Goal: Task Accomplishment & Management: Manage account settings

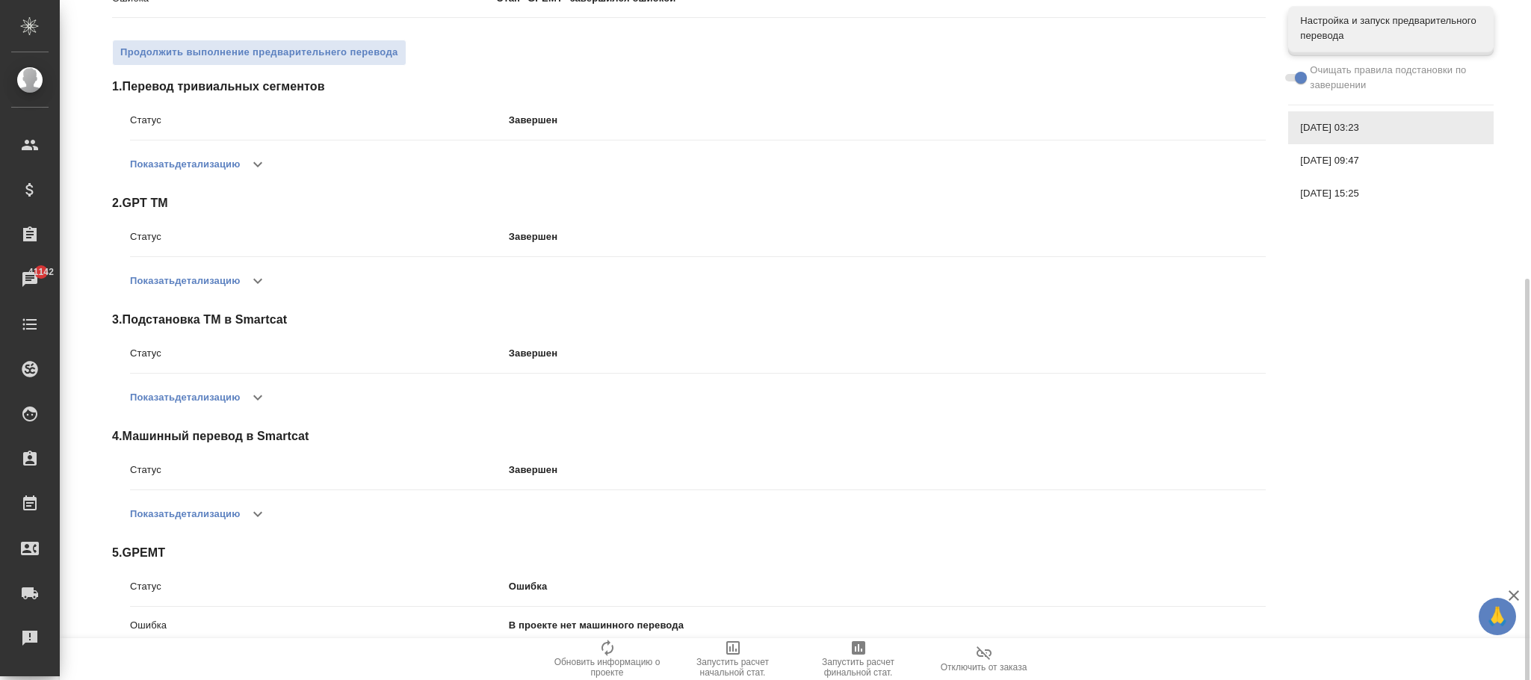
scroll to position [297, 0]
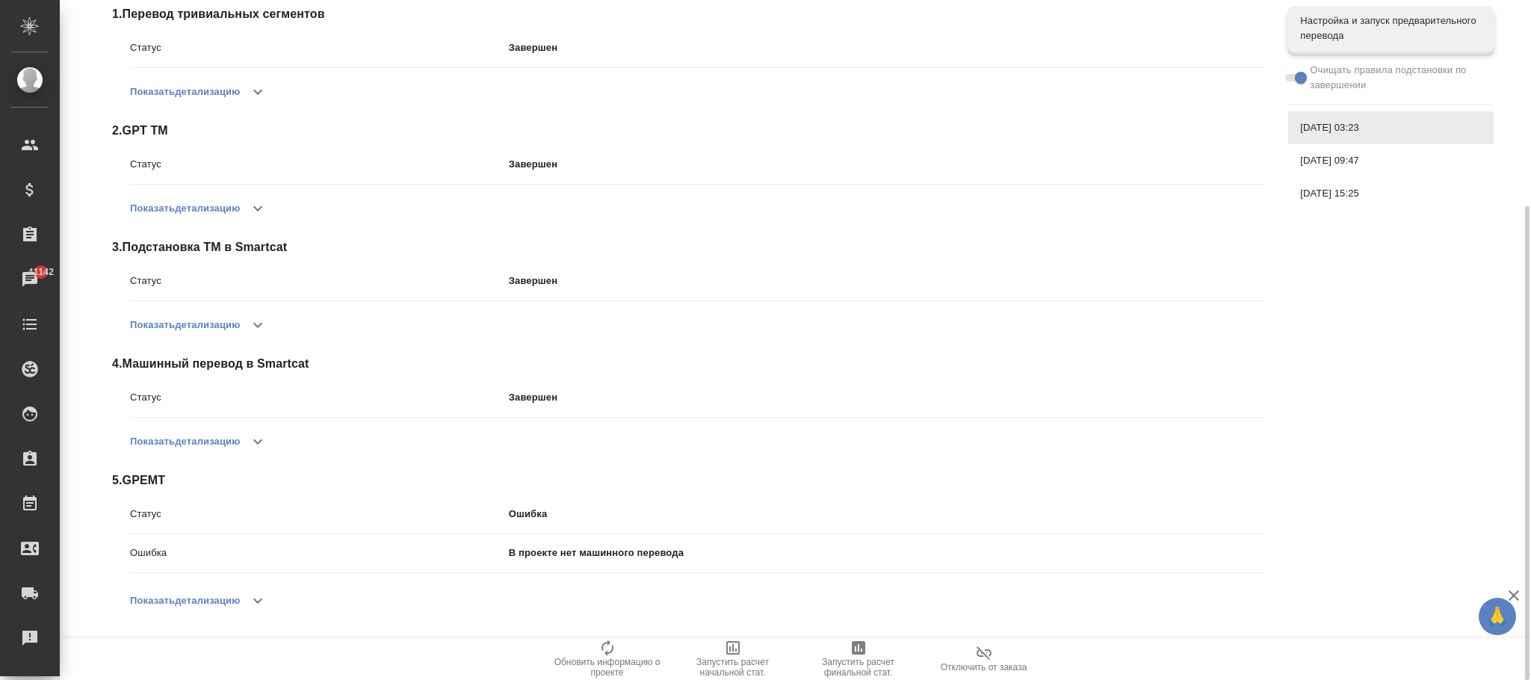
click at [220, 593] on button "Показать детализацию" at bounding box center [185, 601] width 110 height 36
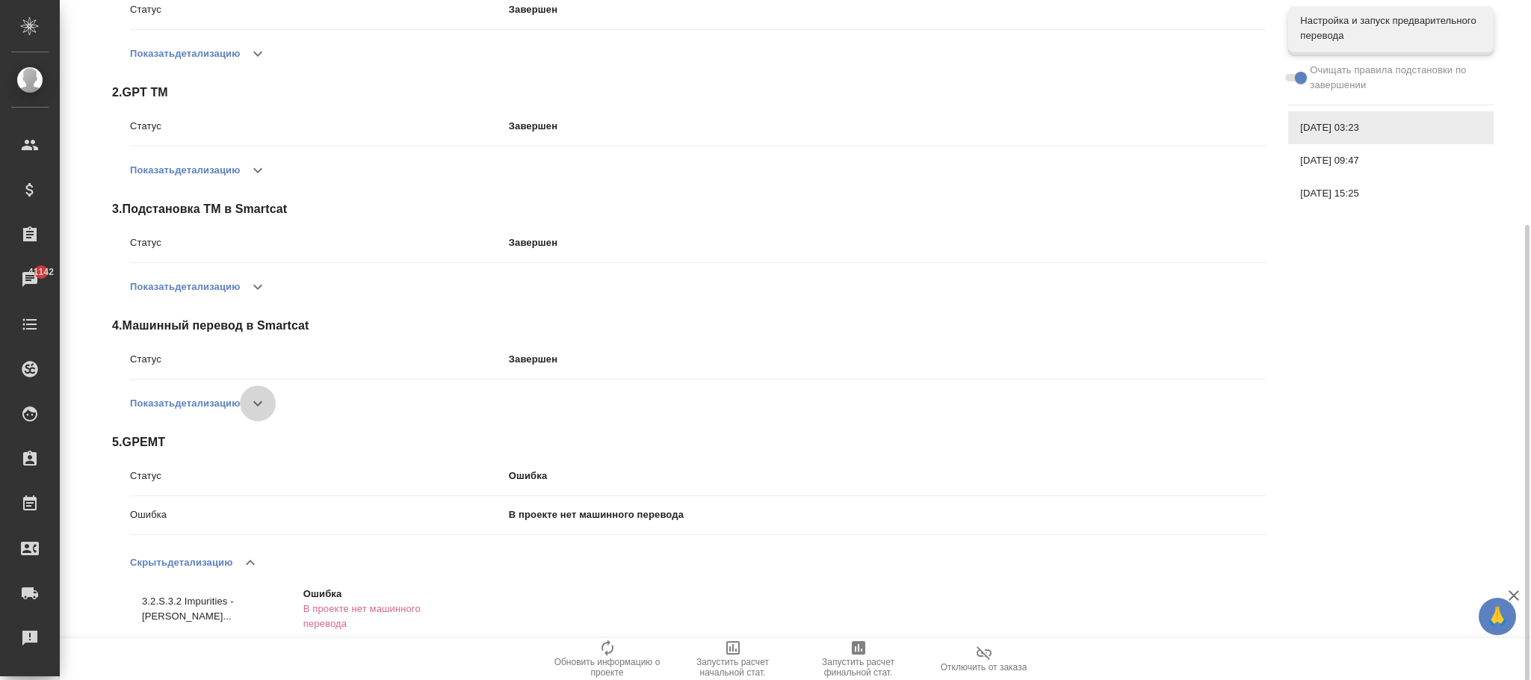
click at [247, 397] on button "button" at bounding box center [258, 404] width 36 height 36
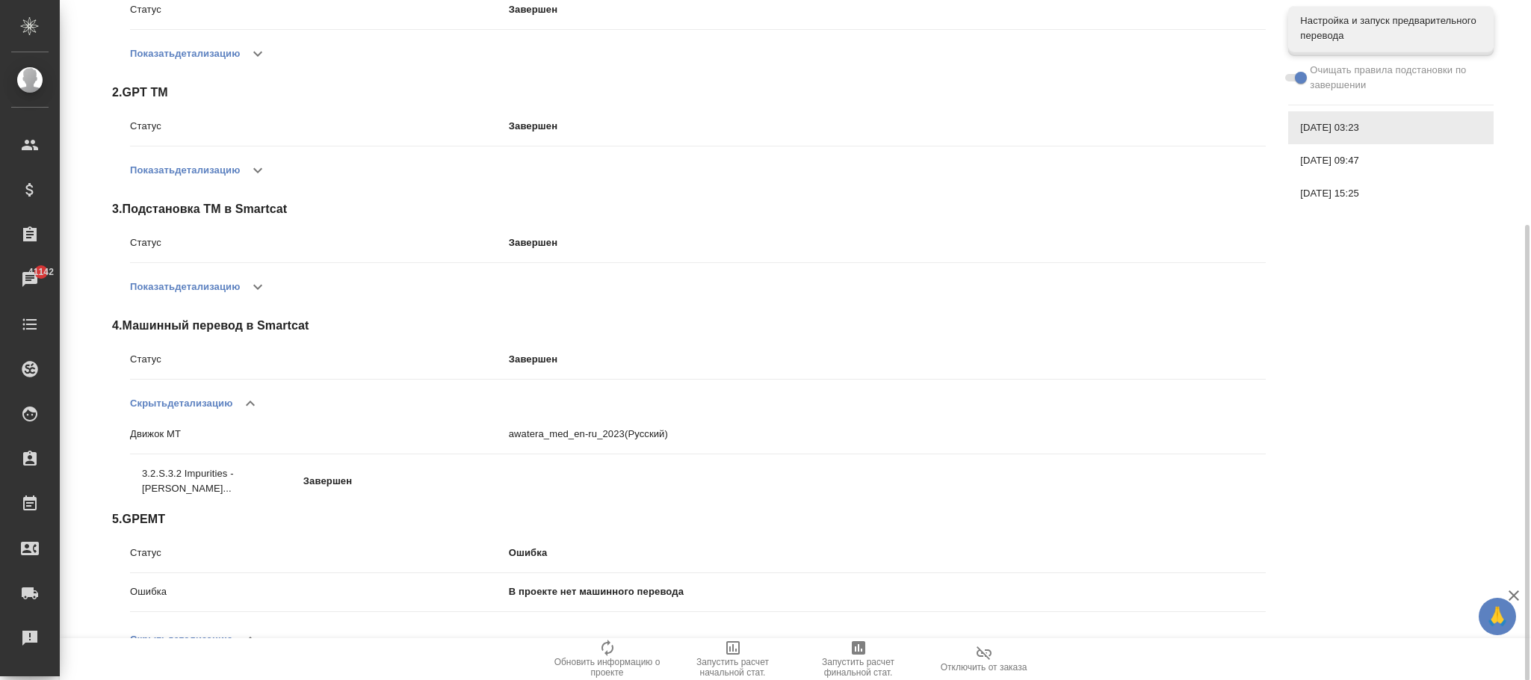
scroll to position [412, 0]
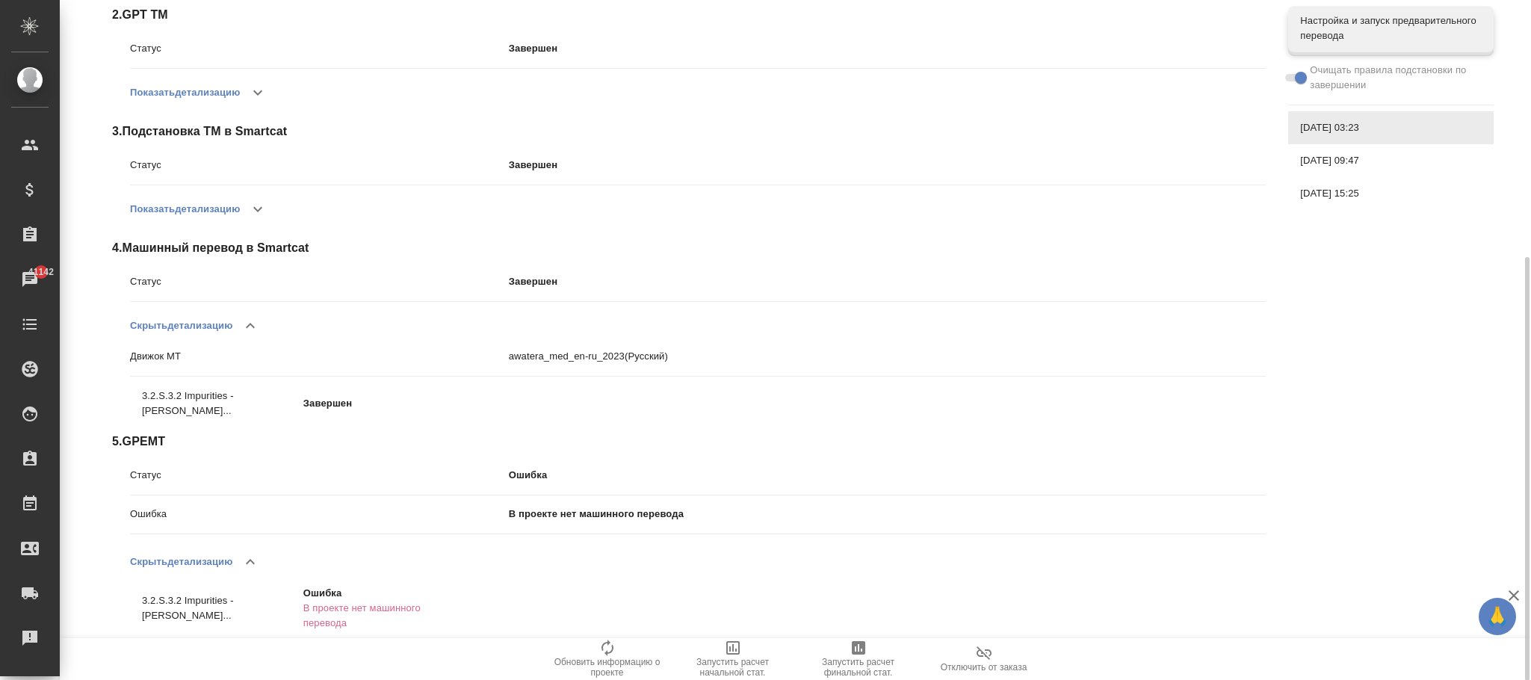
click at [261, 193] on button "button" at bounding box center [258, 209] width 36 height 36
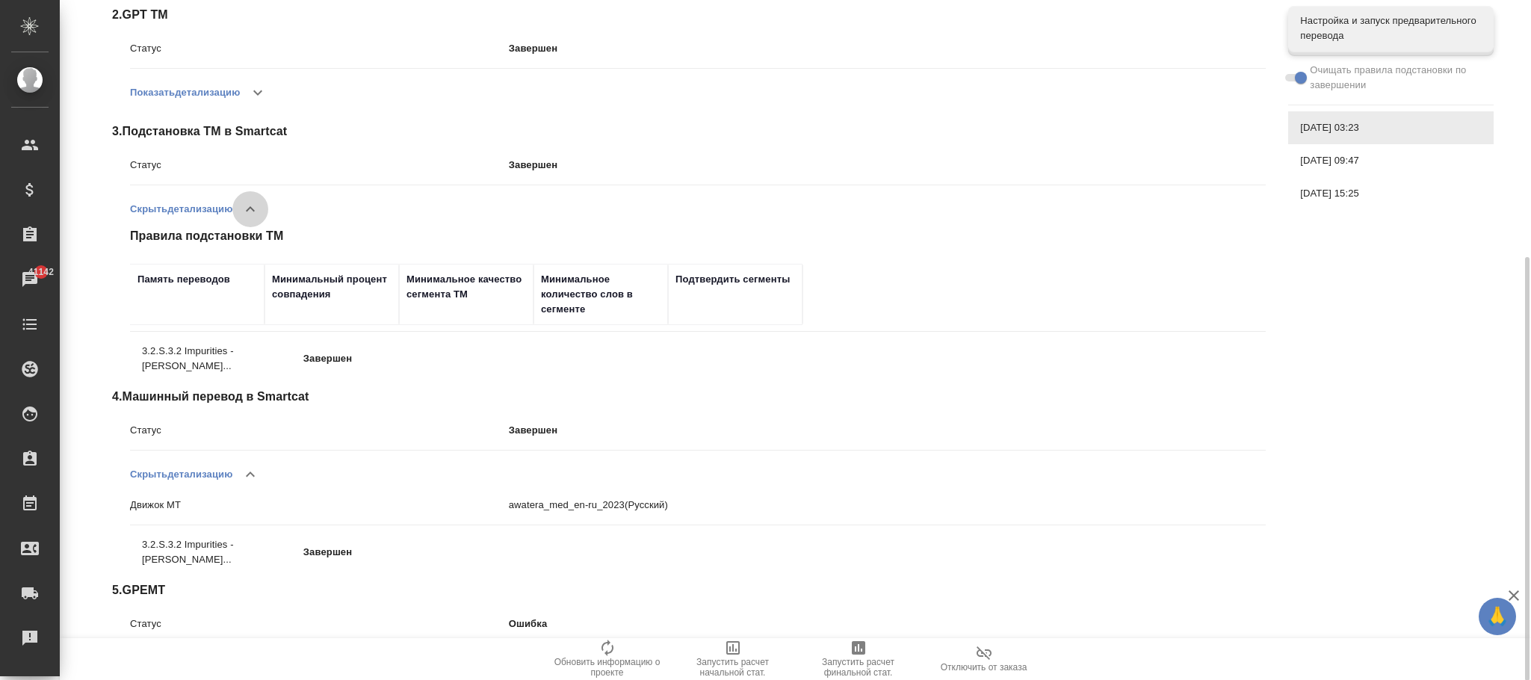
click at [251, 207] on icon "button" at bounding box center [250, 209] width 18 height 18
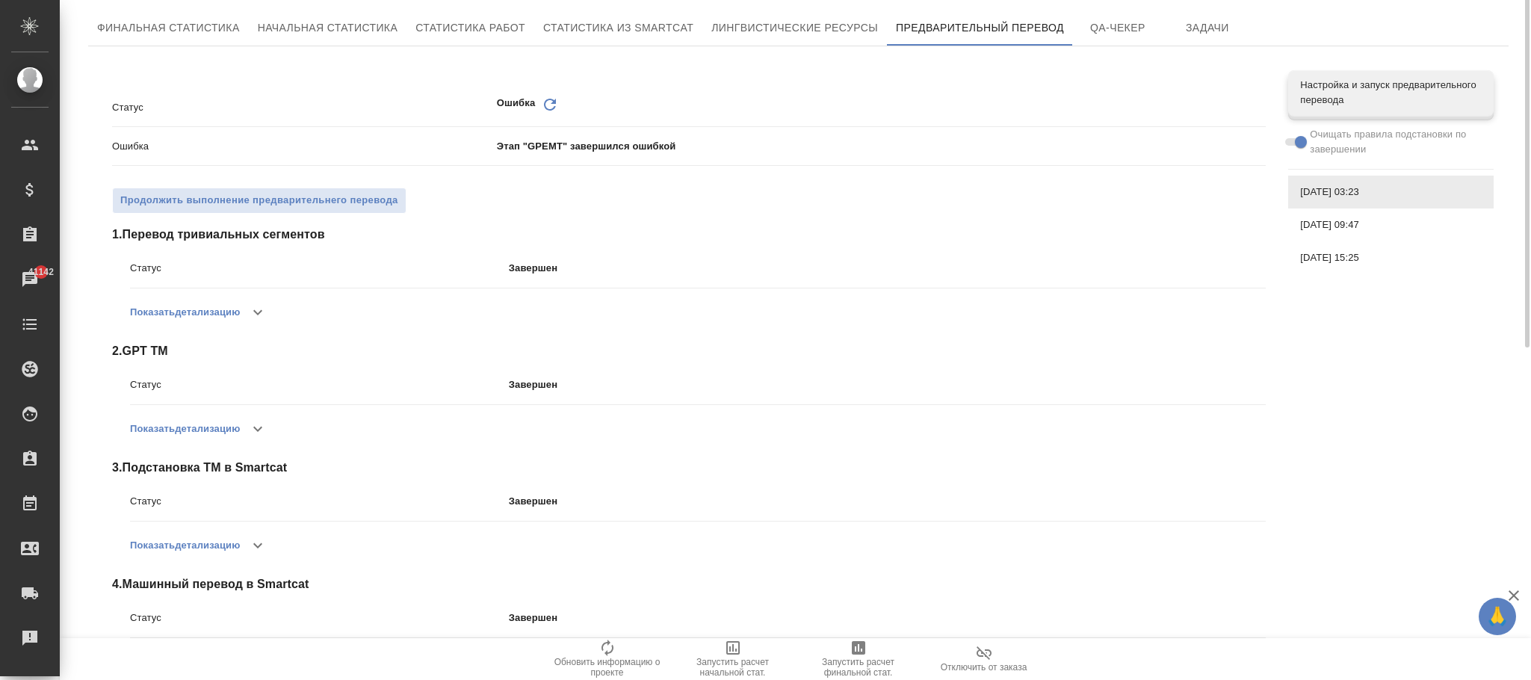
scroll to position [0, 0]
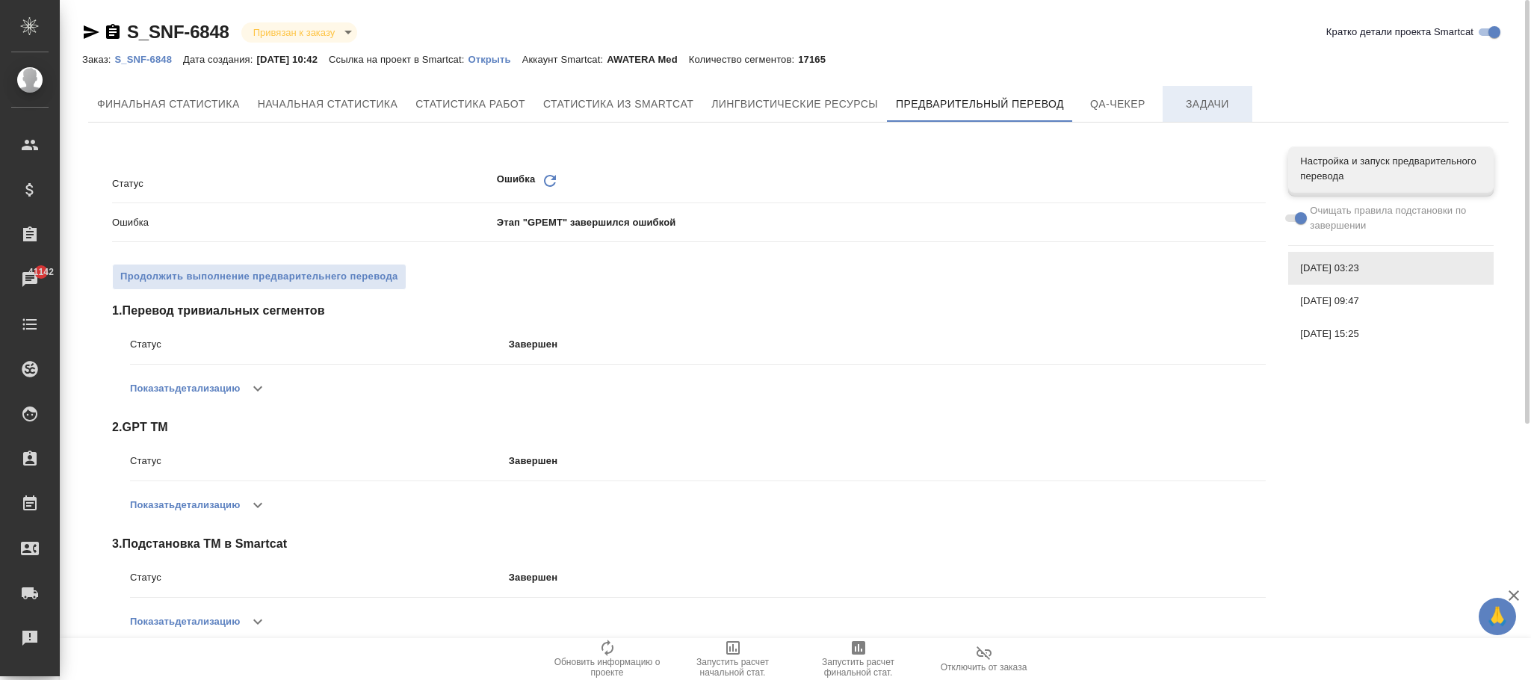
drag, startPoint x: 1116, startPoint y: 99, endPoint x: 1180, endPoint y: 108, distance: 64.1
click at [1116, 99] on span "QA-чекер" at bounding box center [1118, 104] width 72 height 19
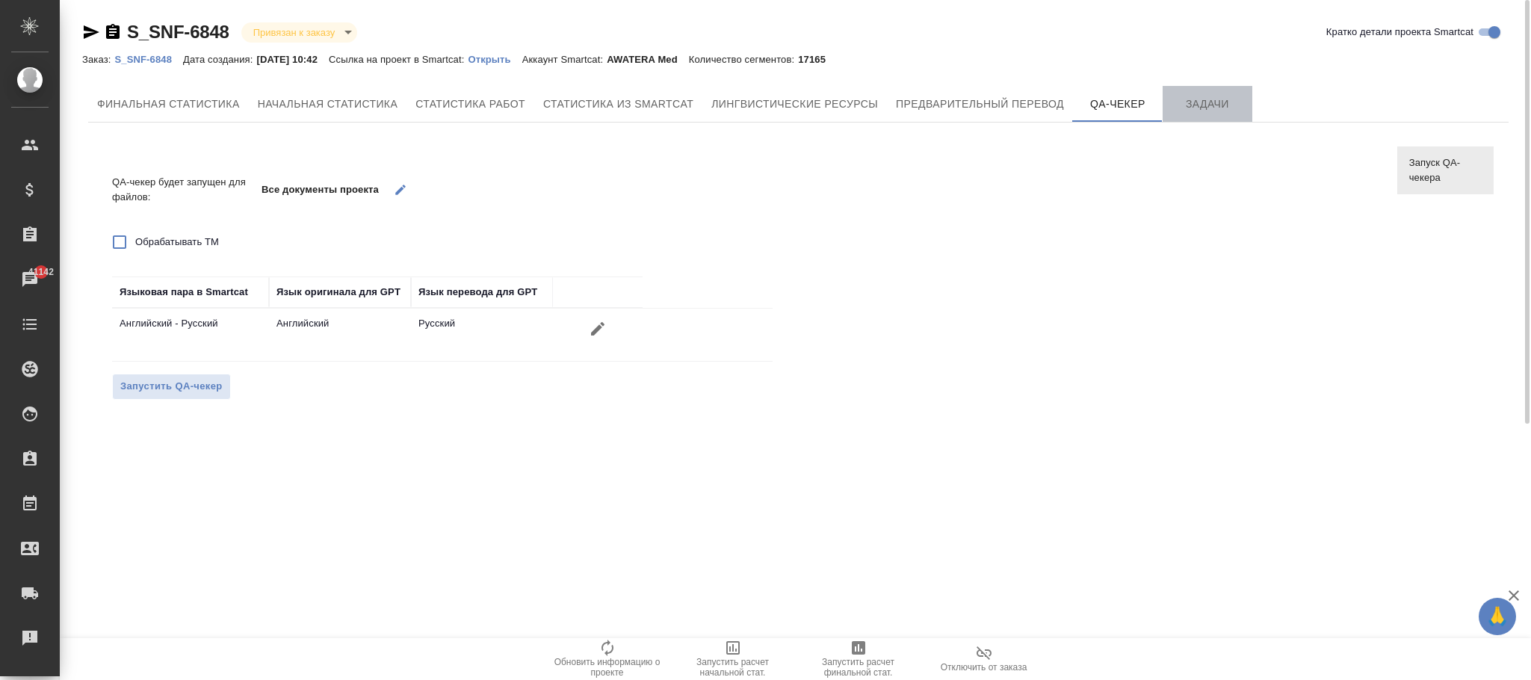
click at [1207, 106] on span "Задачи" at bounding box center [1208, 104] width 72 height 19
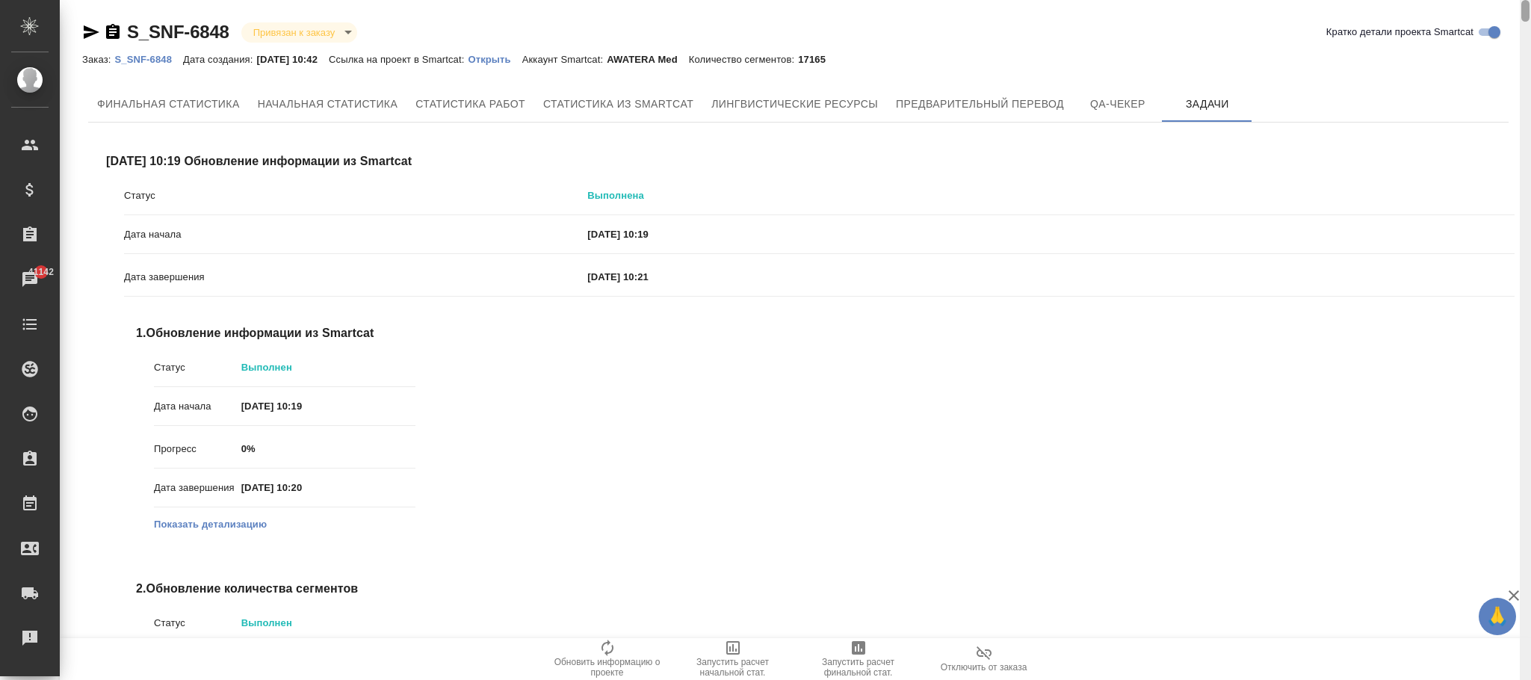
drag, startPoint x: 1523, startPoint y: 463, endPoint x: 1524, endPoint y: -18, distance: 480.5
click at [1524, 0] on html "🙏 .cls-1 fill:#fff; AWATERA Фокина Наталья n.fokina Клиенты Спецификации Заказы…" at bounding box center [765, 340] width 1531 height 680
click at [161, 61] on p "S_SNF-6848" at bounding box center [148, 59] width 69 height 11
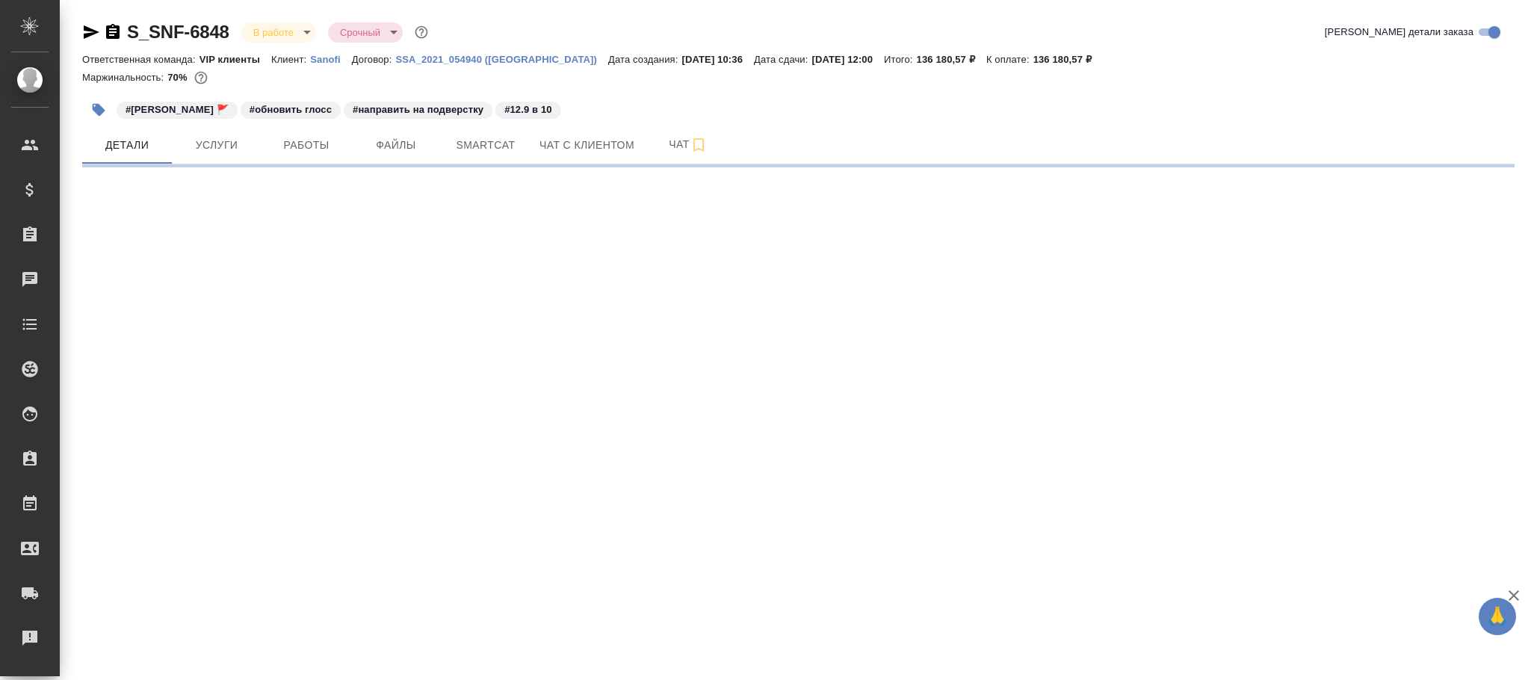
select select "RU"
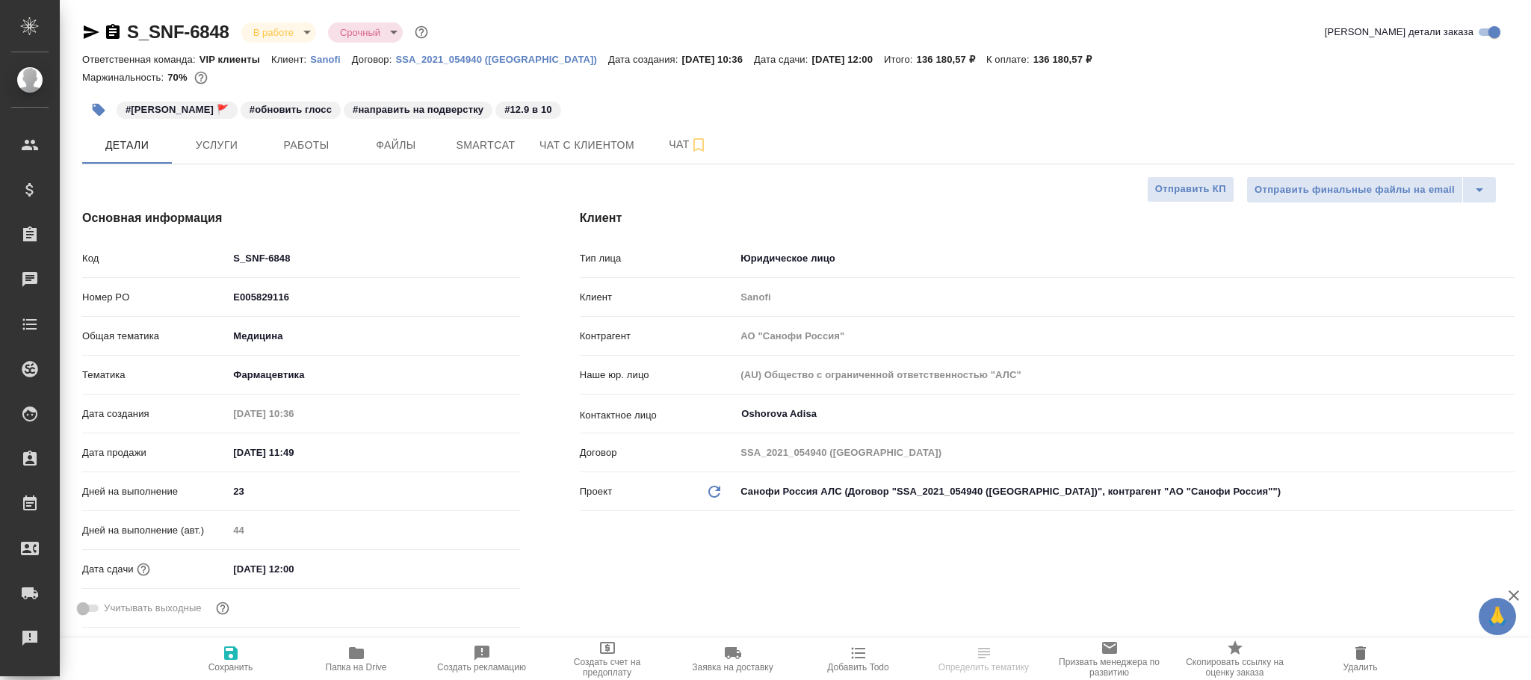
type textarea "x"
type input "Горшкова Валентина"
type input "Комаров Роман"
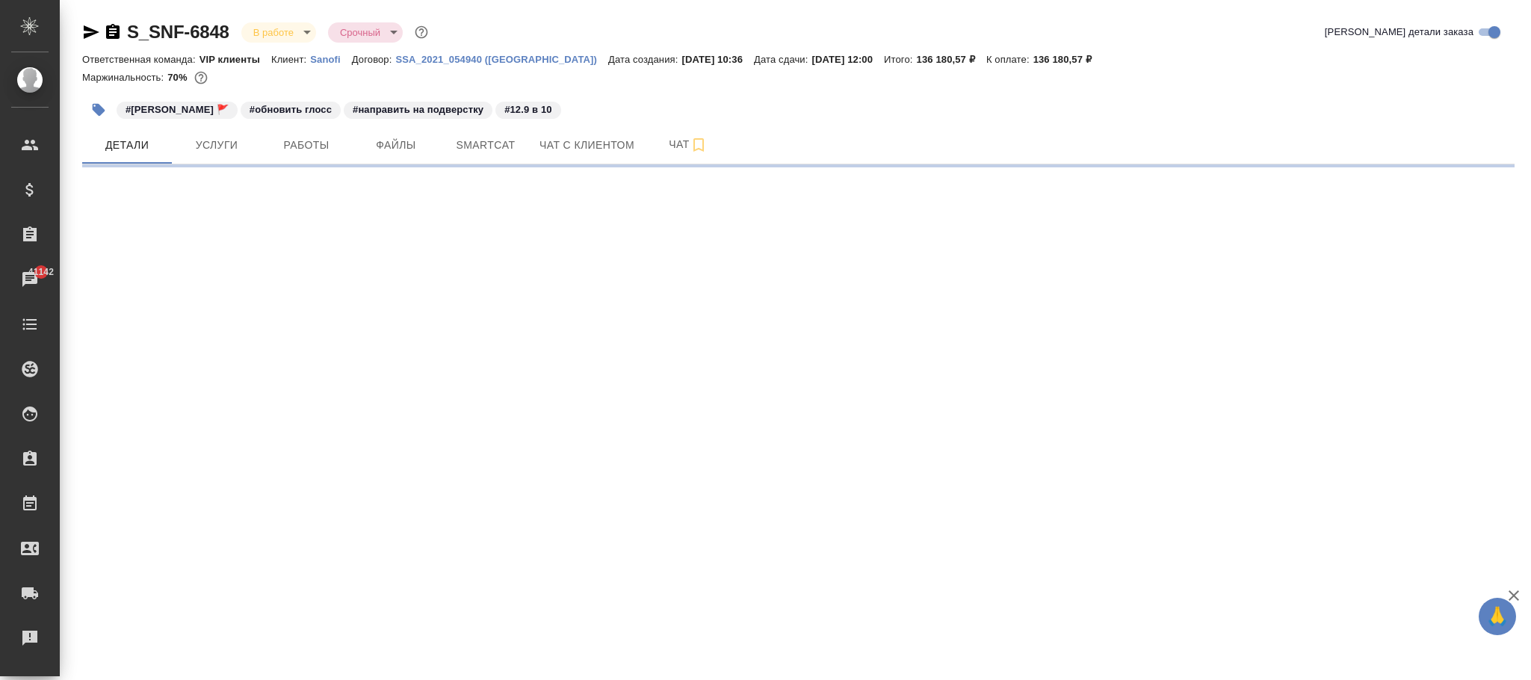
select select "RU"
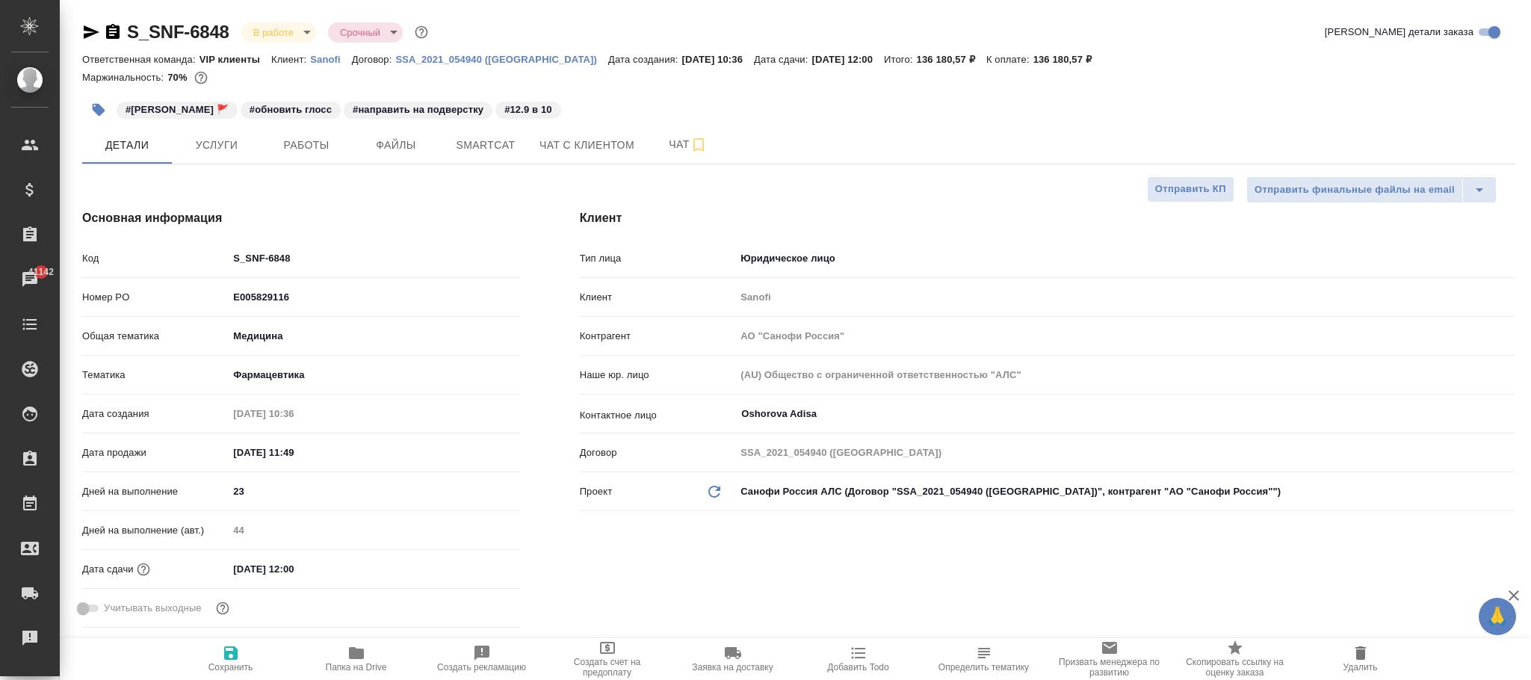
type textarea "x"
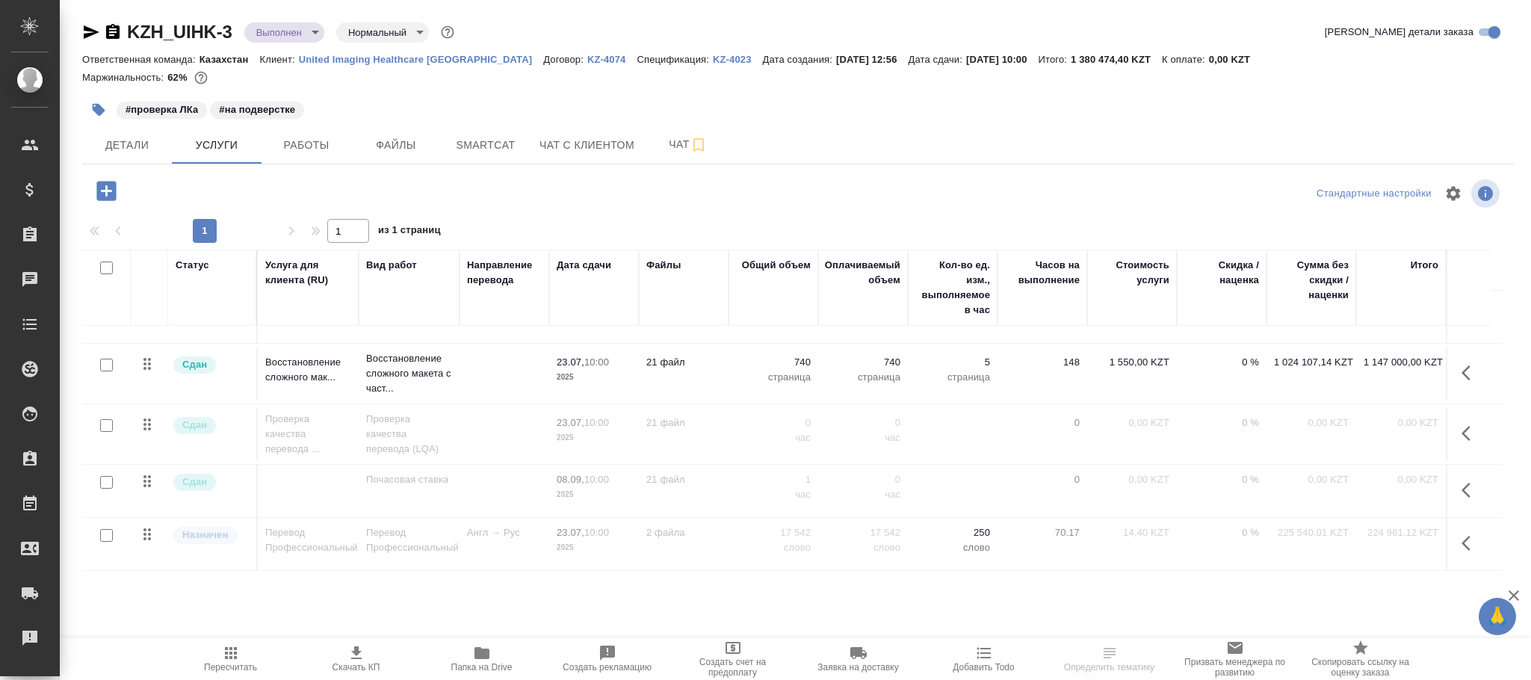
scroll to position [55, 0]
click at [1464, 481] on icon "button" at bounding box center [1471, 490] width 18 height 18
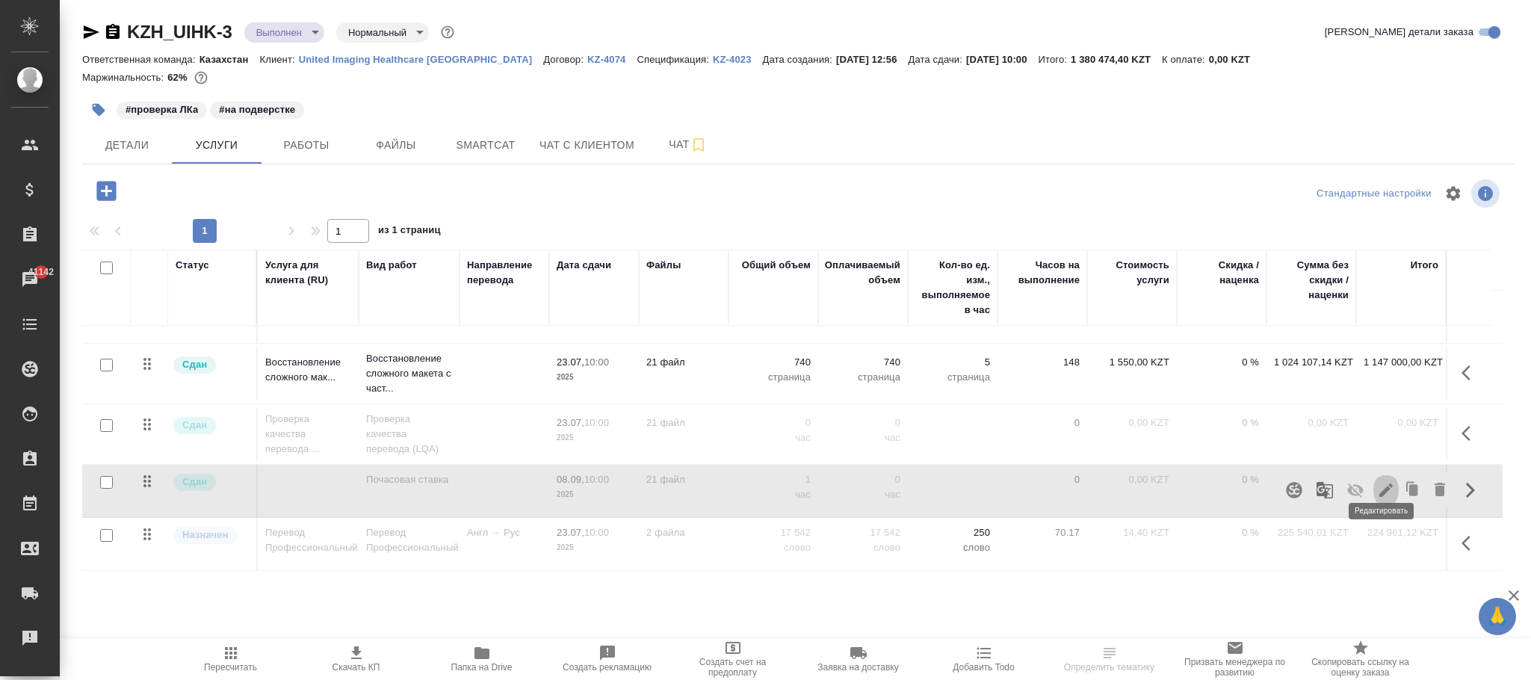
click at [1383, 481] on icon "button" at bounding box center [1386, 490] width 18 height 18
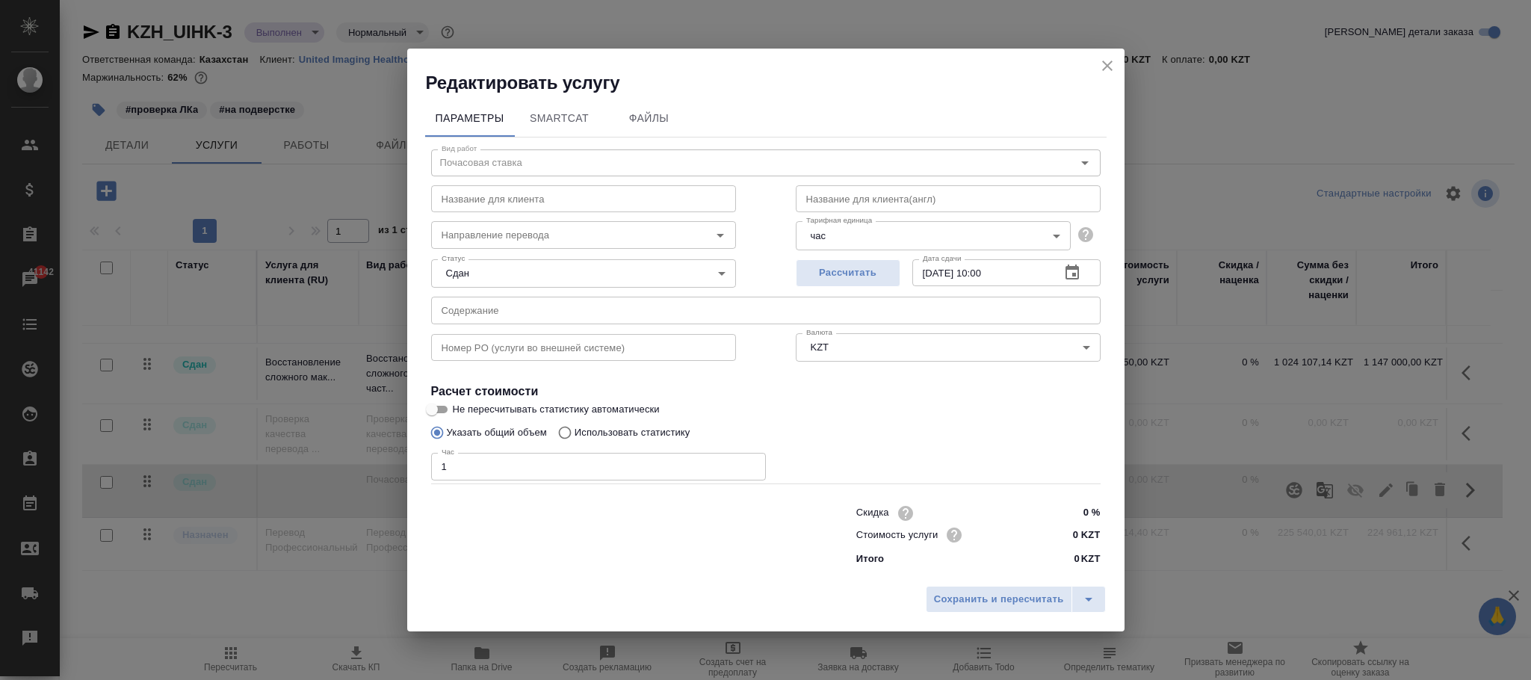
click at [1108, 65] on icon "close" at bounding box center [1107, 66] width 18 height 18
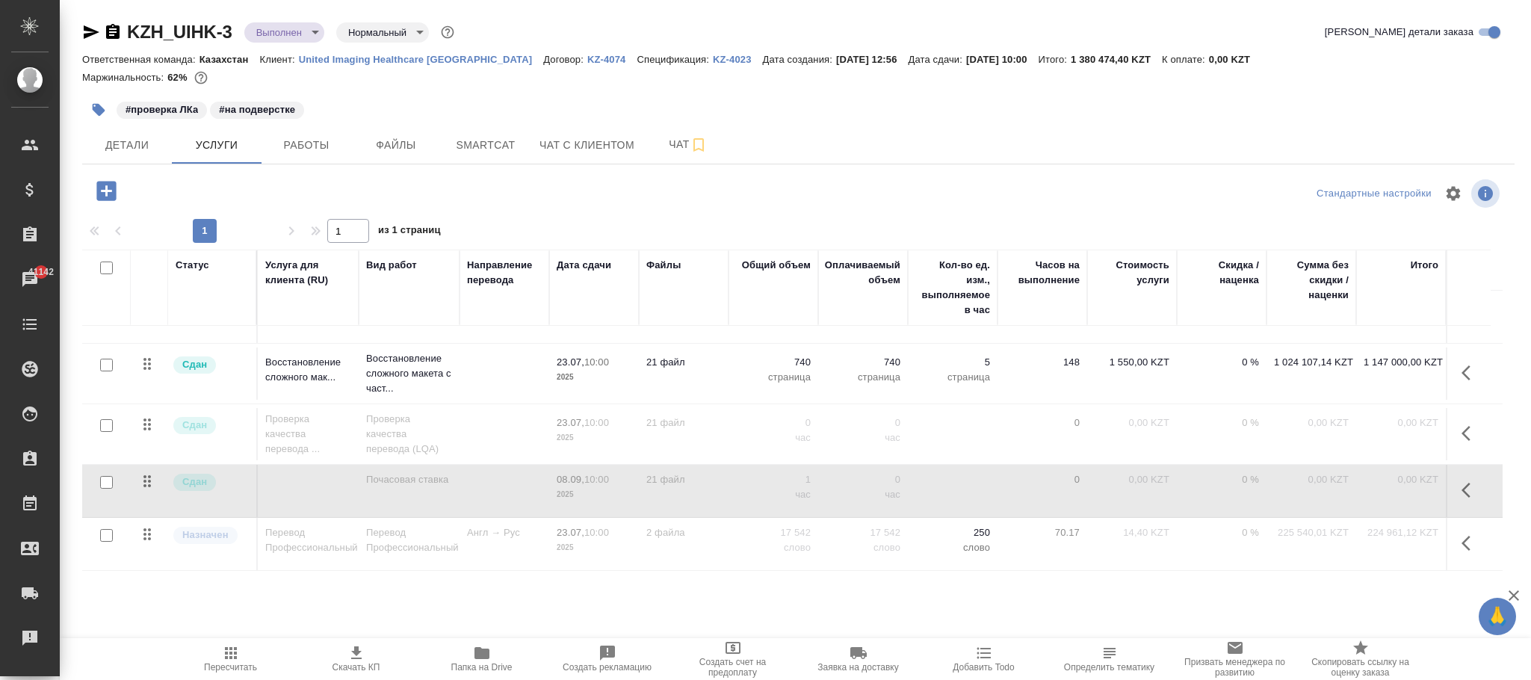
click at [1467, 481] on icon "button" at bounding box center [1471, 490] width 18 height 18
click at [326, 135] on button "Работы" at bounding box center [307, 144] width 90 height 37
click at [305, 151] on span "Работы" at bounding box center [307, 145] width 72 height 19
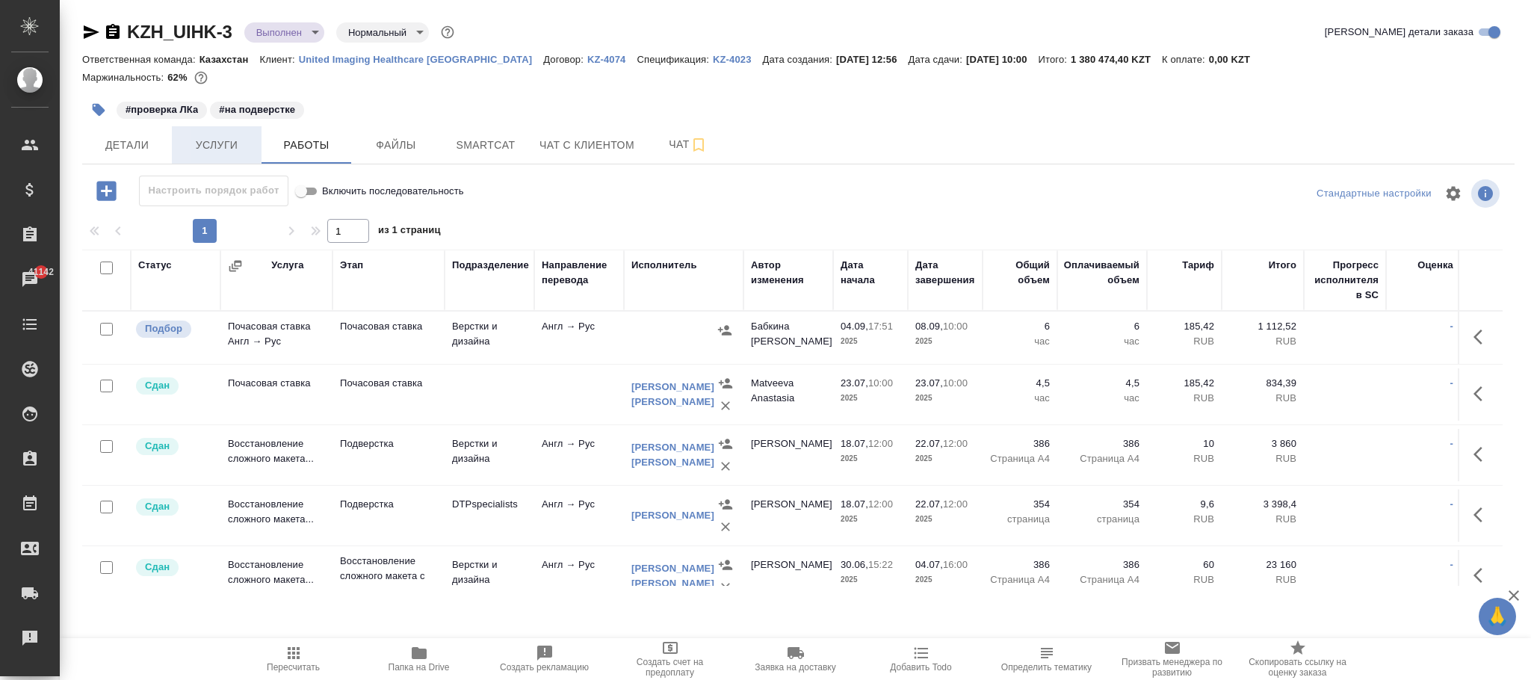
click at [232, 140] on span "Услуги" at bounding box center [217, 145] width 72 height 19
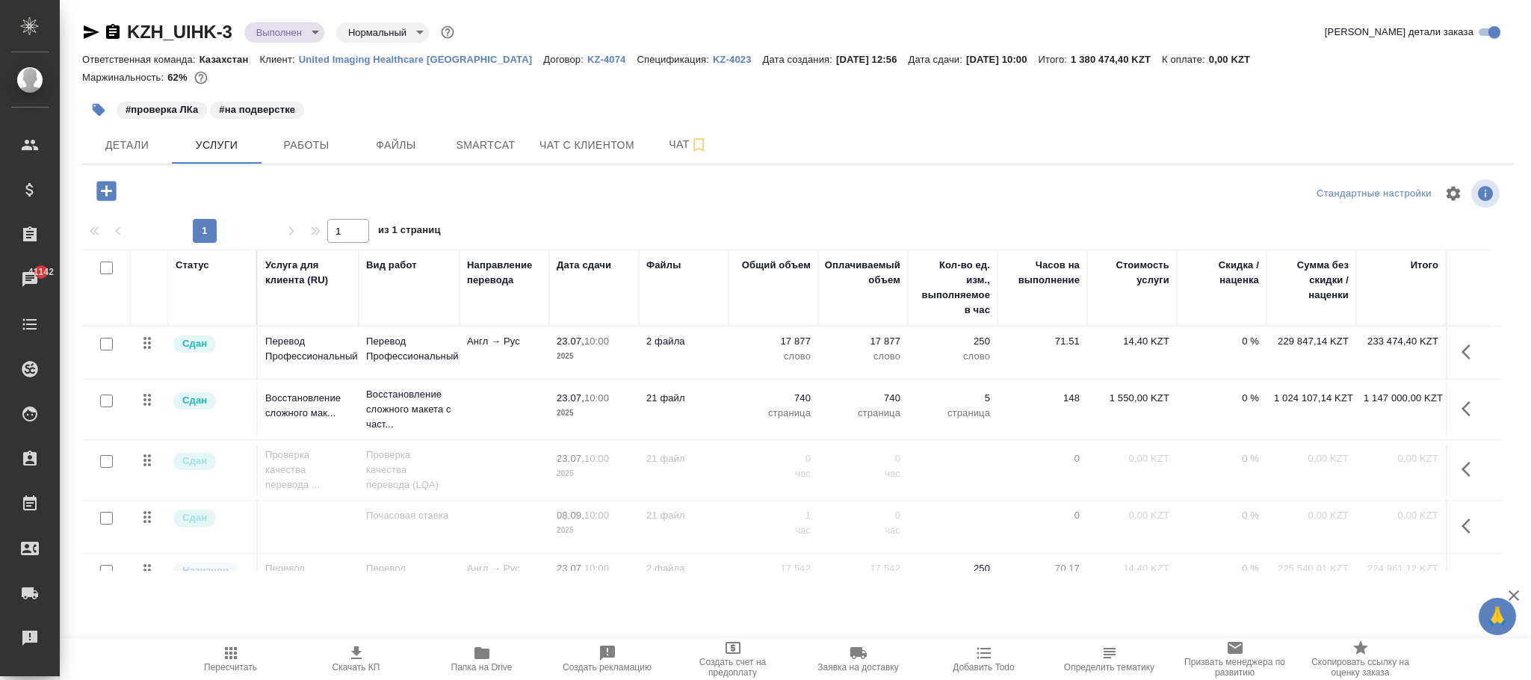
click at [106, 189] on icon "button" at bounding box center [106, 191] width 26 height 26
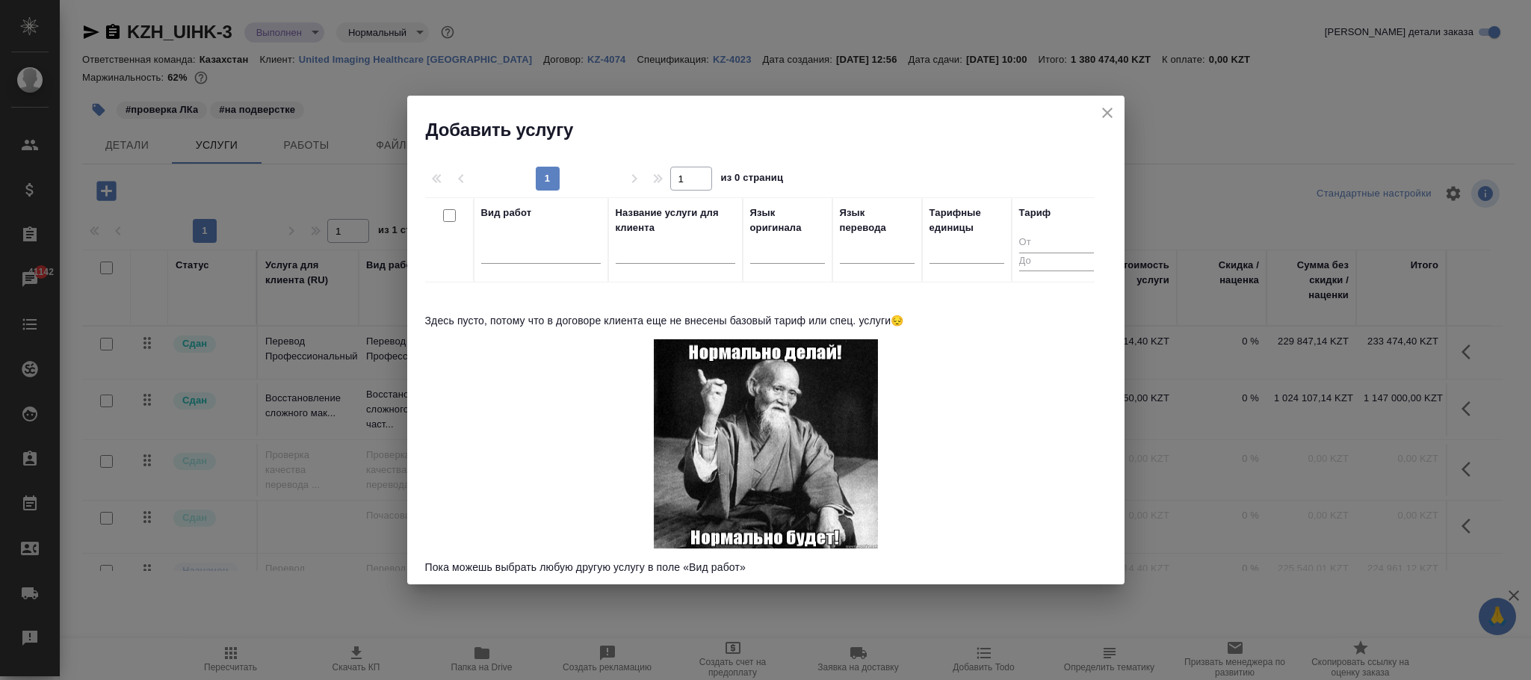
click at [1116, 117] on button "close" at bounding box center [1107, 113] width 22 height 22
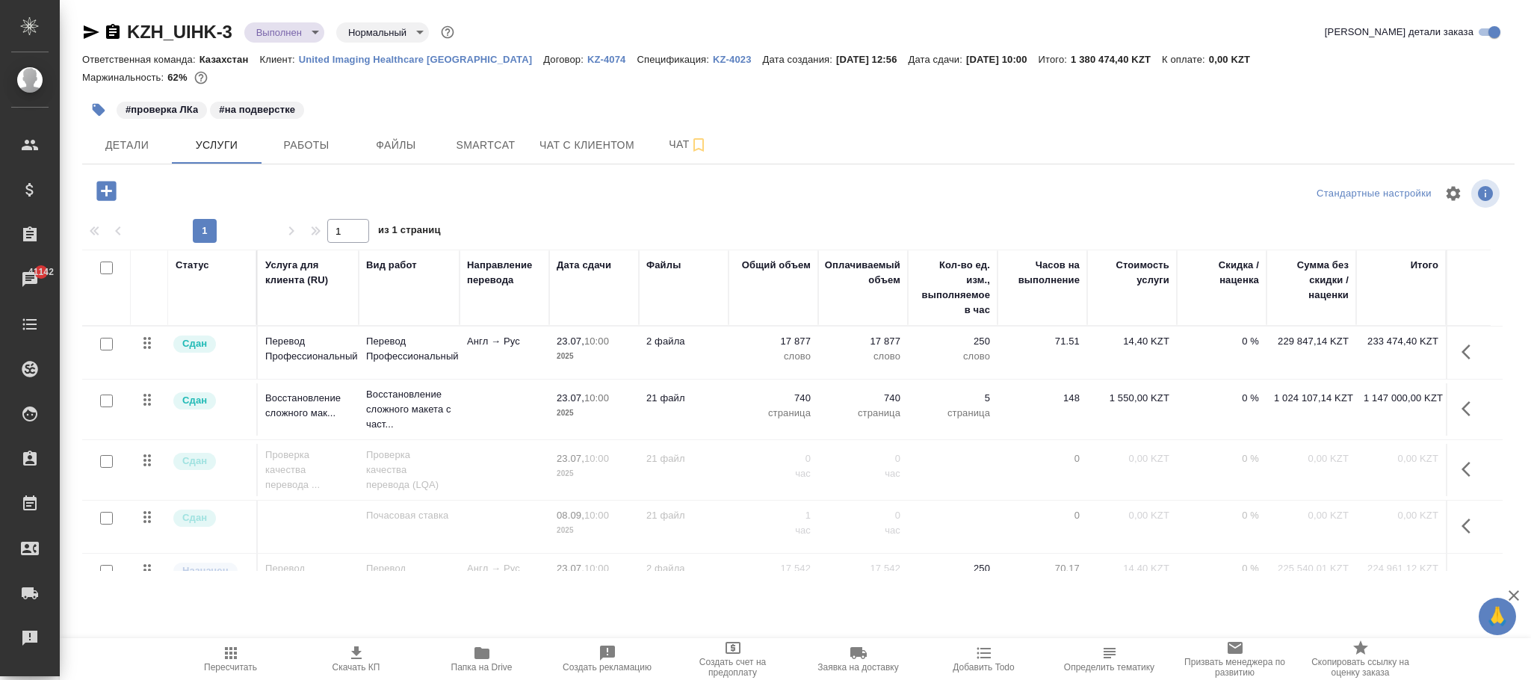
click at [567, 66] on div "Ответственная команда: Казахстан Клиент: United Imaging Healthcare Kazakhstan Д…" at bounding box center [798, 59] width 1432 height 18
click at [587, 61] on p "KZ-4074" at bounding box center [612, 59] width 50 height 11
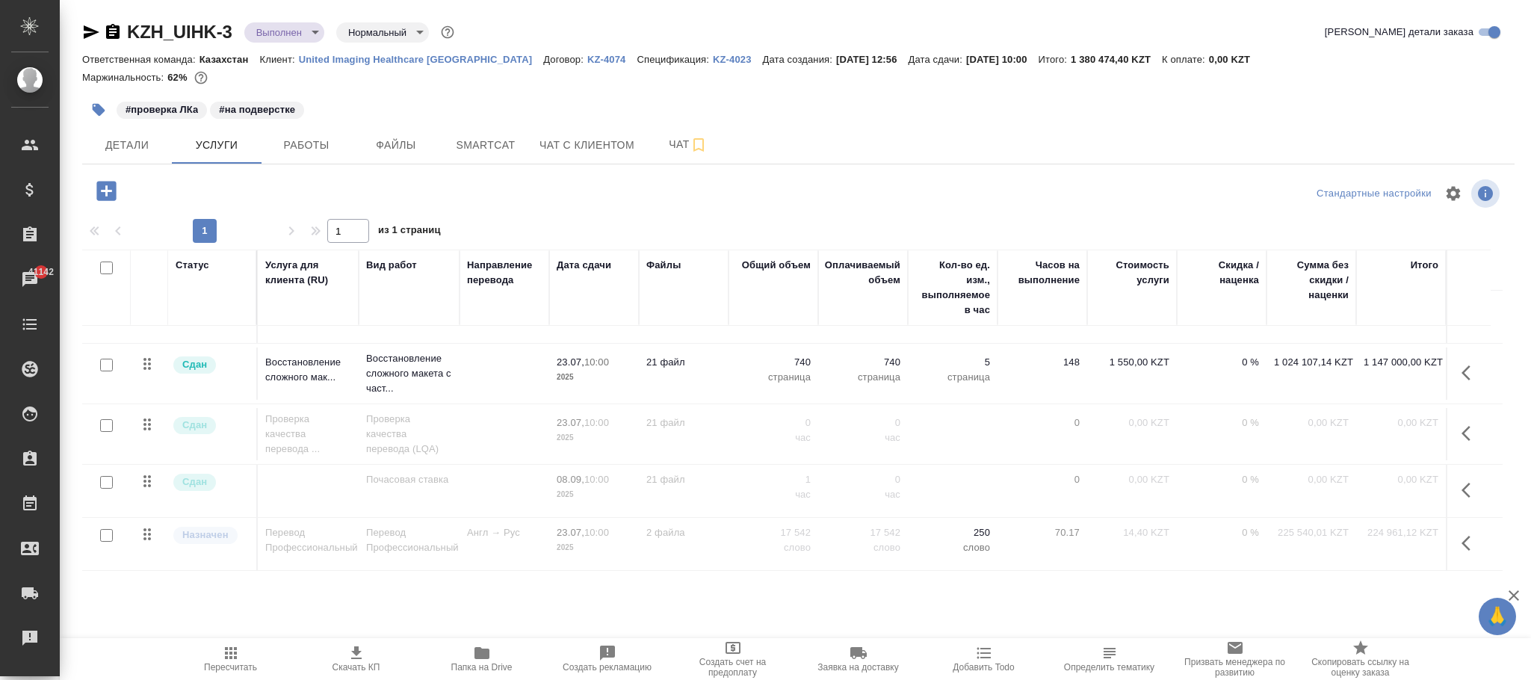
scroll to position [55, 0]
click at [104, 182] on icon "button" at bounding box center [105, 190] width 19 height 19
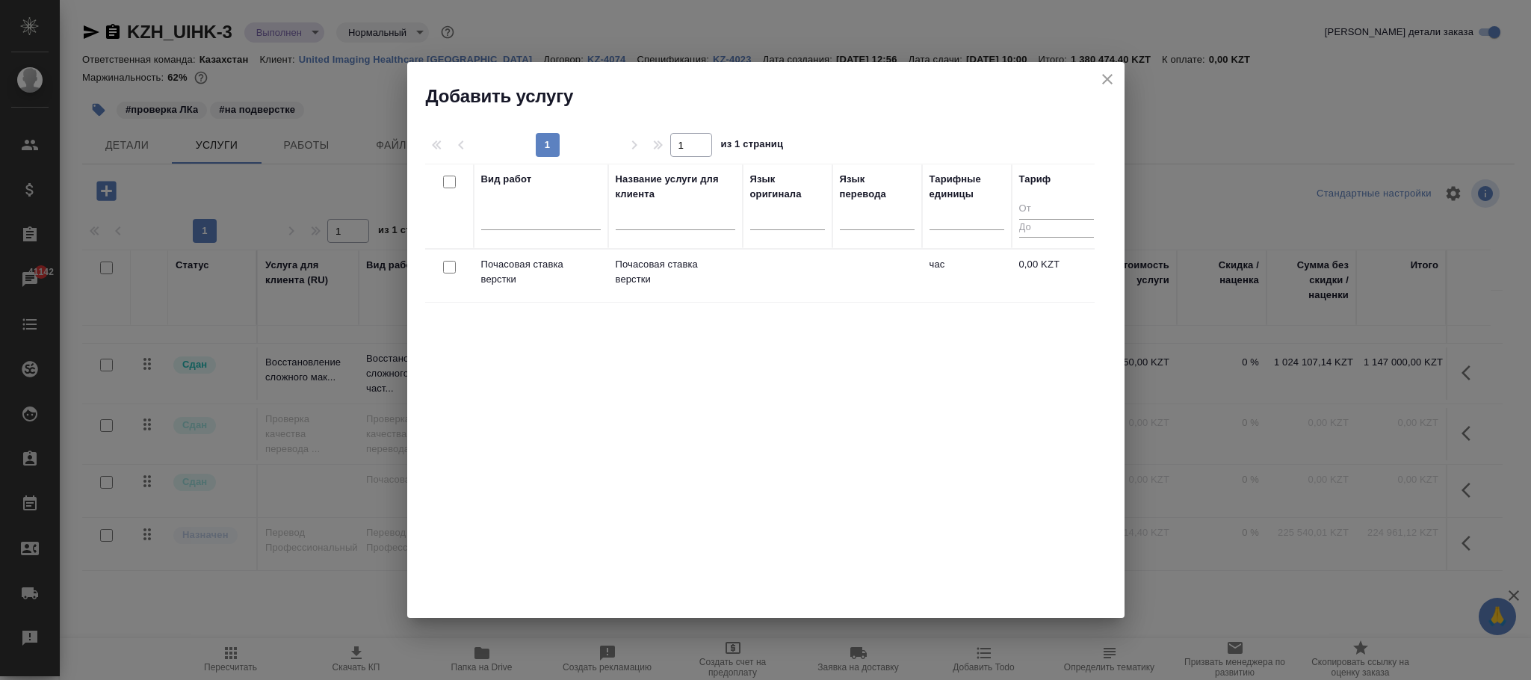
click at [599, 268] on p "Почасовая ставка верстки" at bounding box center [541, 272] width 120 height 30
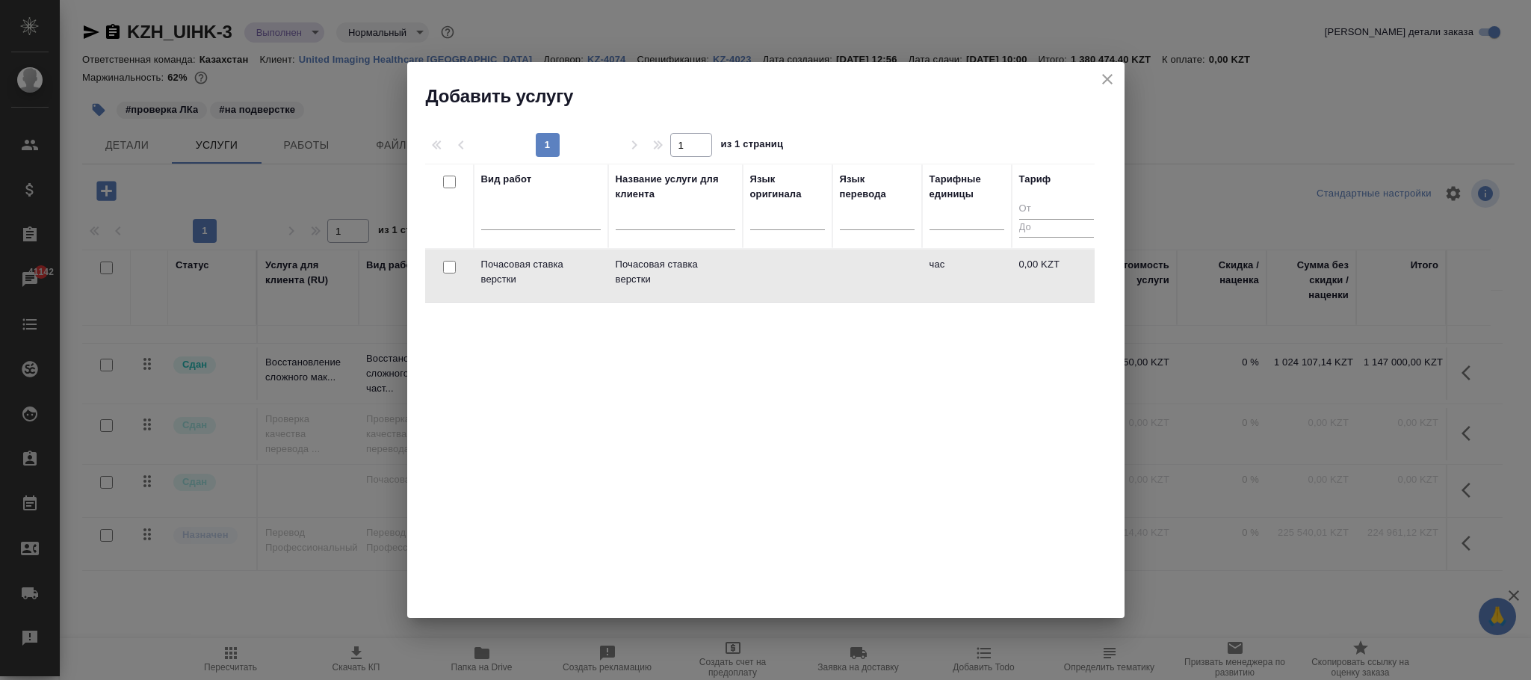
click at [845, 274] on td at bounding box center [877, 276] width 90 height 52
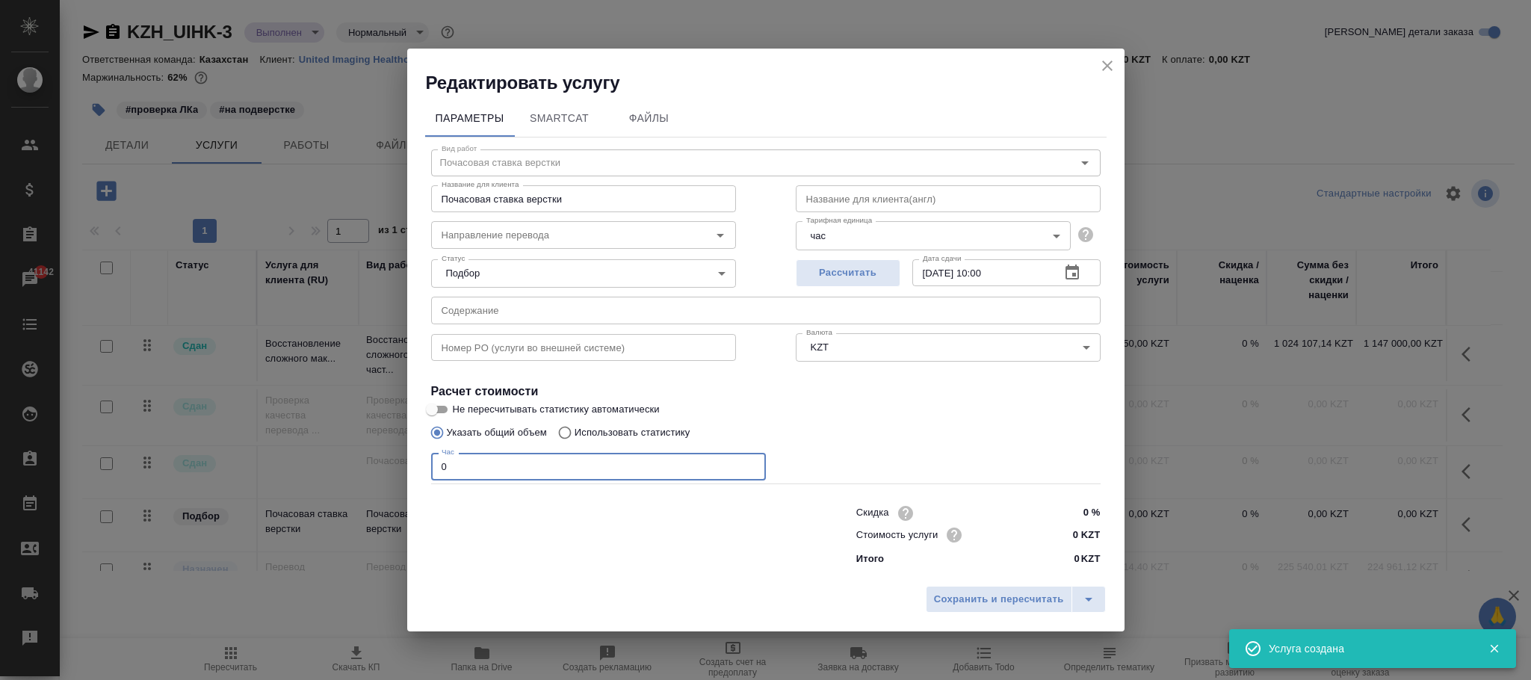
drag, startPoint x: 503, startPoint y: 455, endPoint x: 379, endPoint y: 462, distance: 124.2
click at [379, 462] on div "Редактировать услугу Параметры SmartCat Файлы Вид работ Почасовая ставка верстк…" at bounding box center [765, 340] width 1531 height 680
type input "1"
click at [971, 599] on span "Сохранить и пересчитать" at bounding box center [999, 599] width 130 height 17
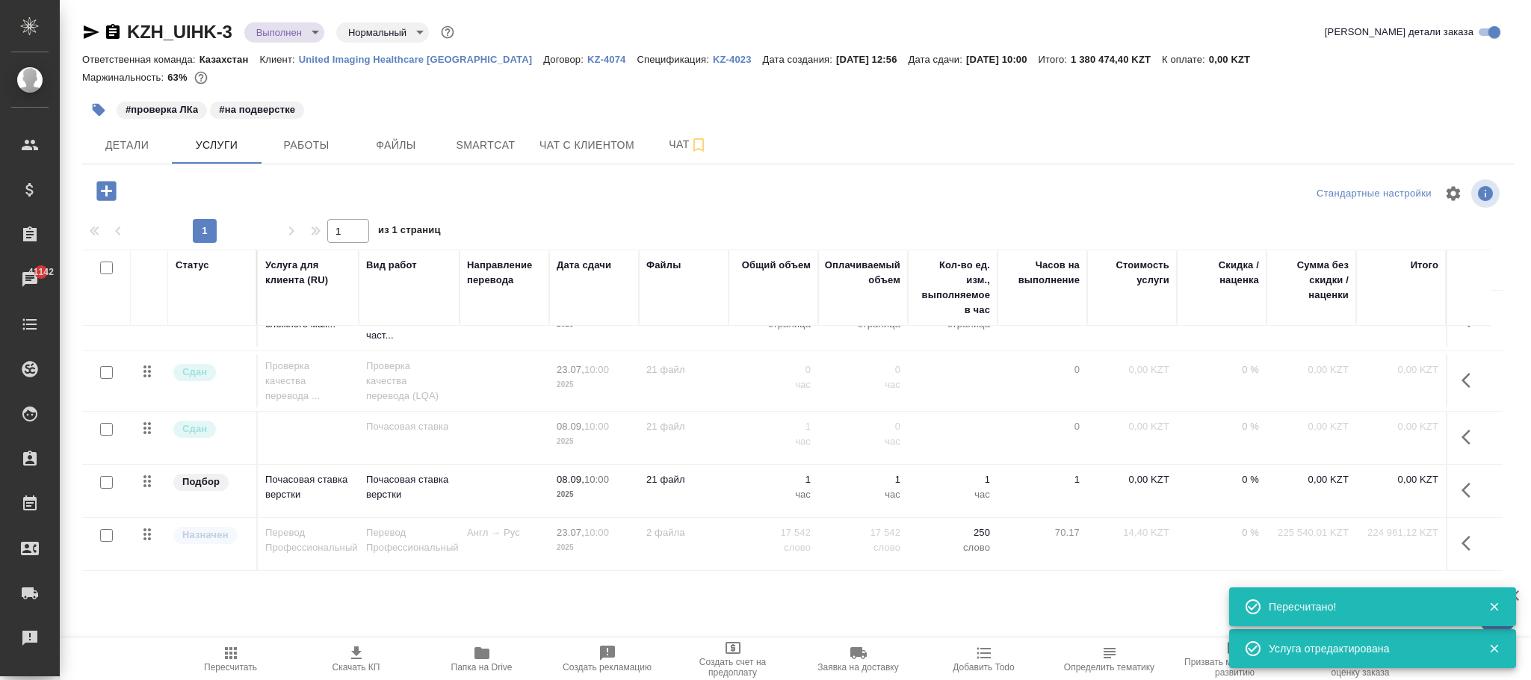
scroll to position [108, 0]
click at [1462, 481] on icon "button" at bounding box center [1471, 490] width 18 height 18
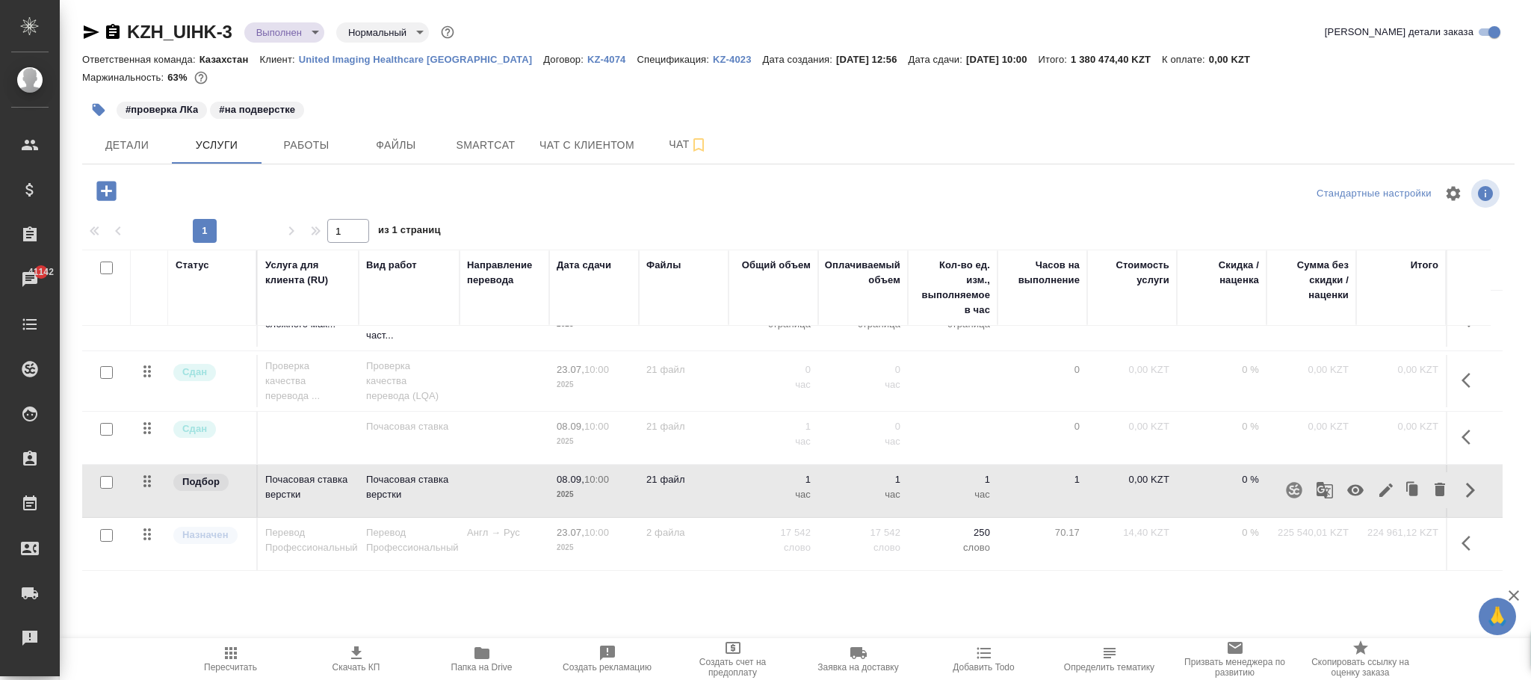
click at [1350, 481] on icon "button" at bounding box center [1356, 490] width 18 height 18
click at [234, 655] on icon "button" at bounding box center [231, 653] width 12 height 12
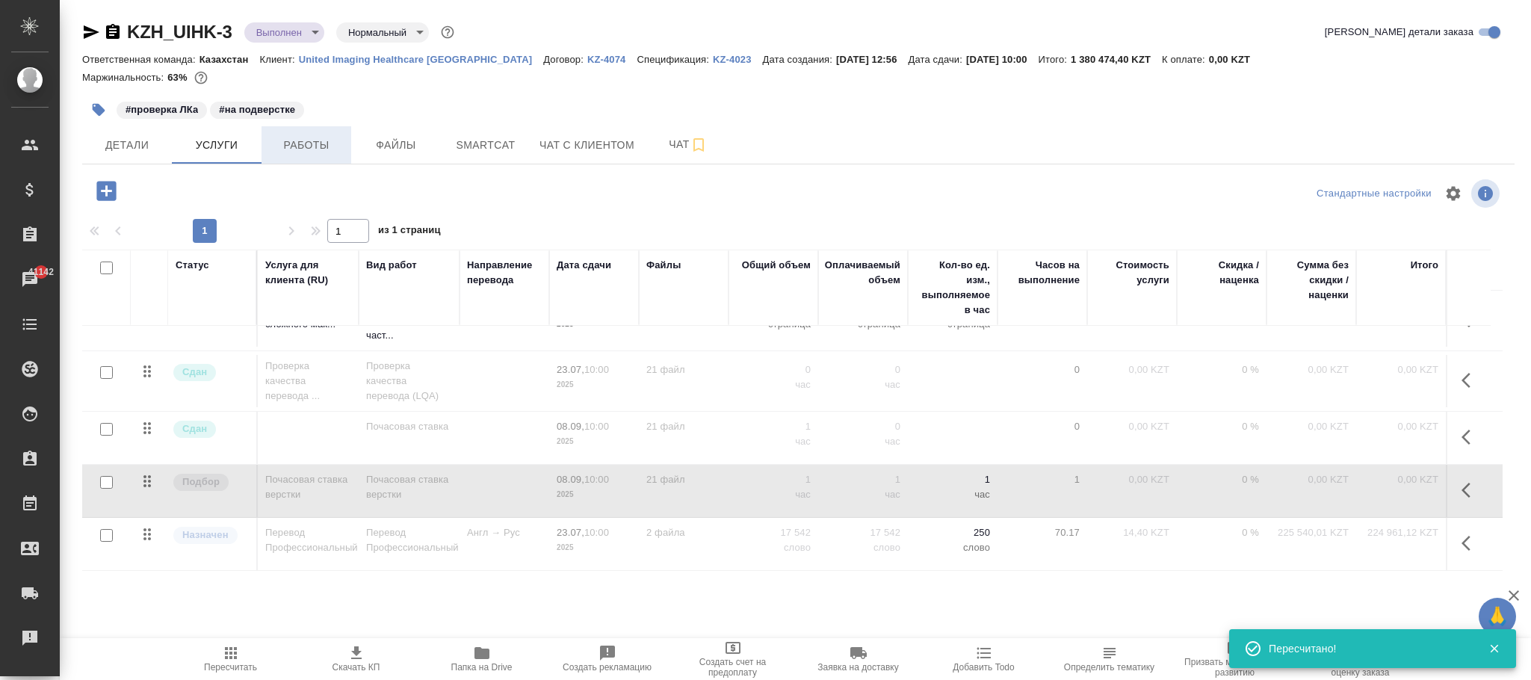
click at [310, 146] on span "Работы" at bounding box center [307, 145] width 72 height 19
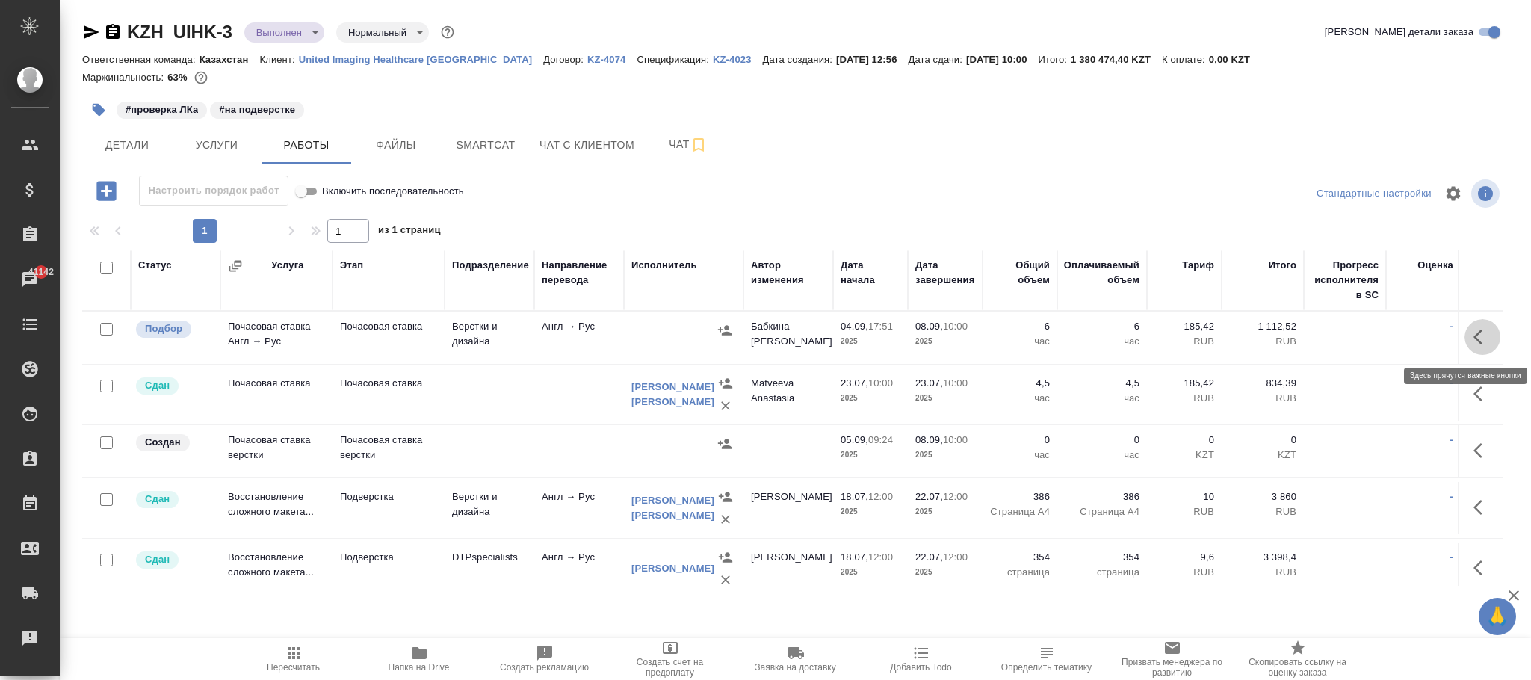
click at [1474, 341] on icon "button" at bounding box center [1483, 337] width 18 height 18
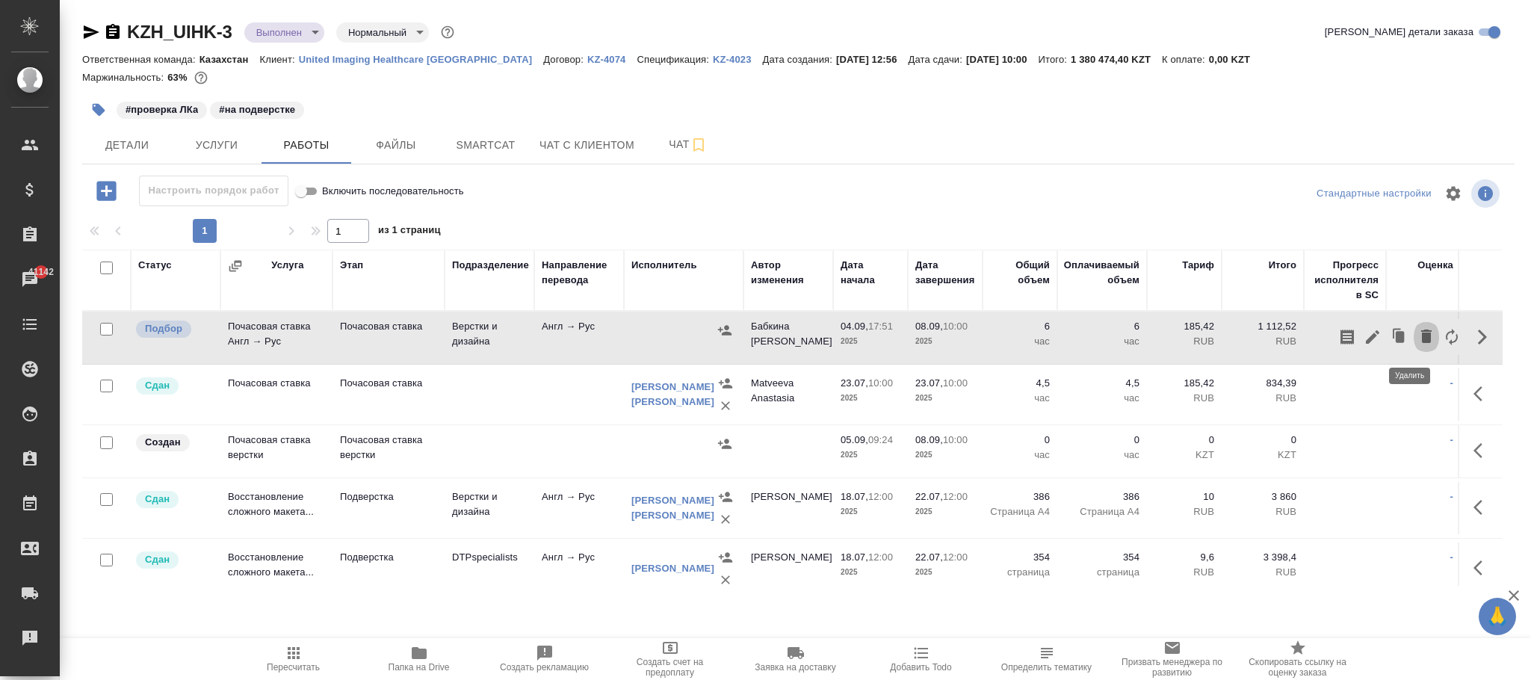
click at [1421, 338] on icon "button" at bounding box center [1426, 336] width 10 height 13
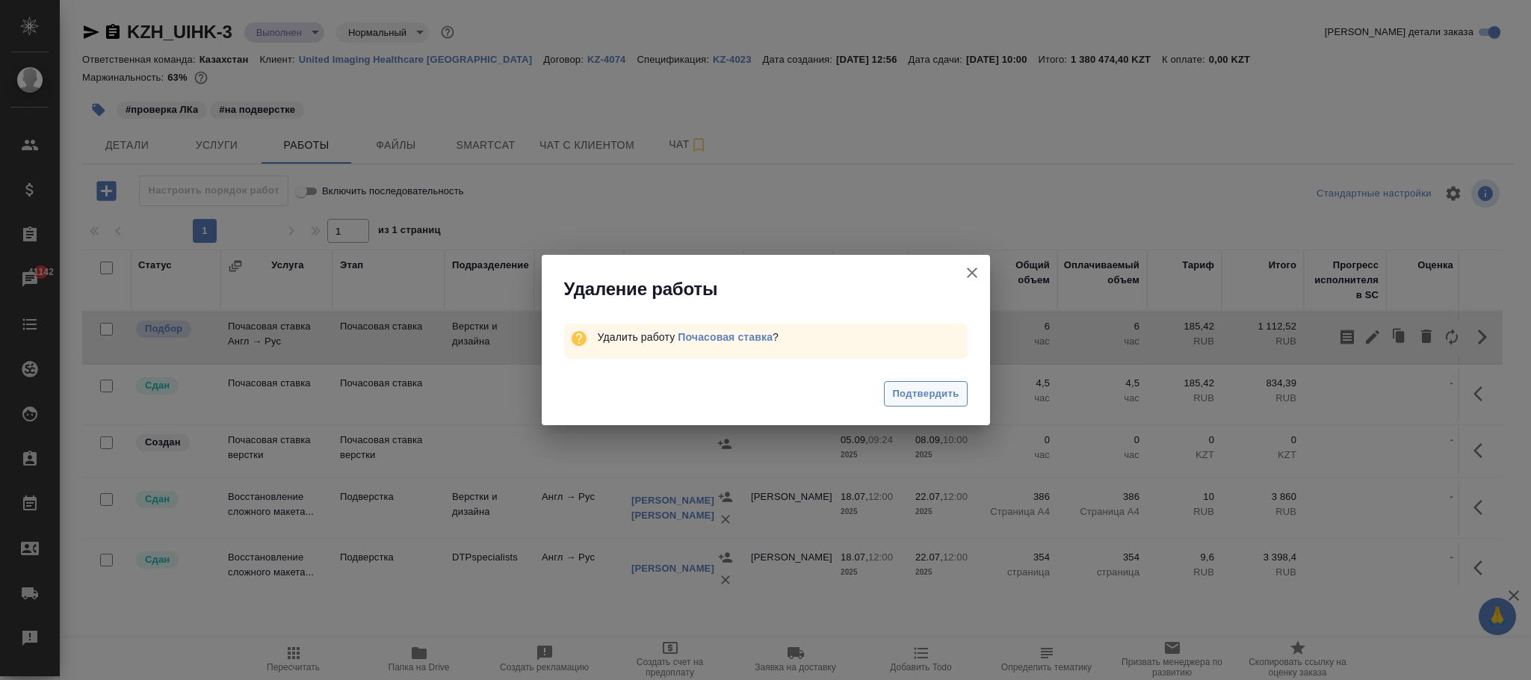
click at [920, 388] on span "Подтвердить" at bounding box center [925, 394] width 67 height 17
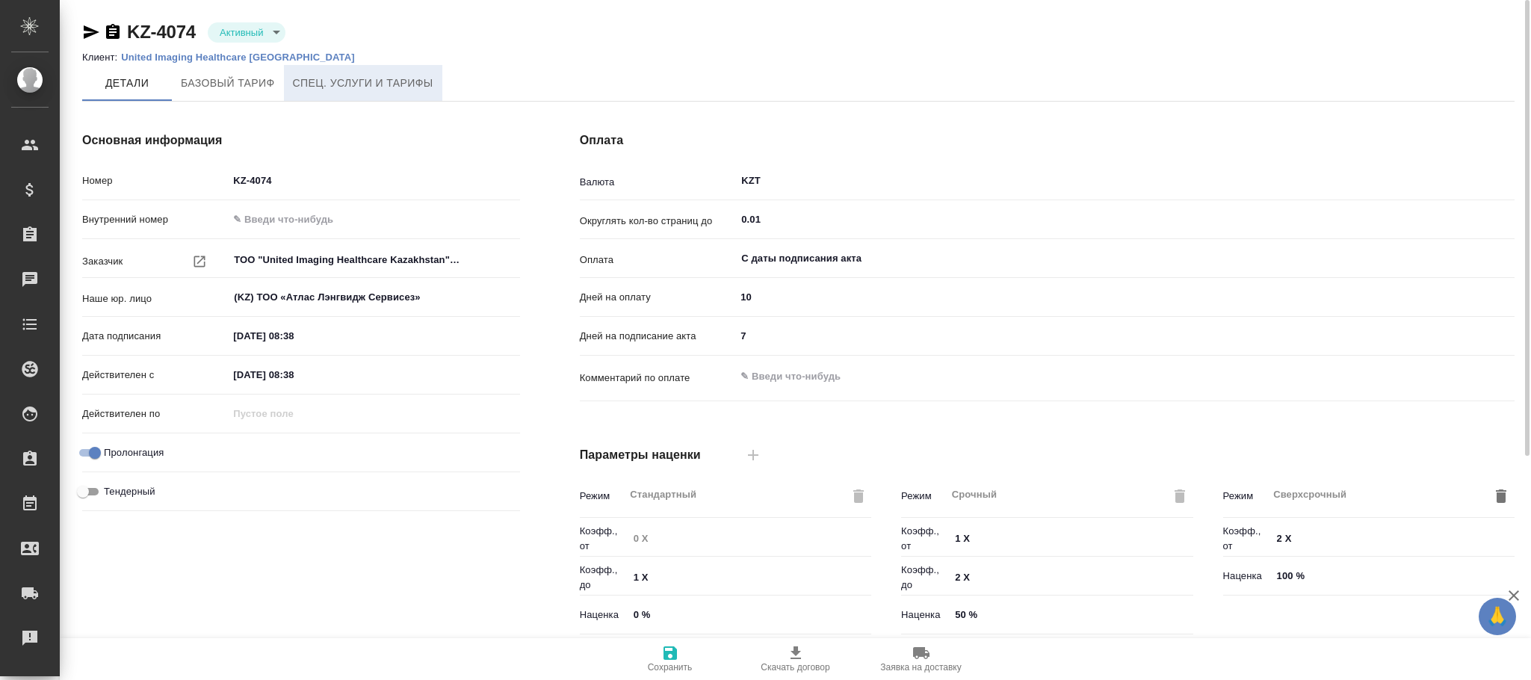
click at [357, 79] on span "Спец. услуги и тарифы" at bounding box center [363, 83] width 140 height 19
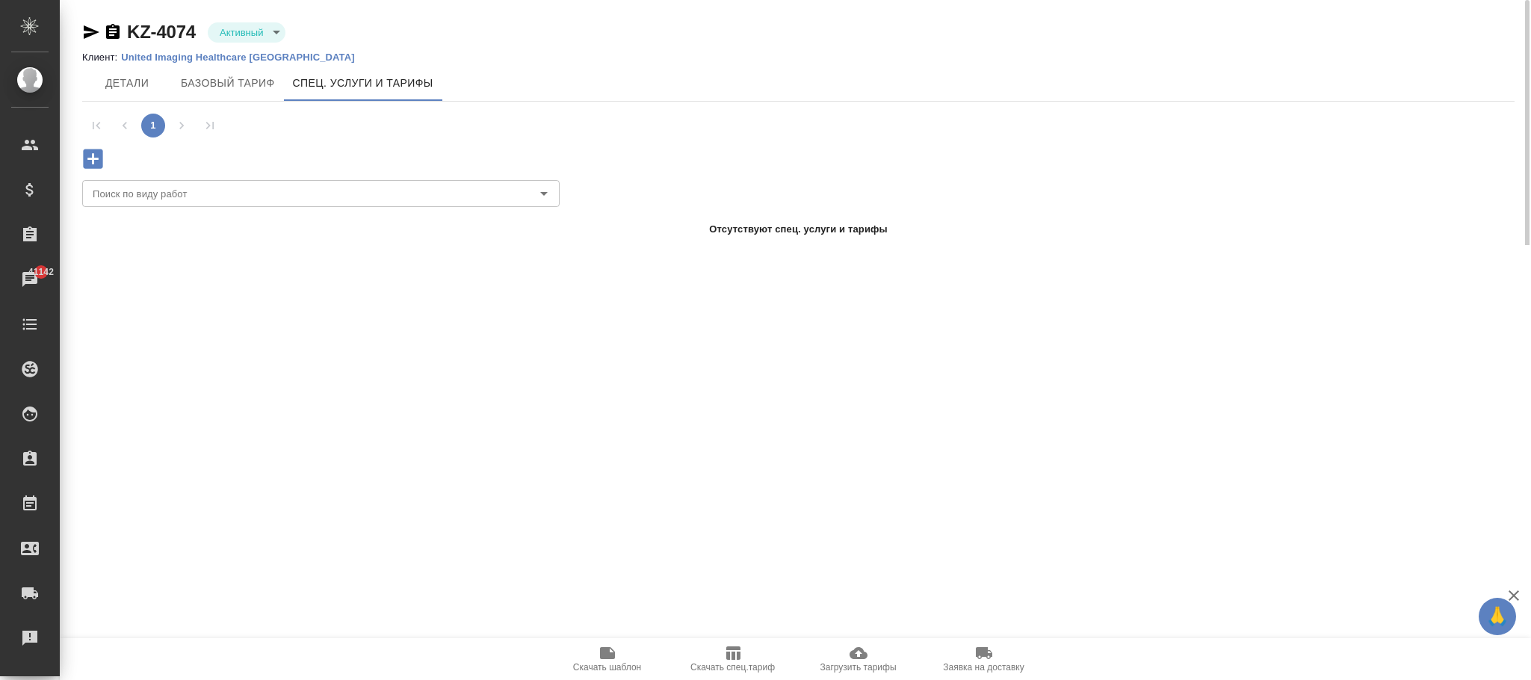
click at [92, 160] on icon "button" at bounding box center [92, 158] width 19 height 19
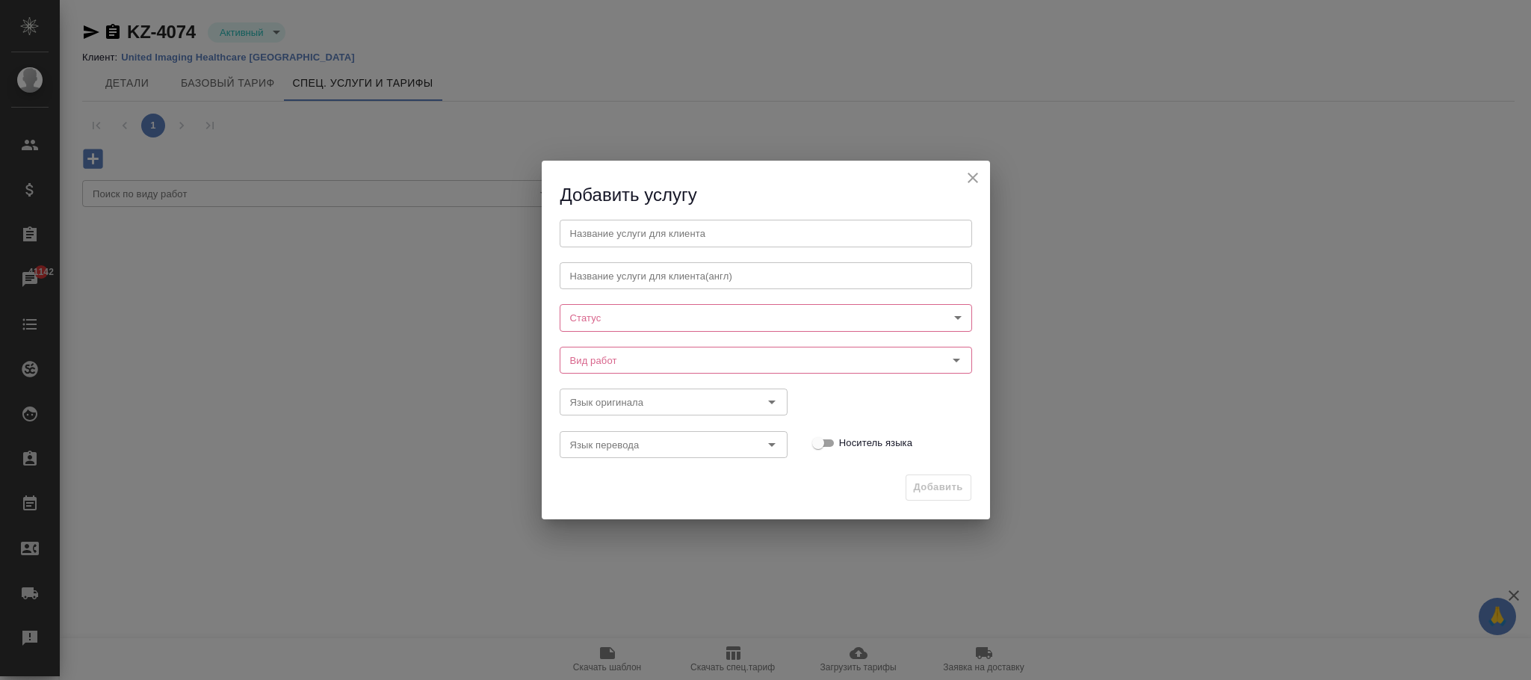
click at [632, 316] on body "🙏 .cls-1 fill:#fff; AWATERA Фокина Наталья n.fokina Клиенты Спецификации Заказы…" at bounding box center [765, 340] width 1531 height 680
click at [617, 339] on li "Активна" at bounding box center [766, 342] width 412 height 25
type input "active"
click at [595, 362] on input "Вид работ" at bounding box center [740, 361] width 353 height 18
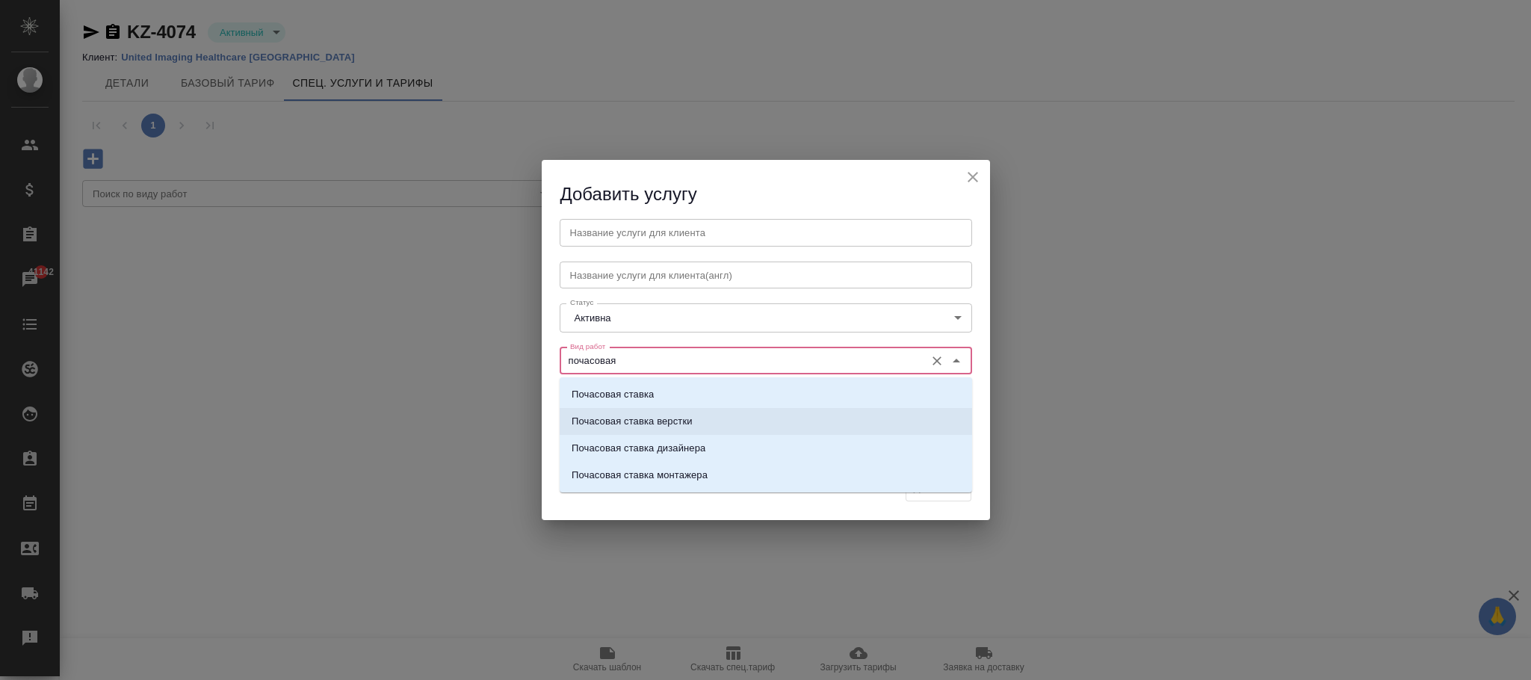
click at [682, 427] on p "Почасовая ставка верстки" at bounding box center [632, 421] width 121 height 15
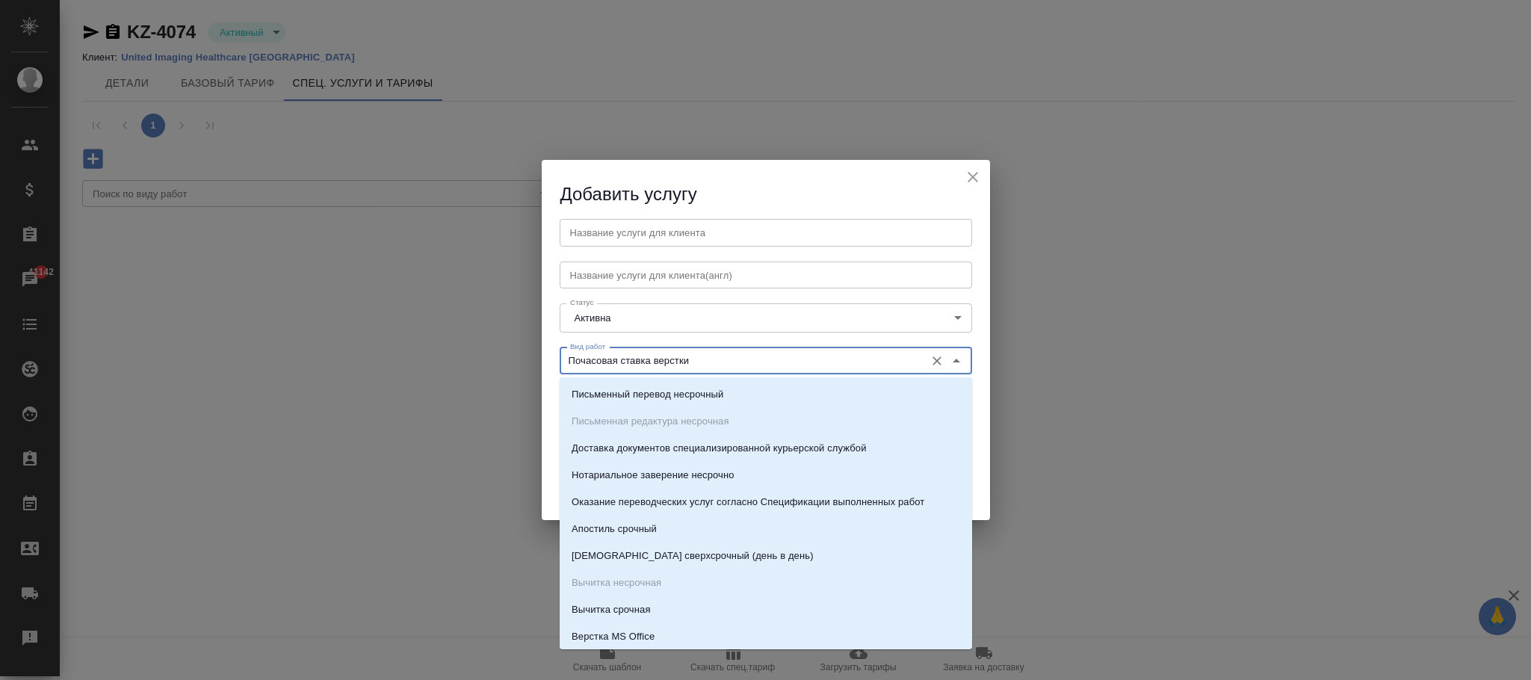
drag, startPoint x: 729, startPoint y: 359, endPoint x: 525, endPoint y: 357, distance: 204.0
click at [525, 357] on div "Добавить услугу Название услуги для клиента Название услуги для клиента Названи…" at bounding box center [765, 340] width 1531 height 680
type input "Почасовая ставка верстки"
click at [641, 231] on input "text" at bounding box center [766, 232] width 412 height 27
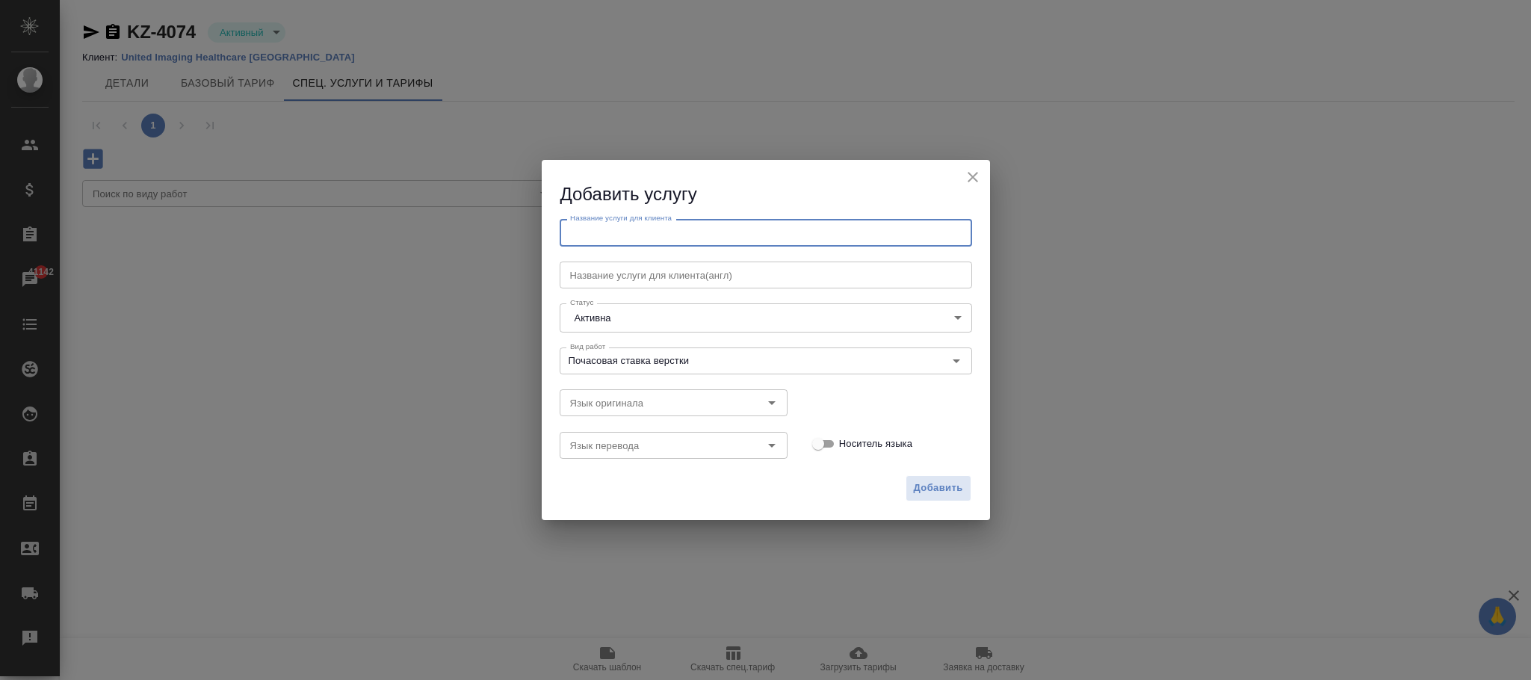
paste input "Почасовая ставка верстки"
type input "Почасовая ставка верстки"
click at [940, 485] on span "Добавить" at bounding box center [938, 488] width 49 height 17
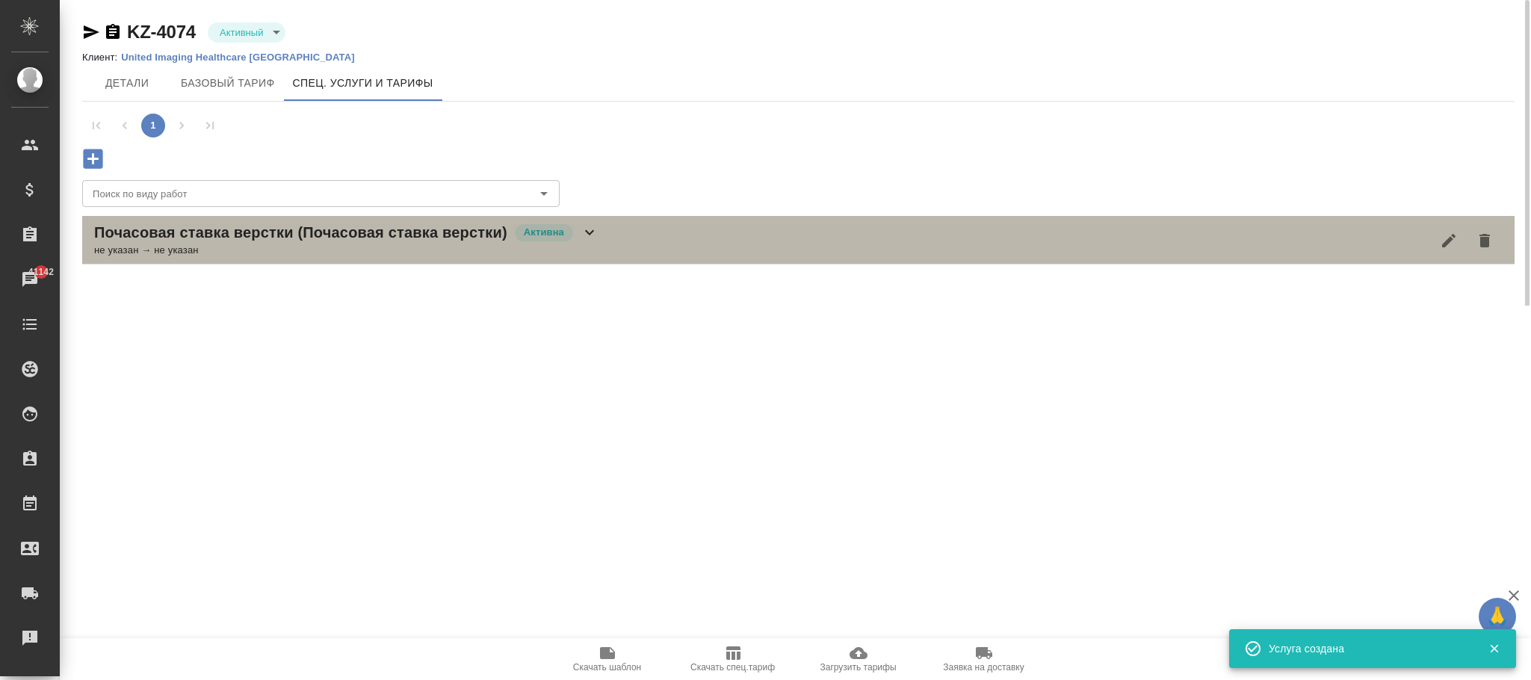
drag, startPoint x: 590, startPoint y: 247, endPoint x: 581, endPoint y: 297, distance: 50.1
click at [590, 247] on div "не указан → не указан" at bounding box center [346, 250] width 504 height 15
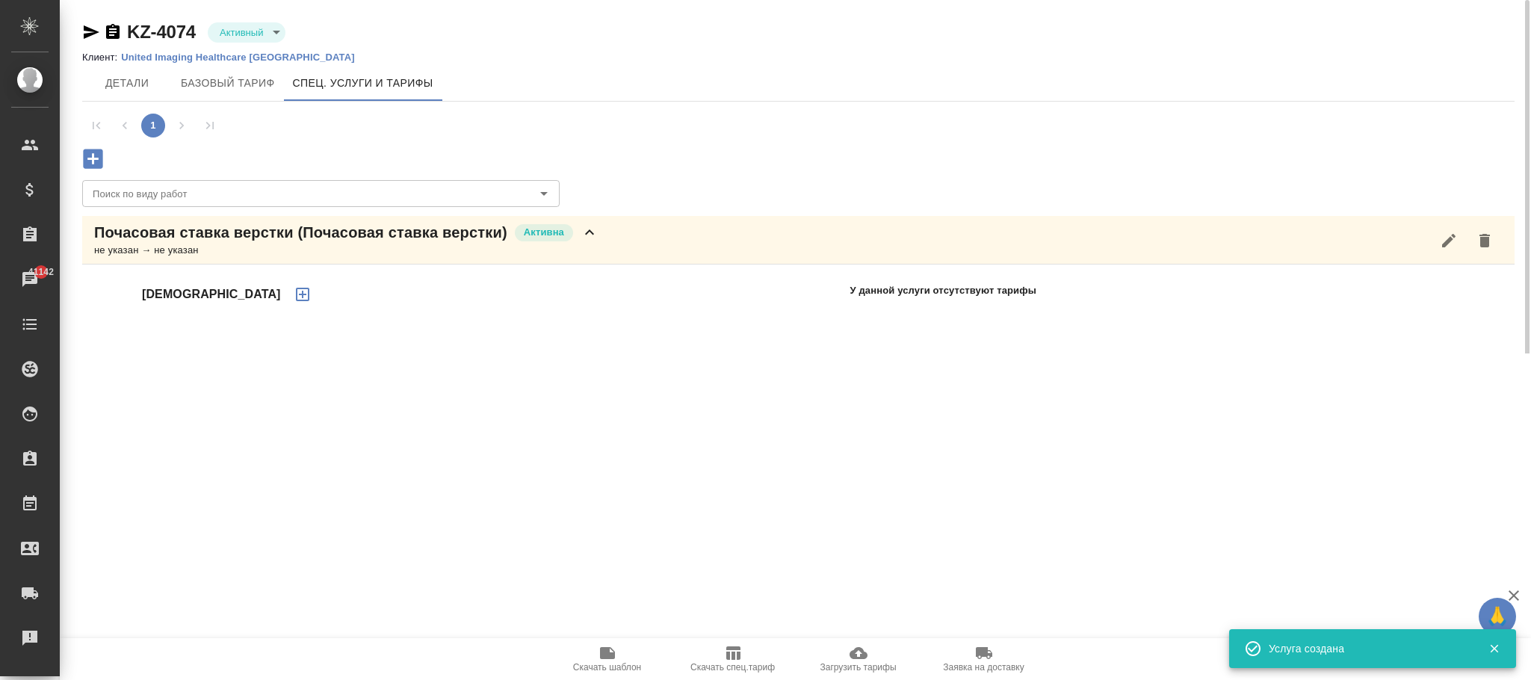
click at [294, 291] on icon "button" at bounding box center [303, 294] width 18 height 18
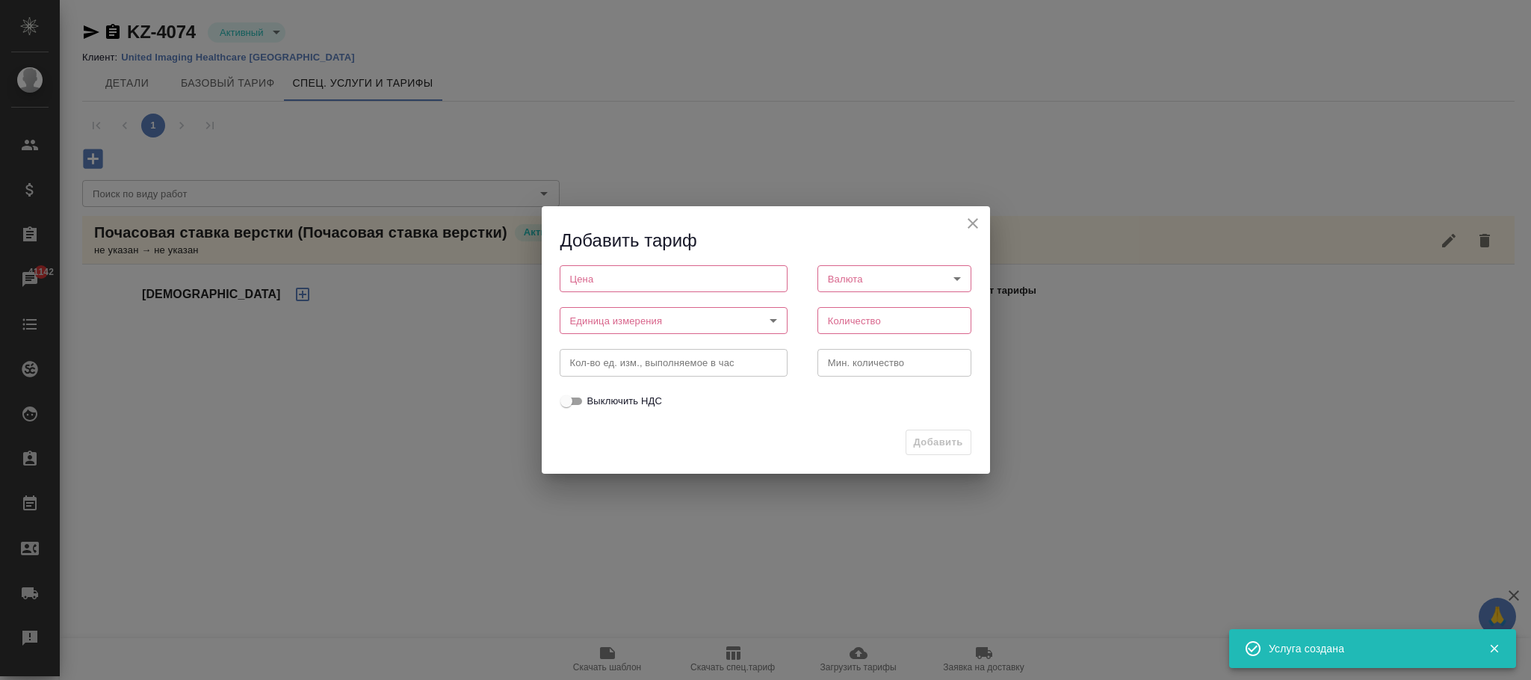
click at [588, 288] on input "number" at bounding box center [674, 278] width 228 height 27
type input "0"
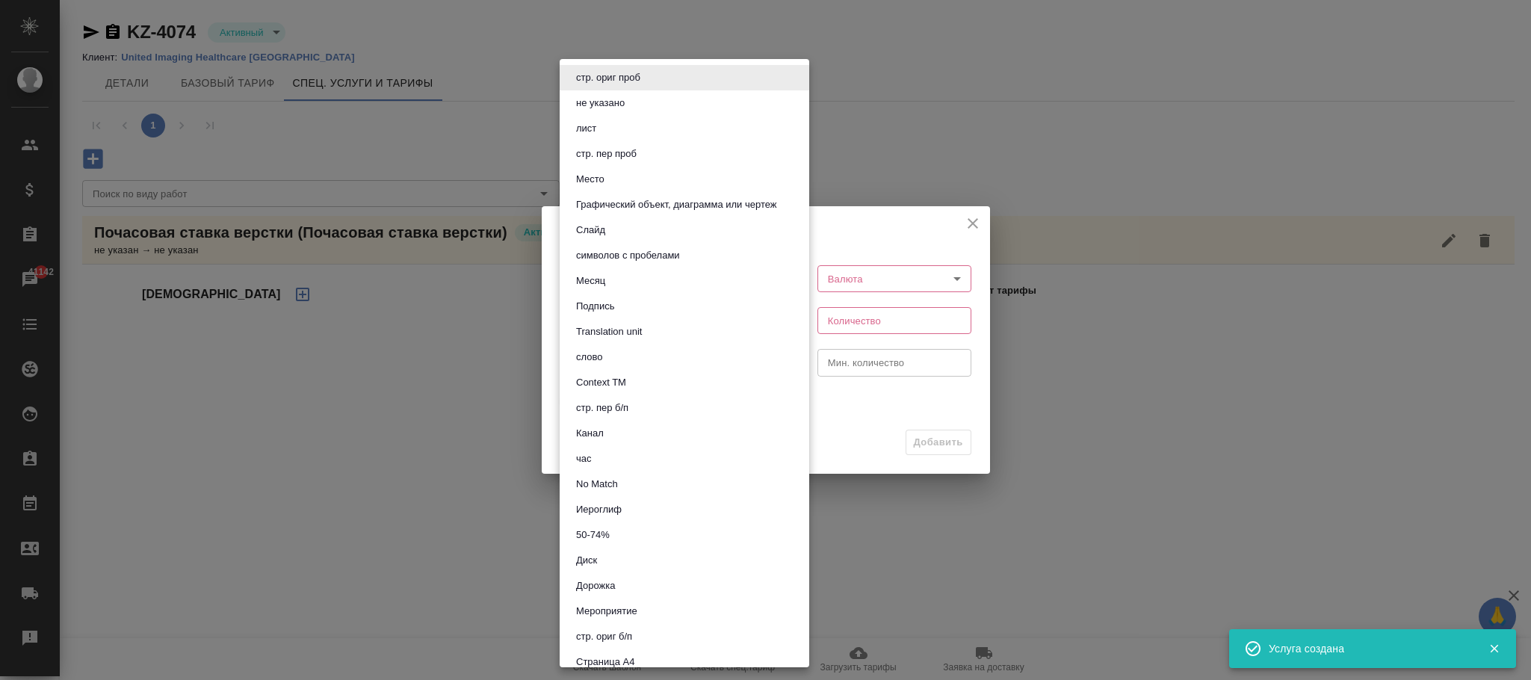
click at [619, 324] on body "🙏 .cls-1 fill:#fff; AWATERA Фокина Наталья n.fokina Клиенты Спецификации Заказы…" at bounding box center [765, 340] width 1531 height 680
drag, startPoint x: 592, startPoint y: 457, endPoint x: 733, endPoint y: 371, distance: 165.7
click at [590, 455] on button "час" at bounding box center [584, 459] width 25 height 16
type input "5a8b1489cc6b4906c91bfd93"
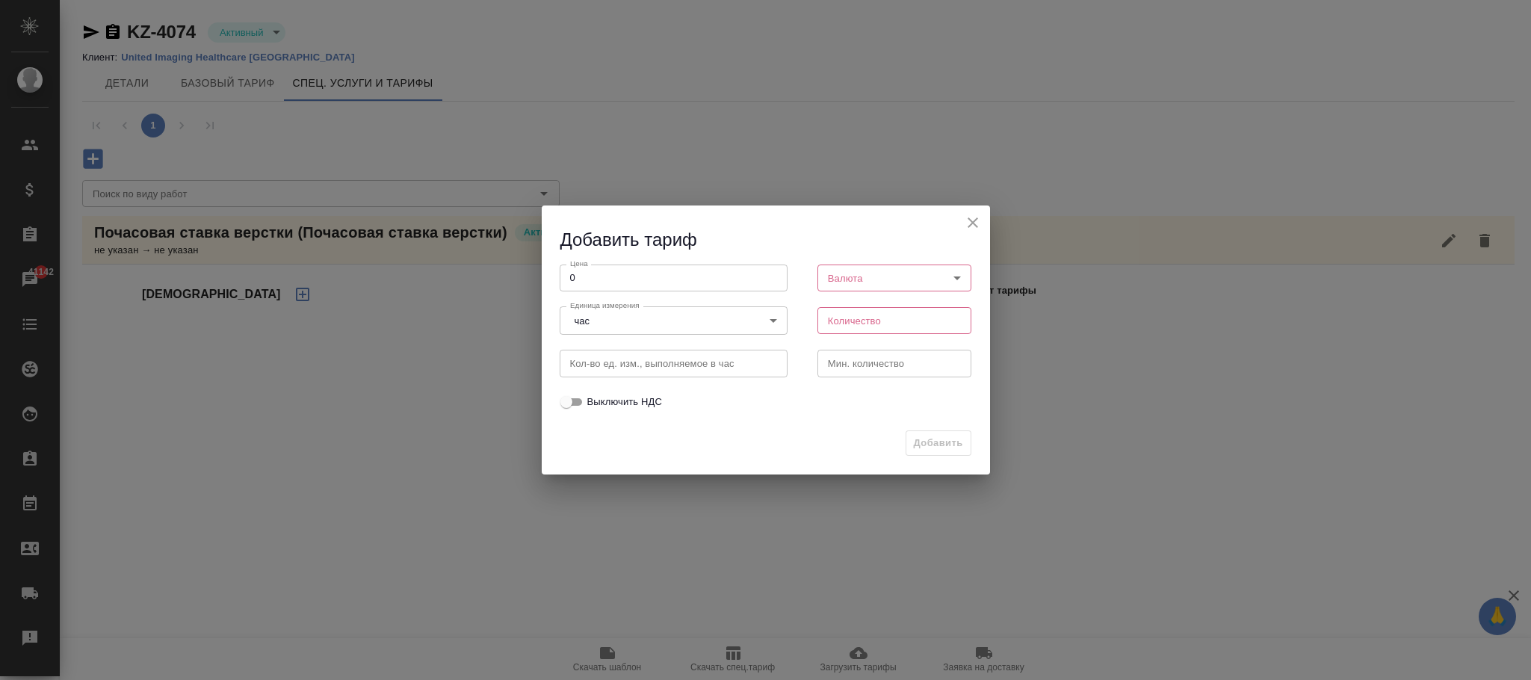
click at [856, 273] on body "🙏 .cls-1 fill:#fff; AWATERA Фокина Наталья n.fokina Клиенты Спецификации Заказы…" at bounding box center [765, 340] width 1531 height 680
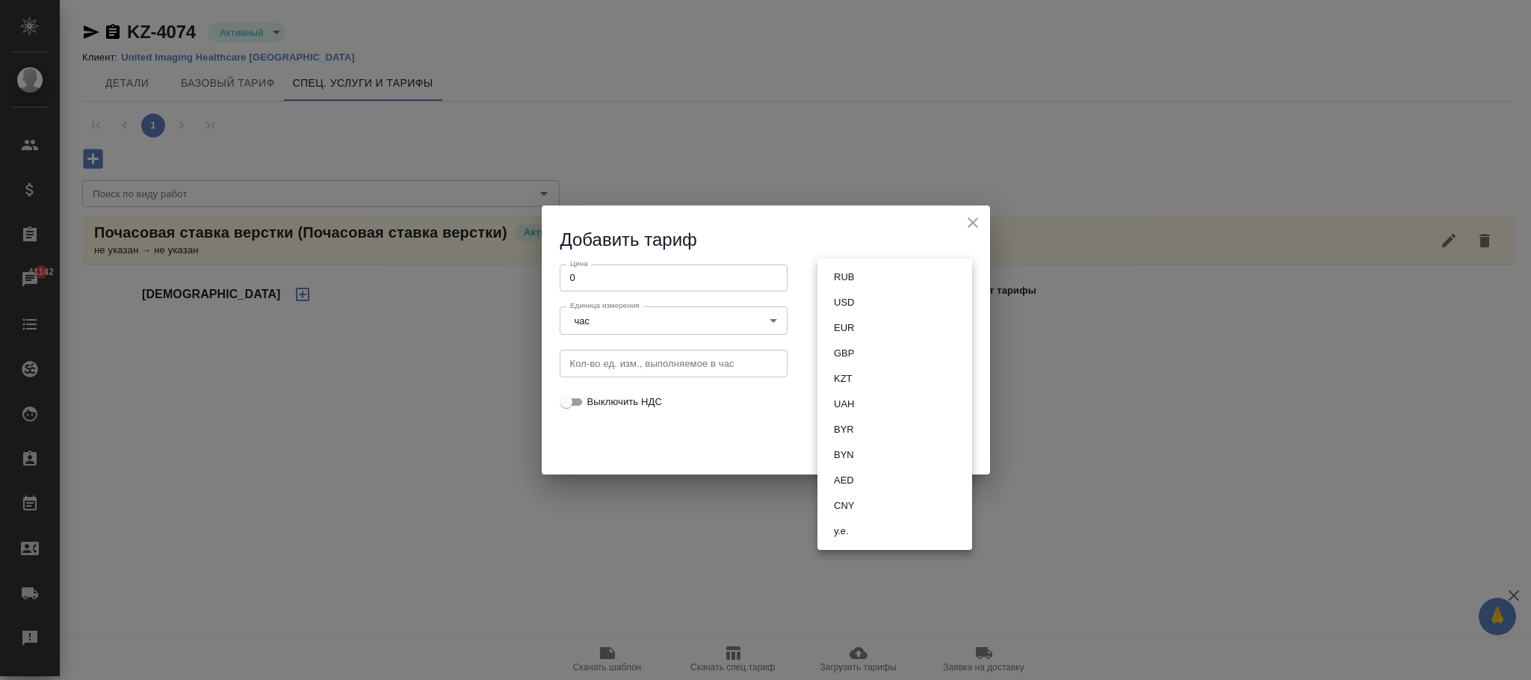
click at [850, 371] on button "KZT" at bounding box center [843, 379] width 28 height 16
type input "KZT"
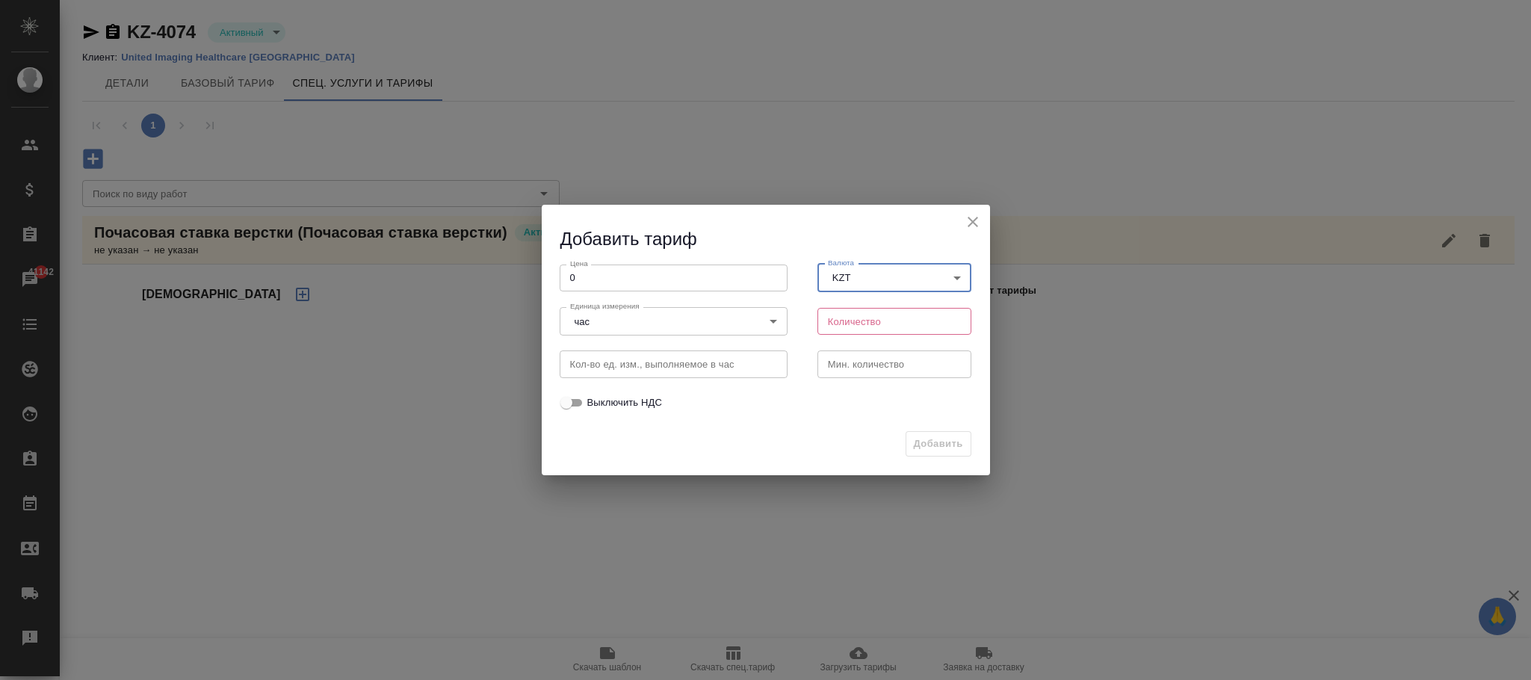
click at [836, 333] on input "number" at bounding box center [894, 321] width 155 height 27
type input "1"
click at [959, 438] on span "Добавить" at bounding box center [938, 444] width 49 height 17
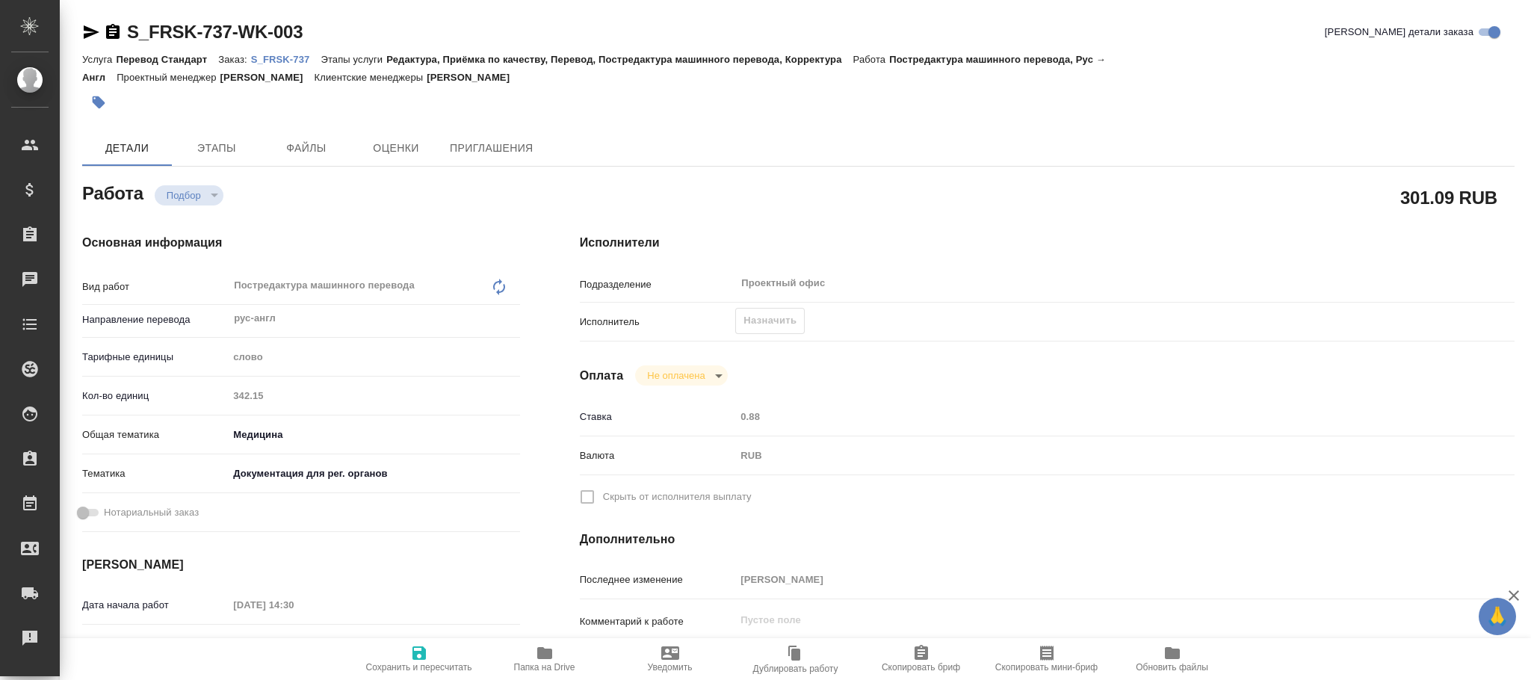
type textarea "x"
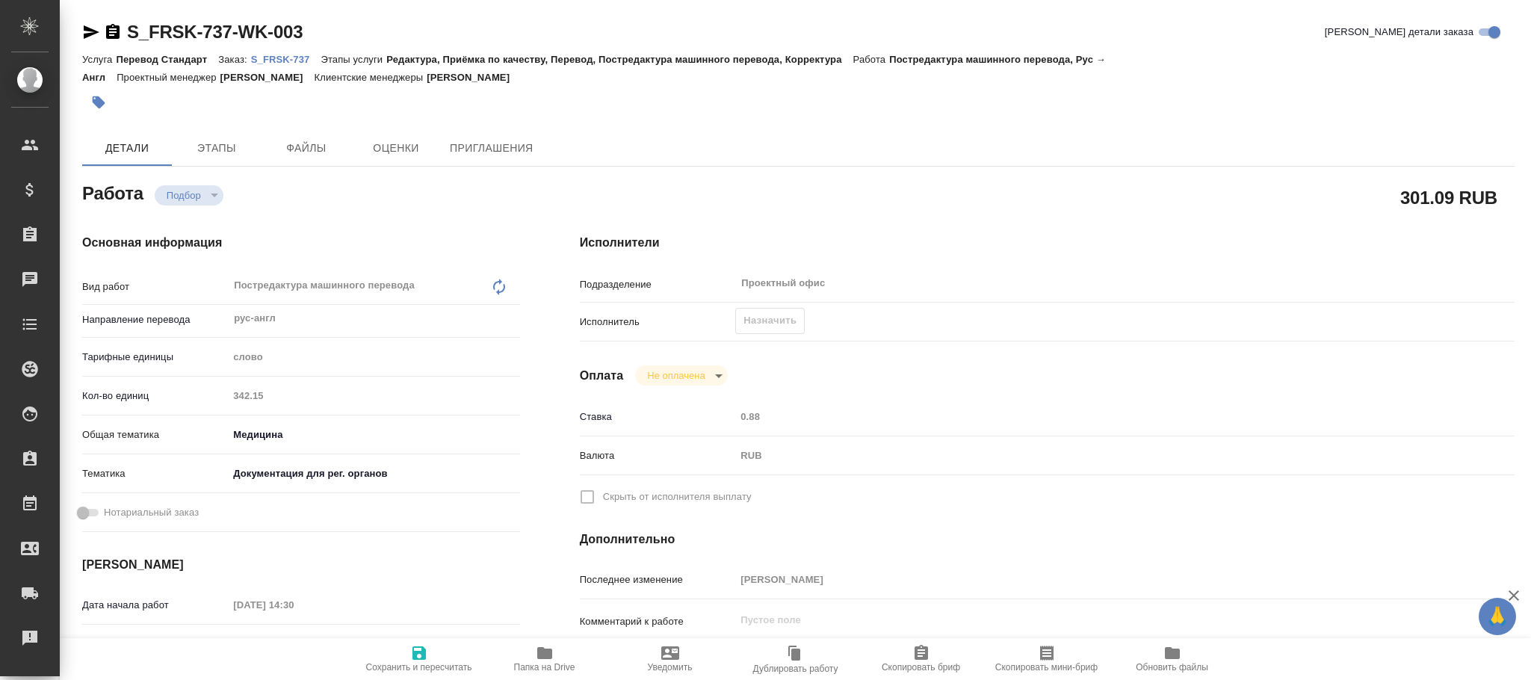
type textarea "x"
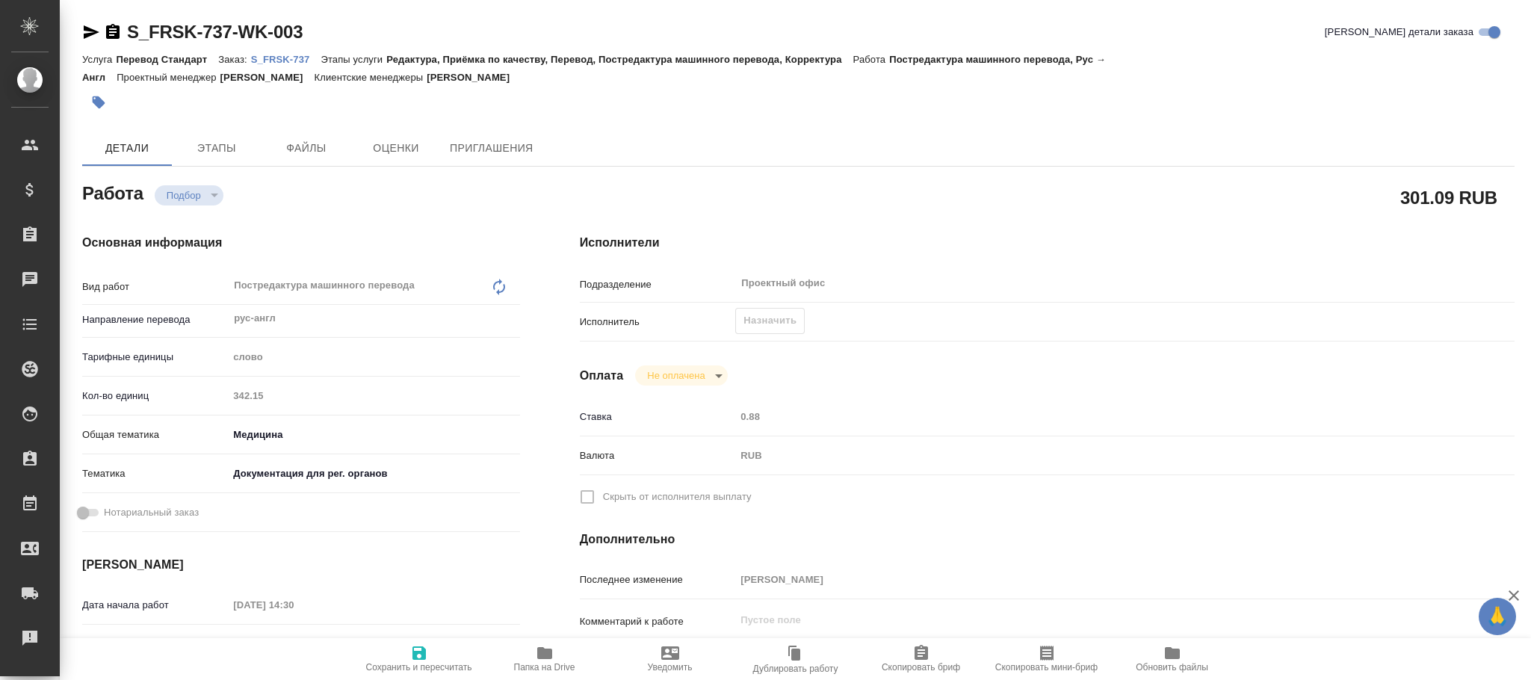
type textarea "x"
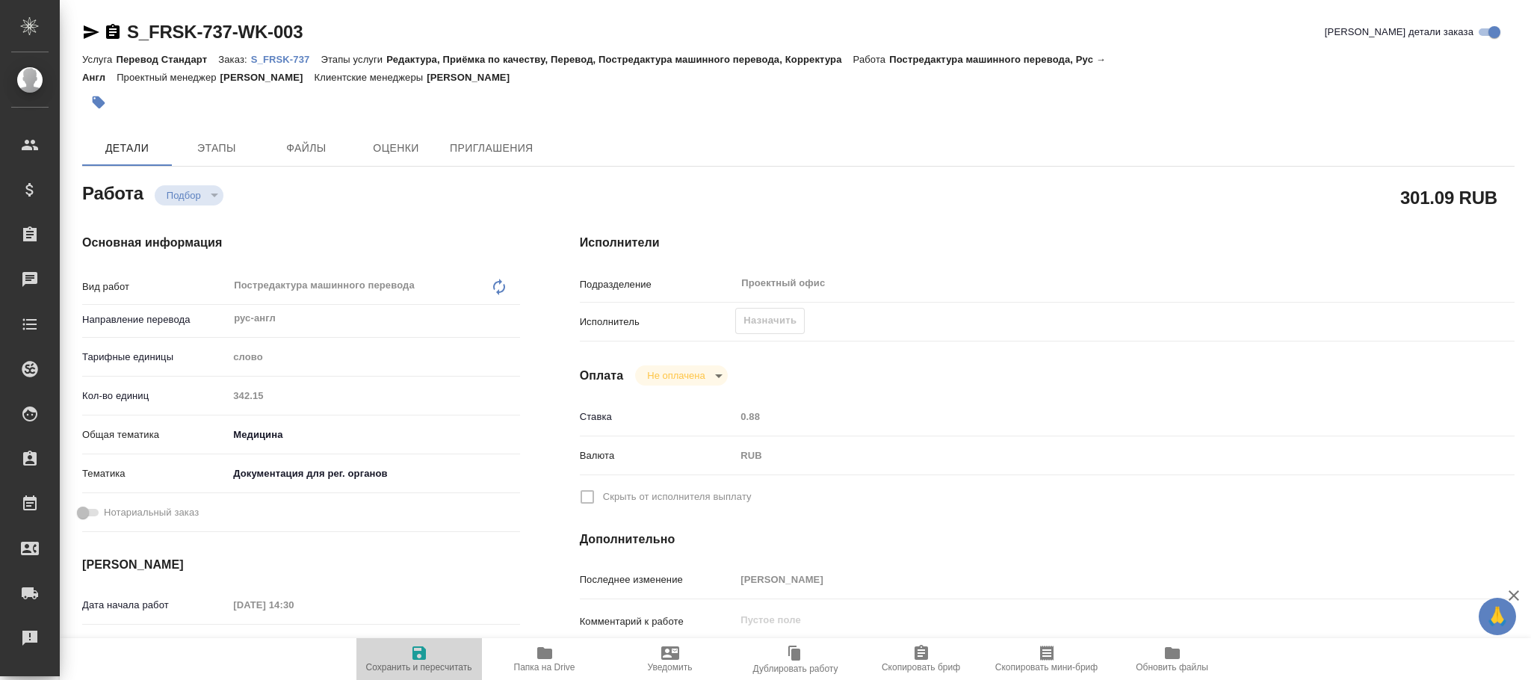
click at [420, 653] on icon "button" at bounding box center [418, 652] width 13 height 13
type textarea "x"
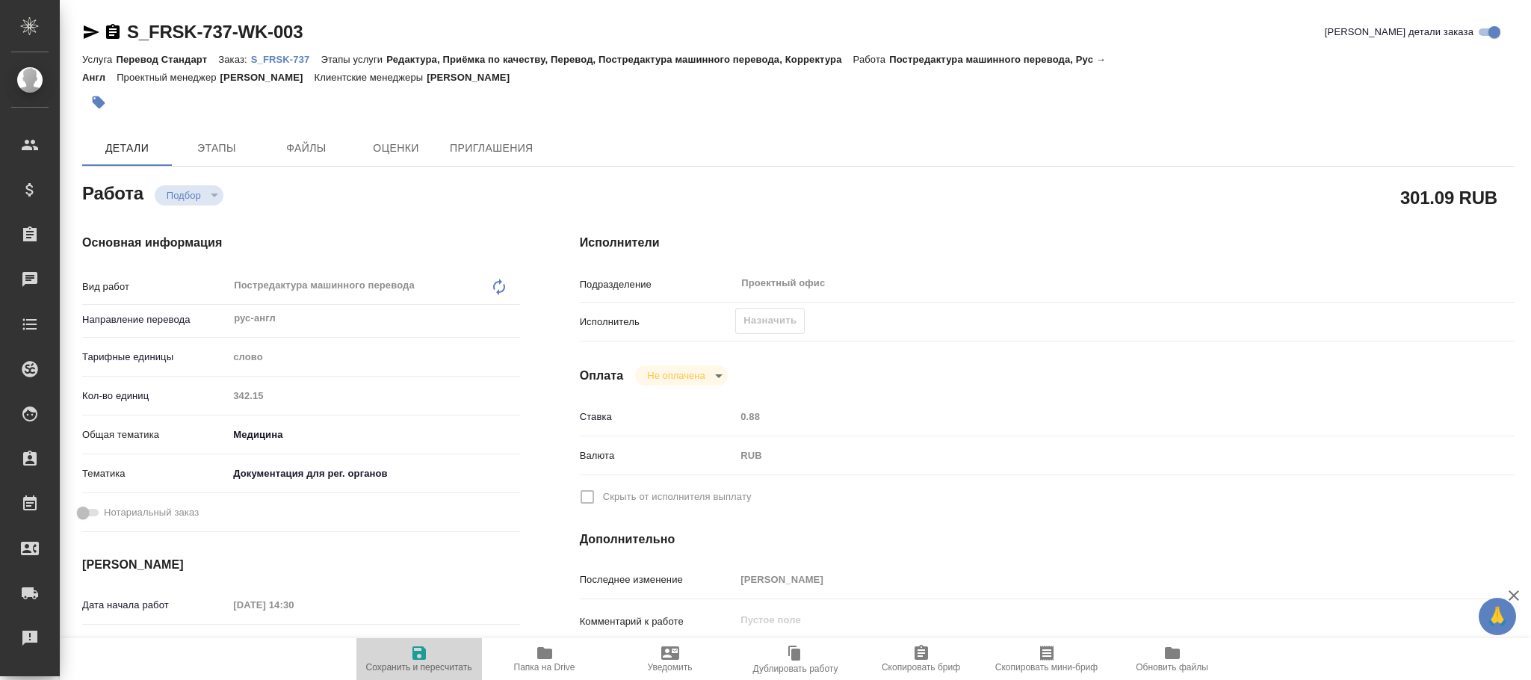
type textarea "x"
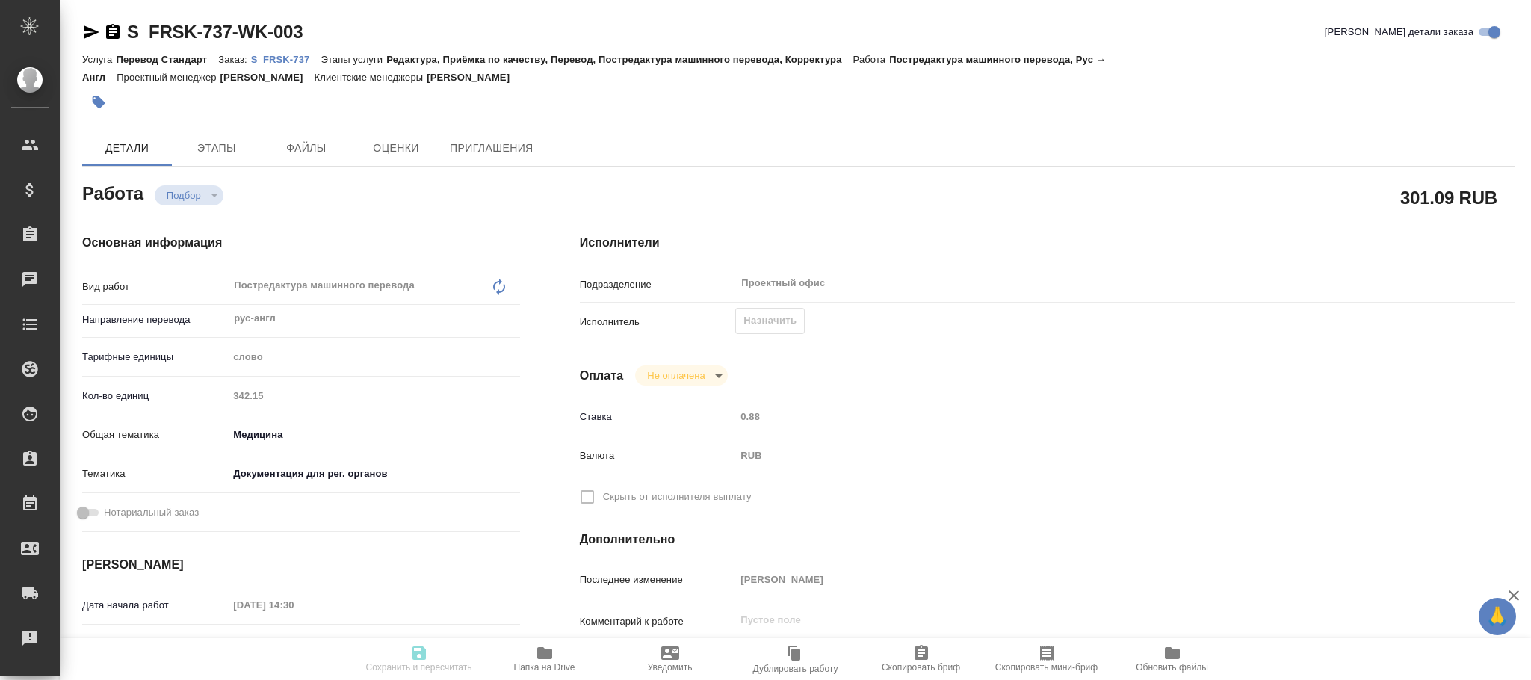
type textarea "x"
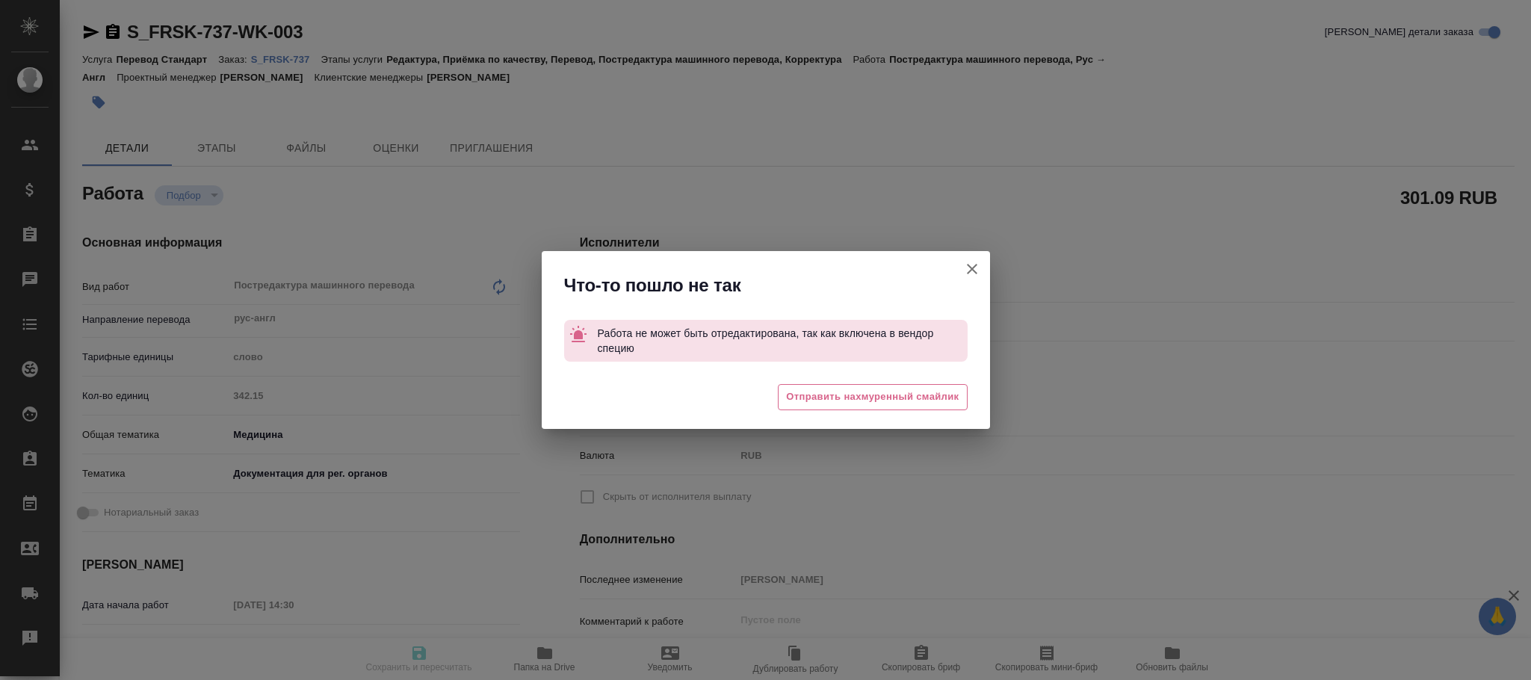
type textarea "x"
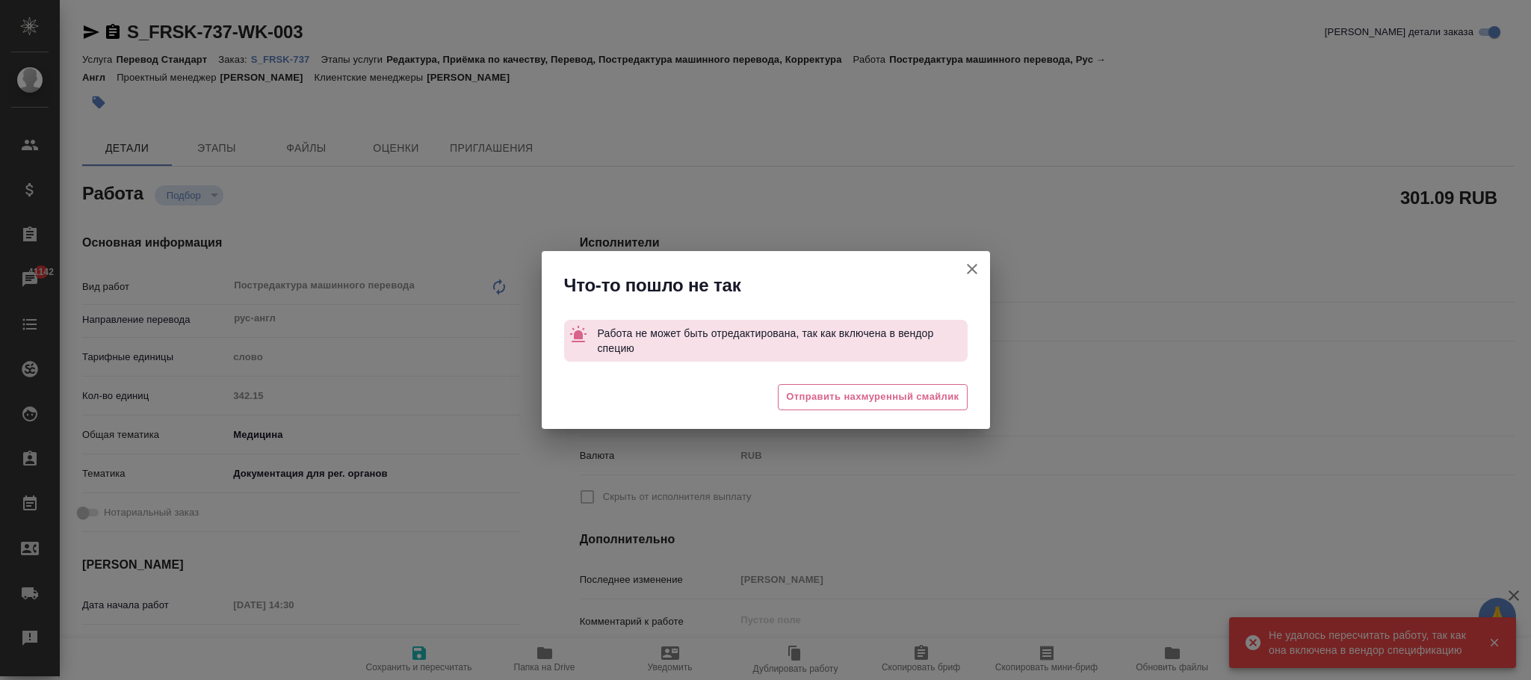
type input "recruiting"
type textarea "Постредактура машинного перевода"
type textarea "x"
type input "рус-англ"
type input "5a8b1489cc6b4906c91bfd90"
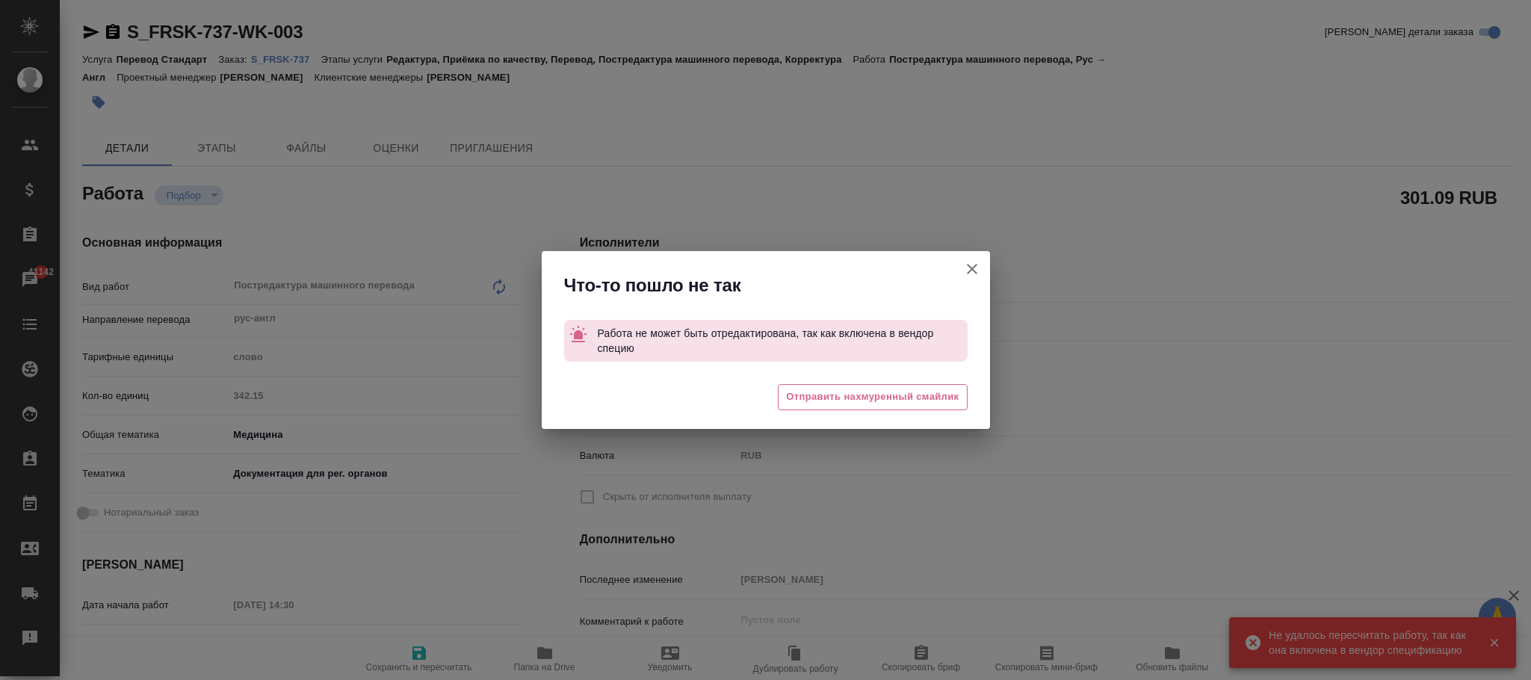
type input "342.15"
type input "med"
type input "5f647205b73bc97568ca66c6"
type input "03.09.2025 14:30"
type input "03.09.2025 14:44"
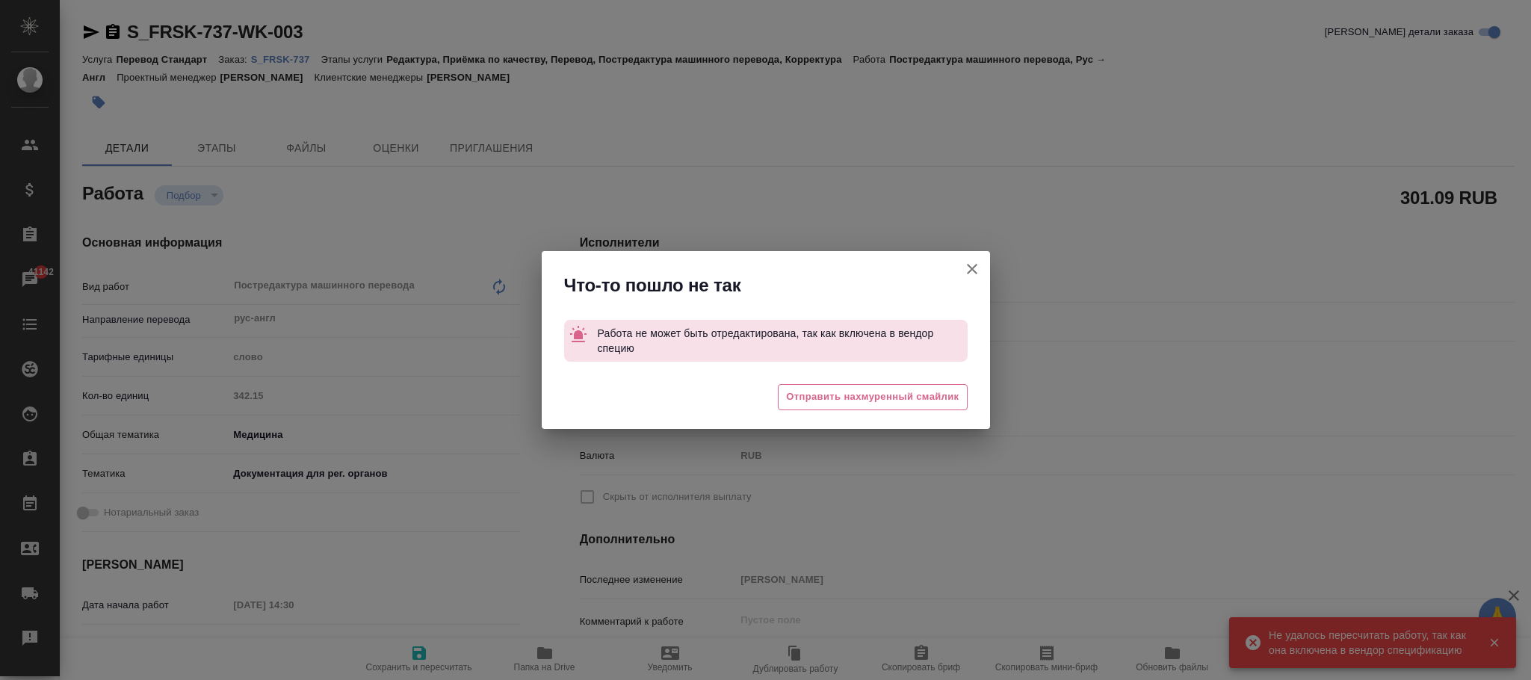
type input "03.09.2025 19:00"
type input "04.09.2025 08:45"
type input "[DATE] 10:00"
type input "Проектный офис"
type input "notPayed"
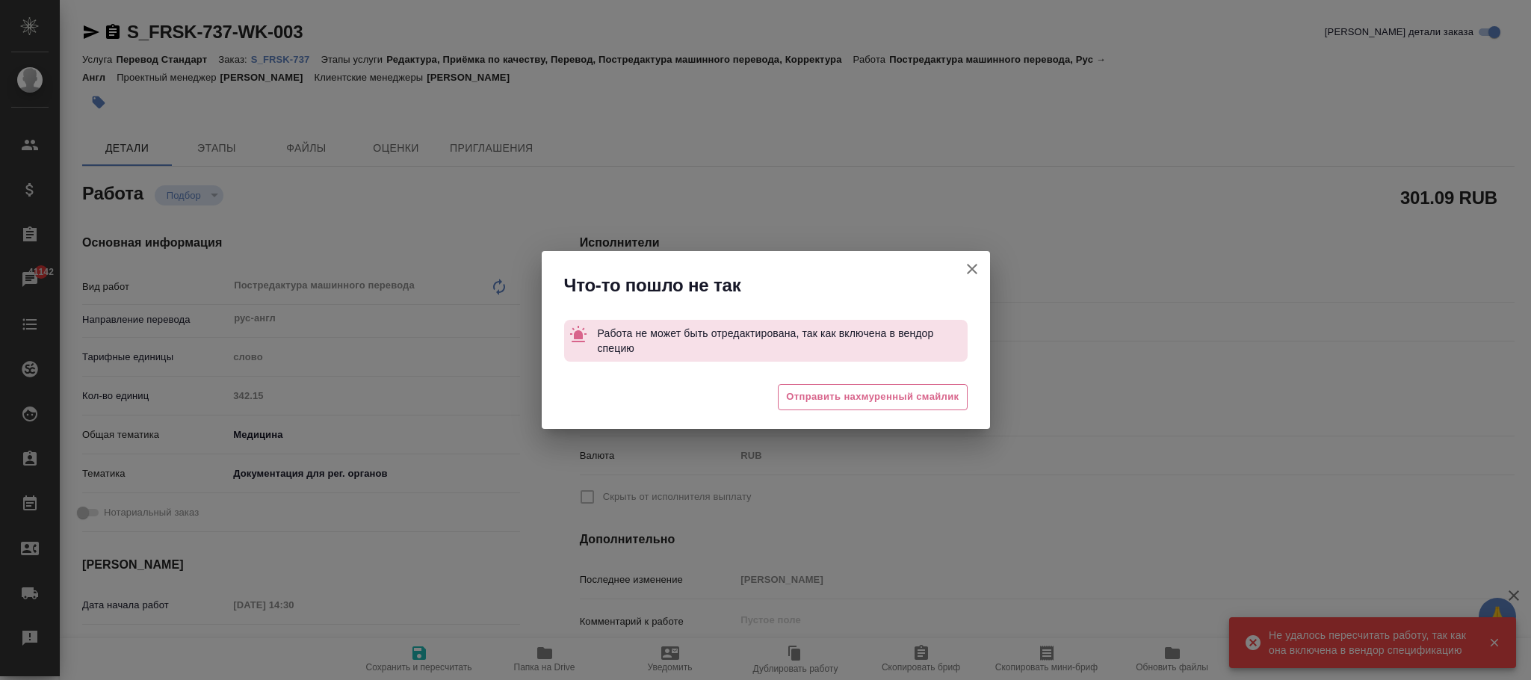
type input "0.88"
type input "RUB"
type input "[PERSON_NAME]"
type textarea "x"
type textarea "/Clients/Fresenius_Kabi/Orders/S_FRSK-737/Translated/S_FRSK-737-WK-003"
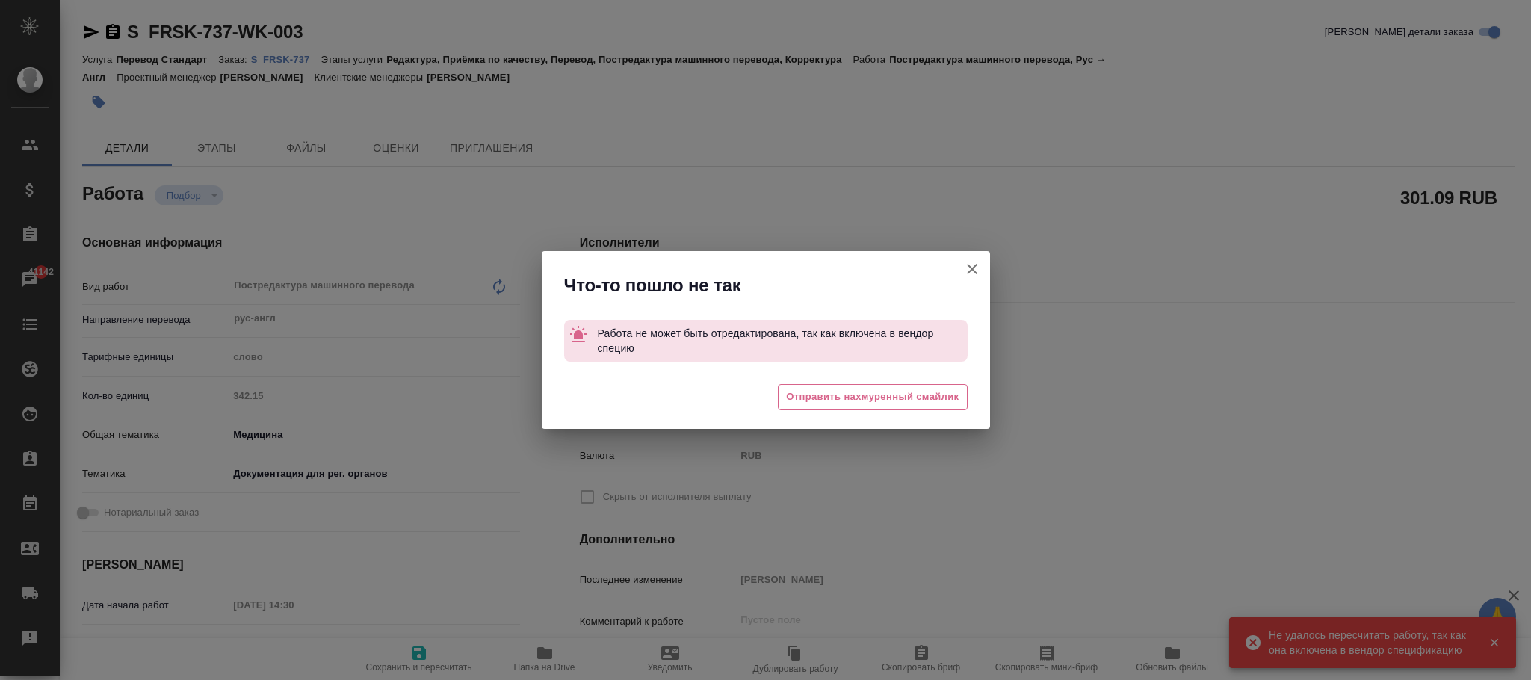
type textarea "x"
type input "S_FRSK-737"
type input "Перевод Стандарт"
type input "Редактура, Приёмка по качеству, Перевод, Постредактура машинного перевода, Корр…"
type input "[PERSON_NAME]"
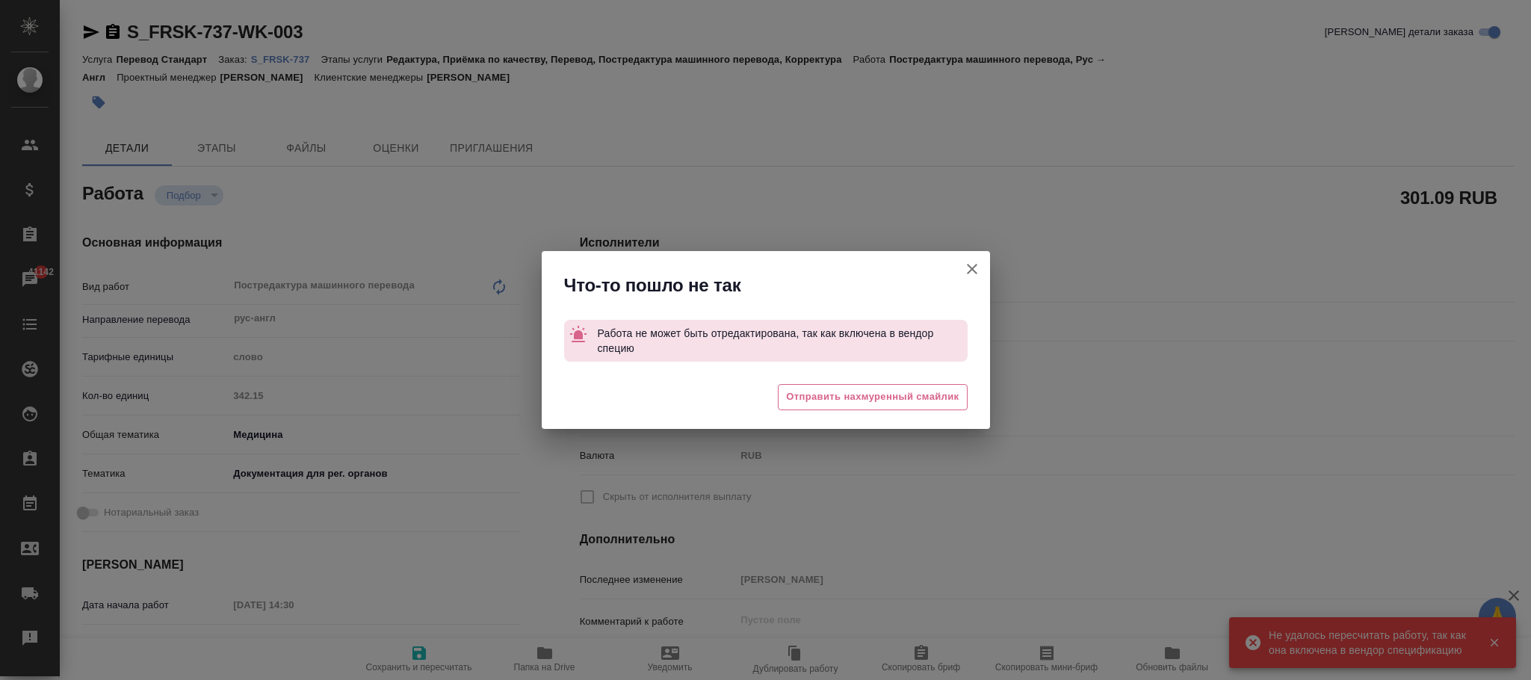
type input "[PERSON_NAME]"
type input "/Clients/Fresenius_Kabi/Orders/S_FRSK-737"
type textarea "x"
type textarea "рус-англ"
type textarea "x"
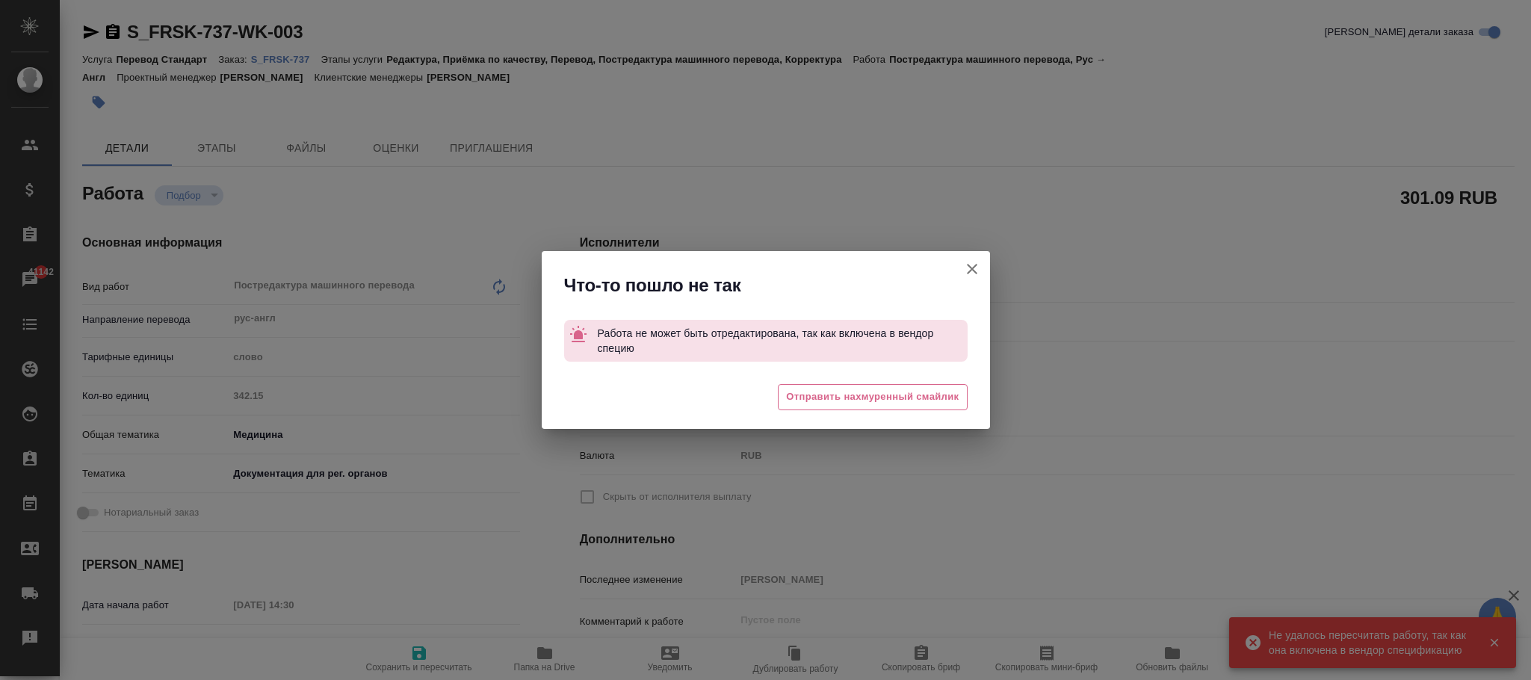
type textarea "x"
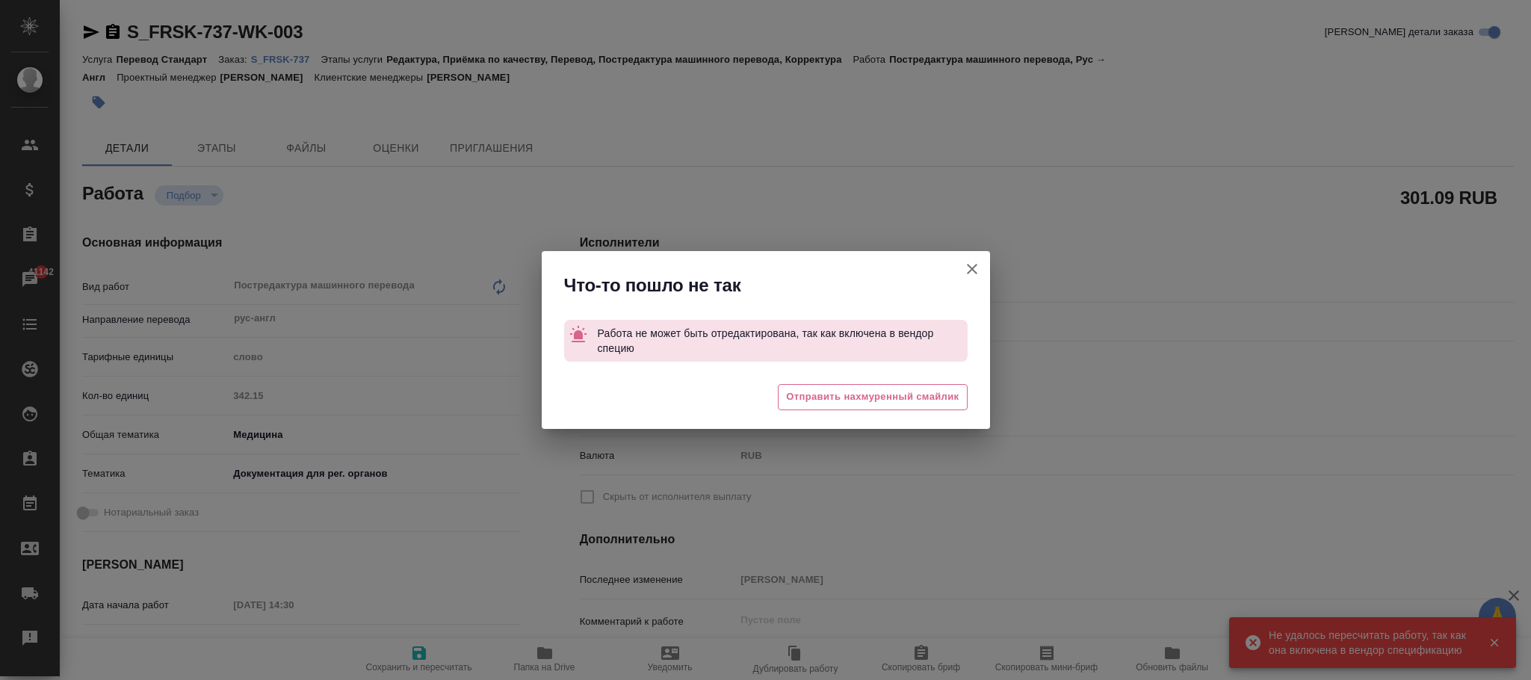
type textarea "x"
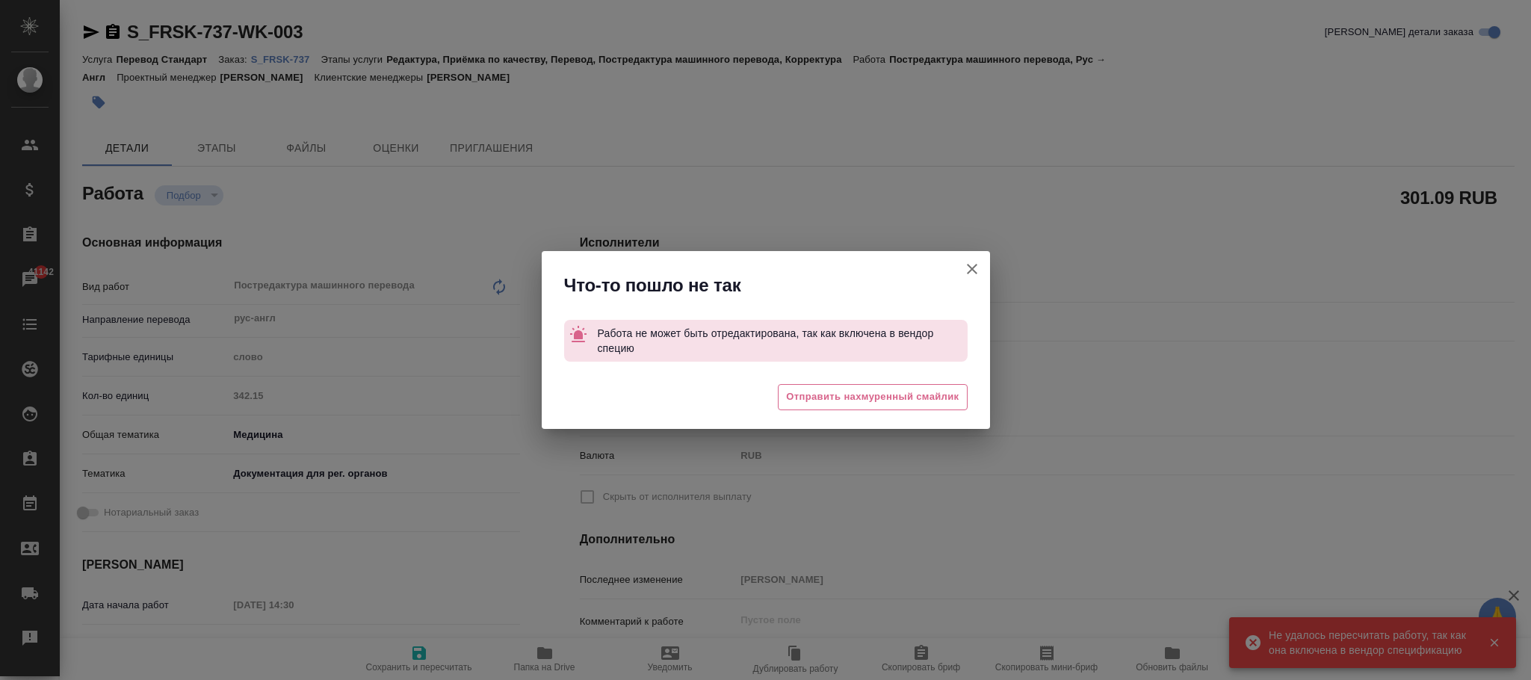
type textarea "x"
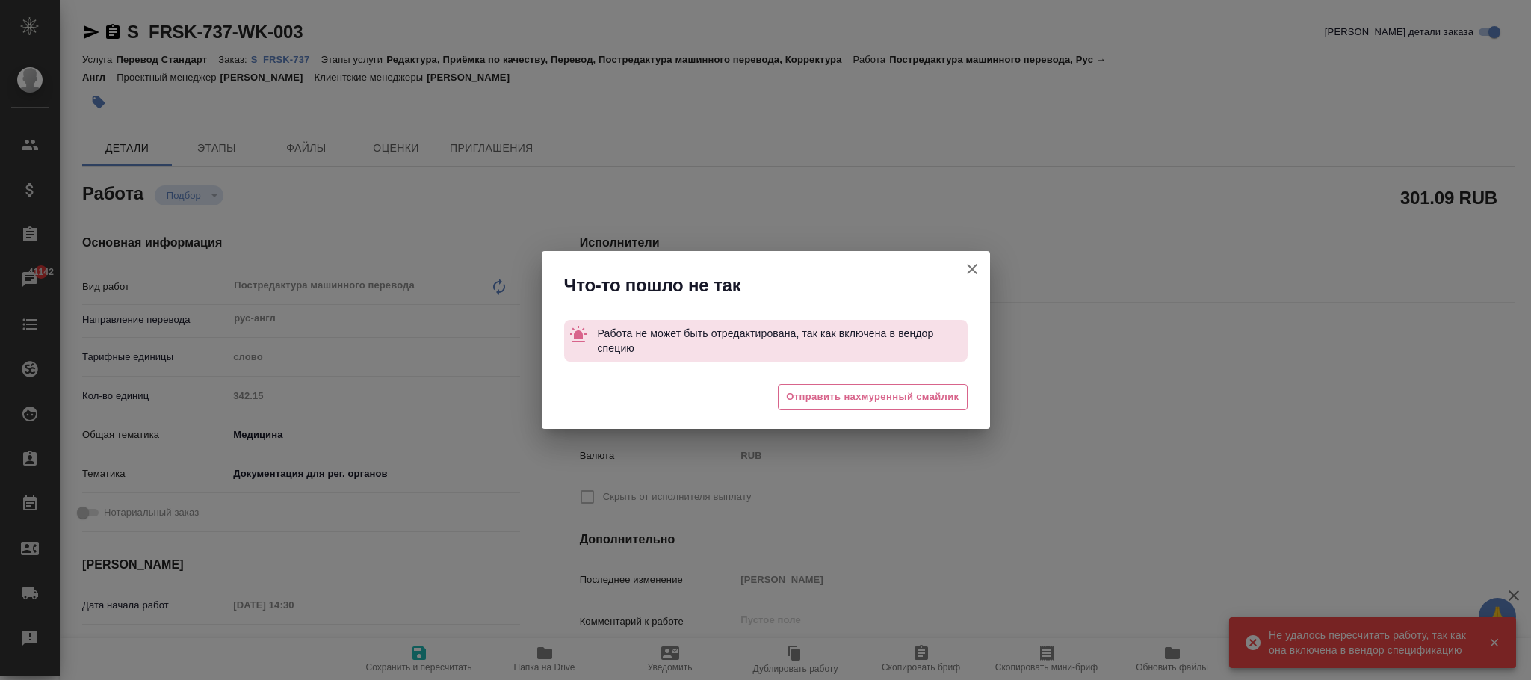
click at [969, 265] on icon "button" at bounding box center [972, 269] width 18 height 18
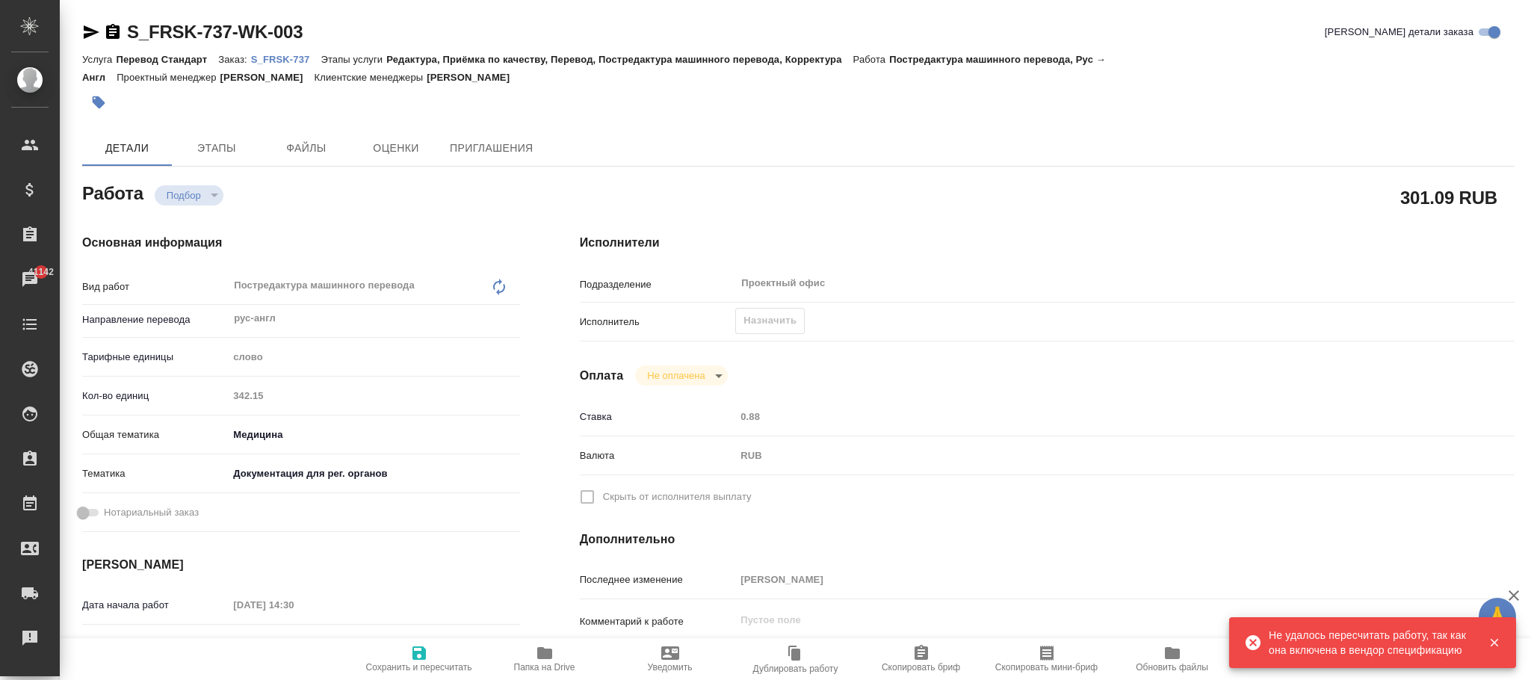
type textarea "x"
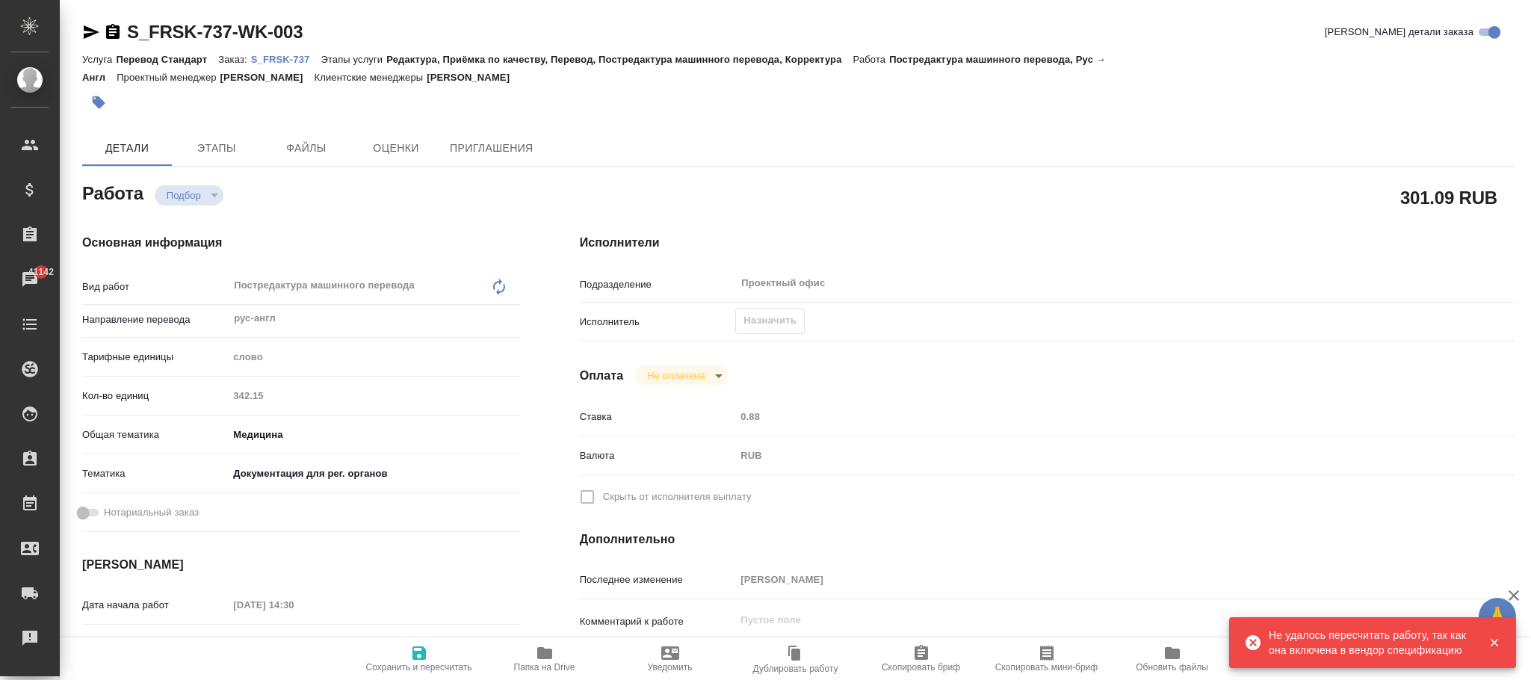
click at [294, 57] on p "S_FRSK-737" at bounding box center [286, 59] width 70 height 11
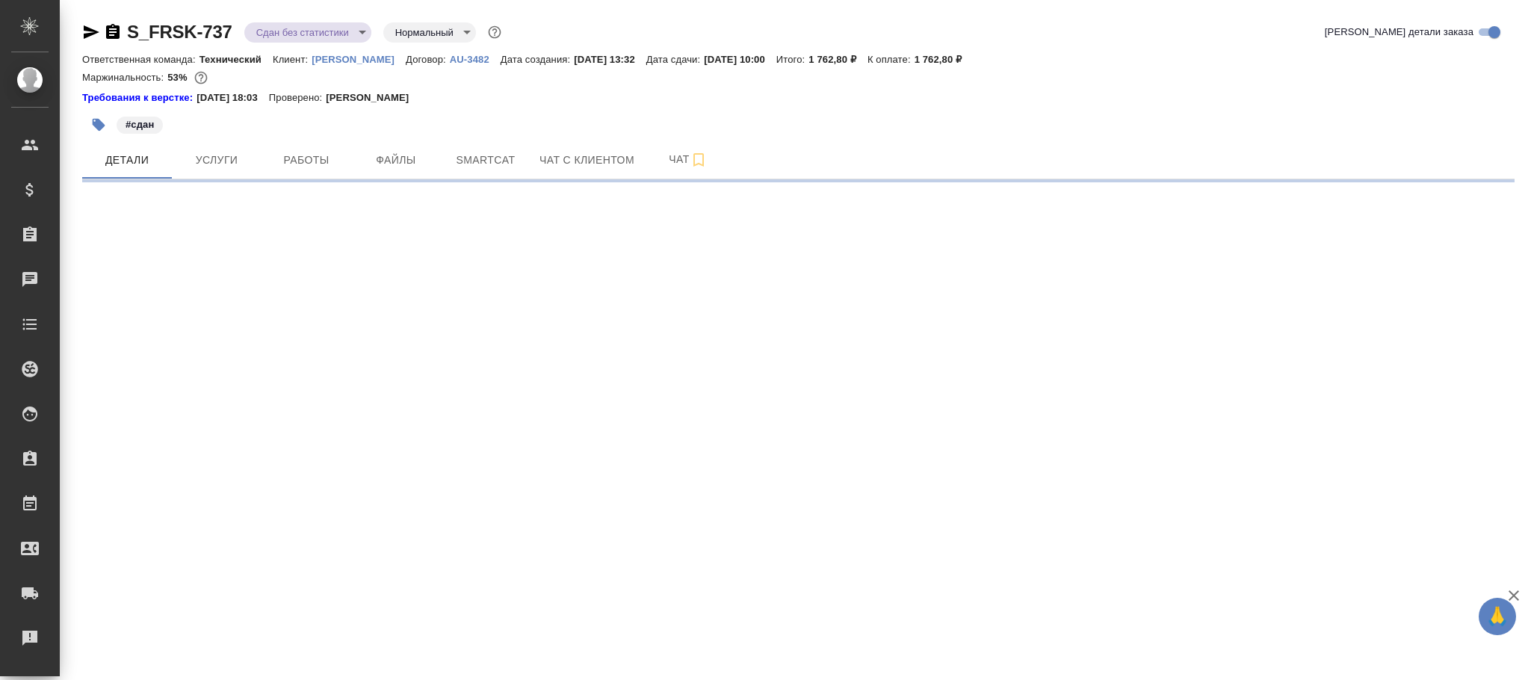
select select "RU"
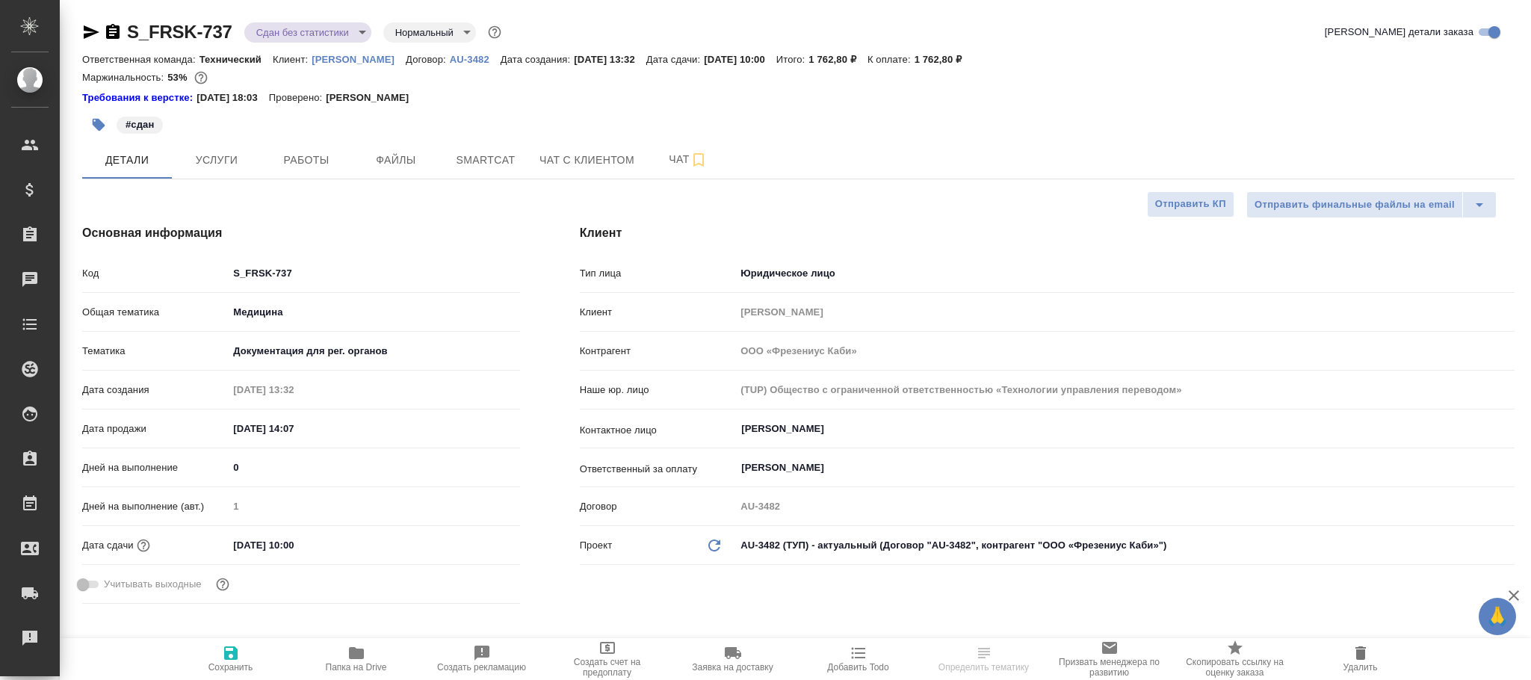
type textarea "x"
click at [686, 158] on span "Чат" at bounding box center [688, 159] width 72 height 19
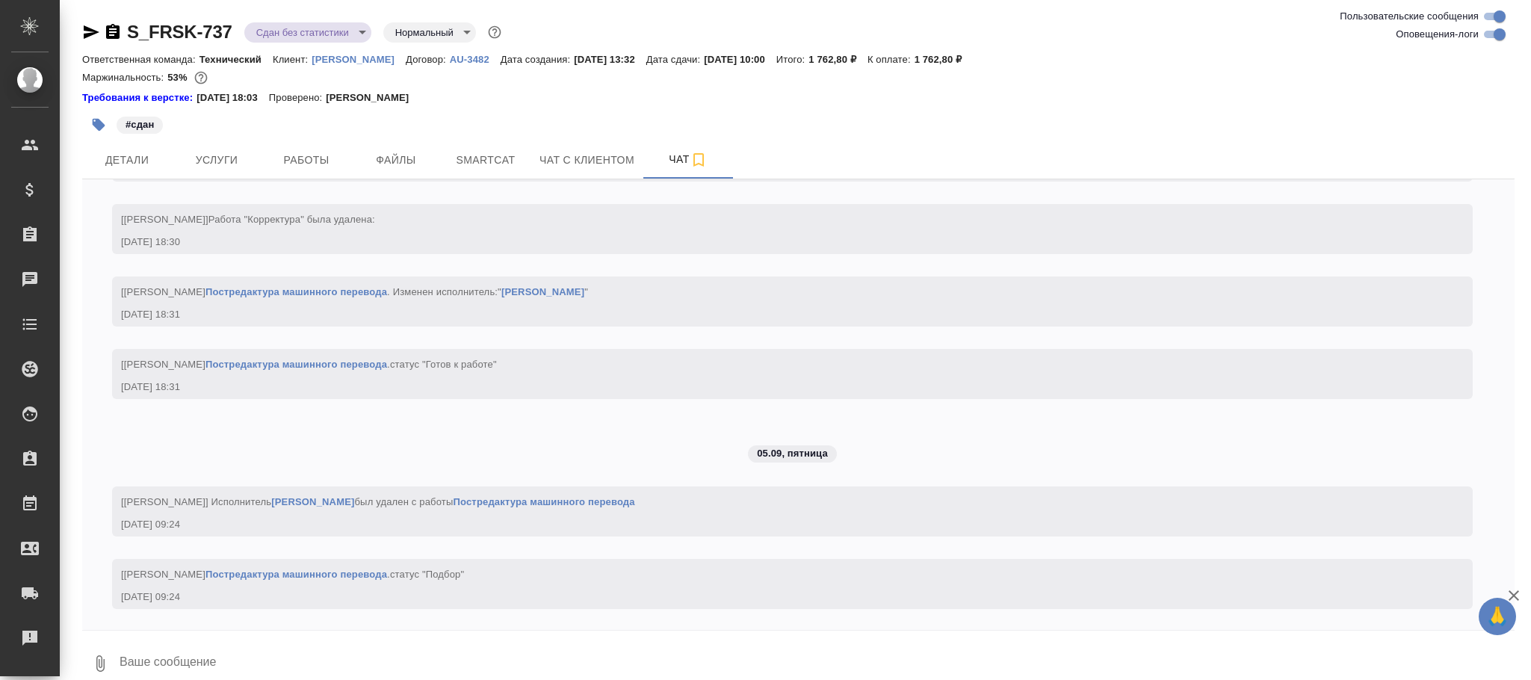
scroll to position [7864, 0]
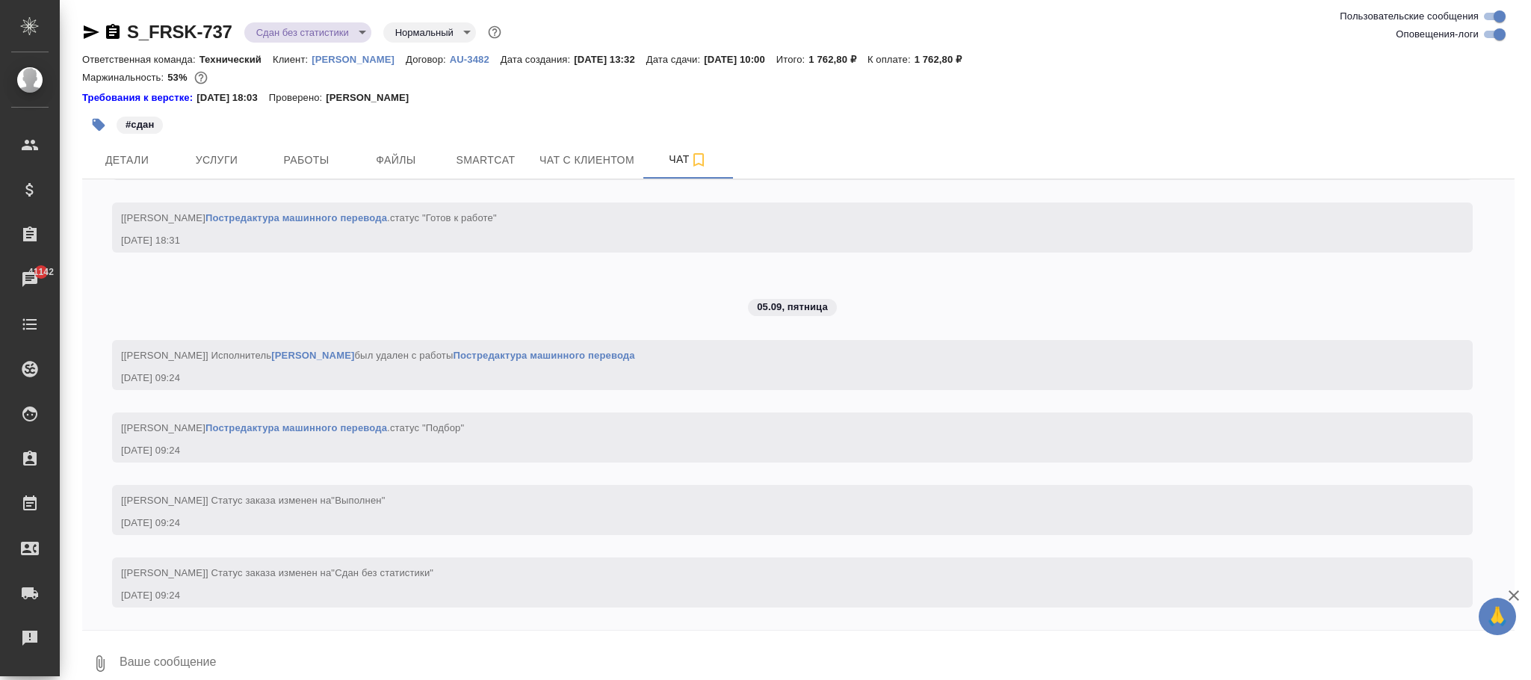
click at [354, 359] on link "[PERSON_NAME]" at bounding box center [312, 355] width 83 height 11
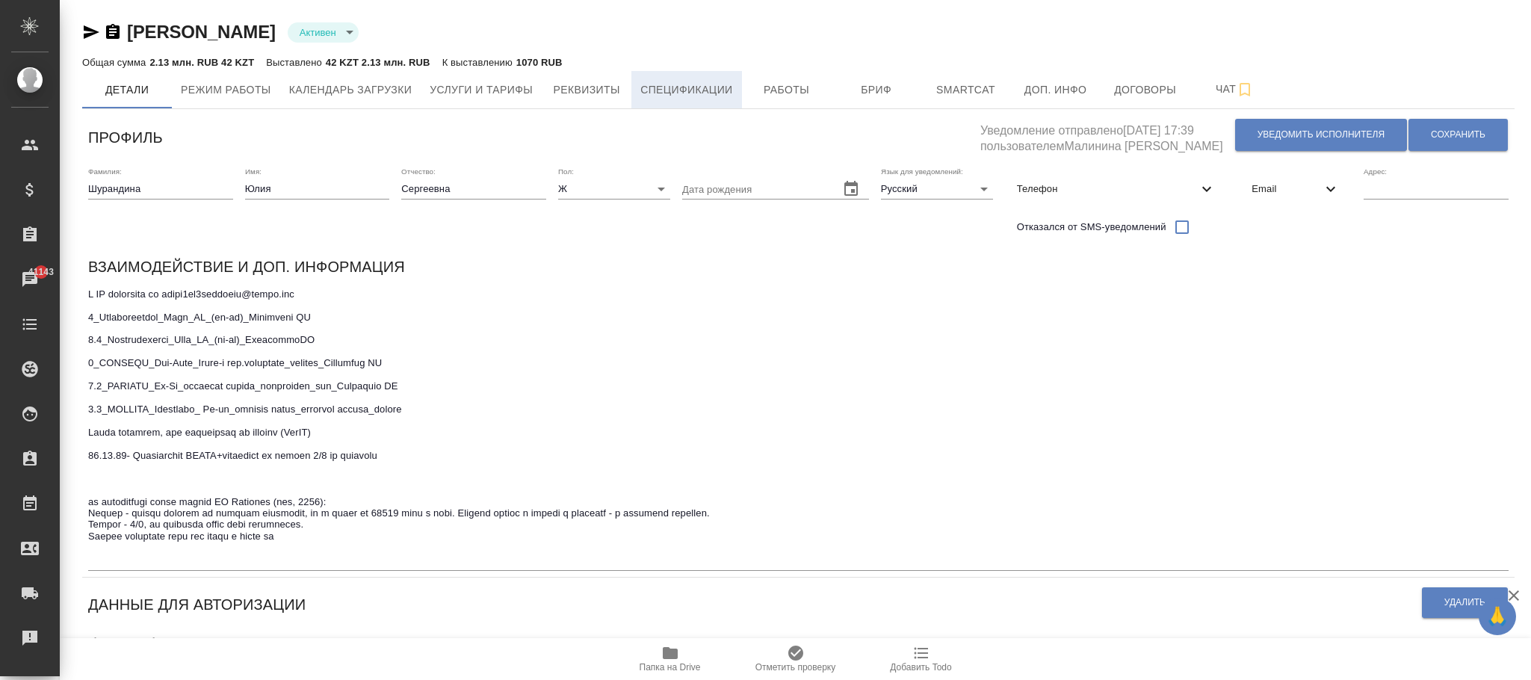
click at [684, 90] on span "Спецификации" at bounding box center [686, 90] width 92 height 19
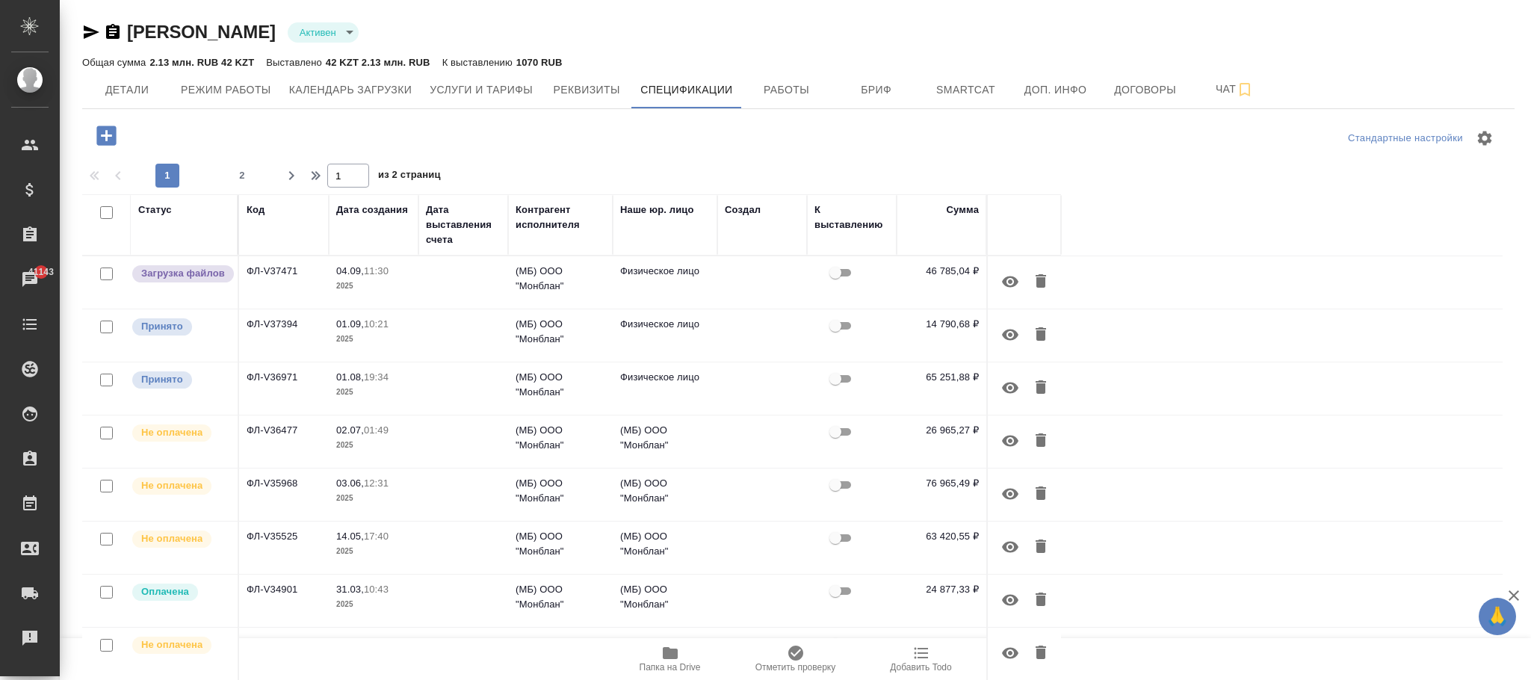
click at [388, 279] on p "2025" at bounding box center [373, 286] width 75 height 15
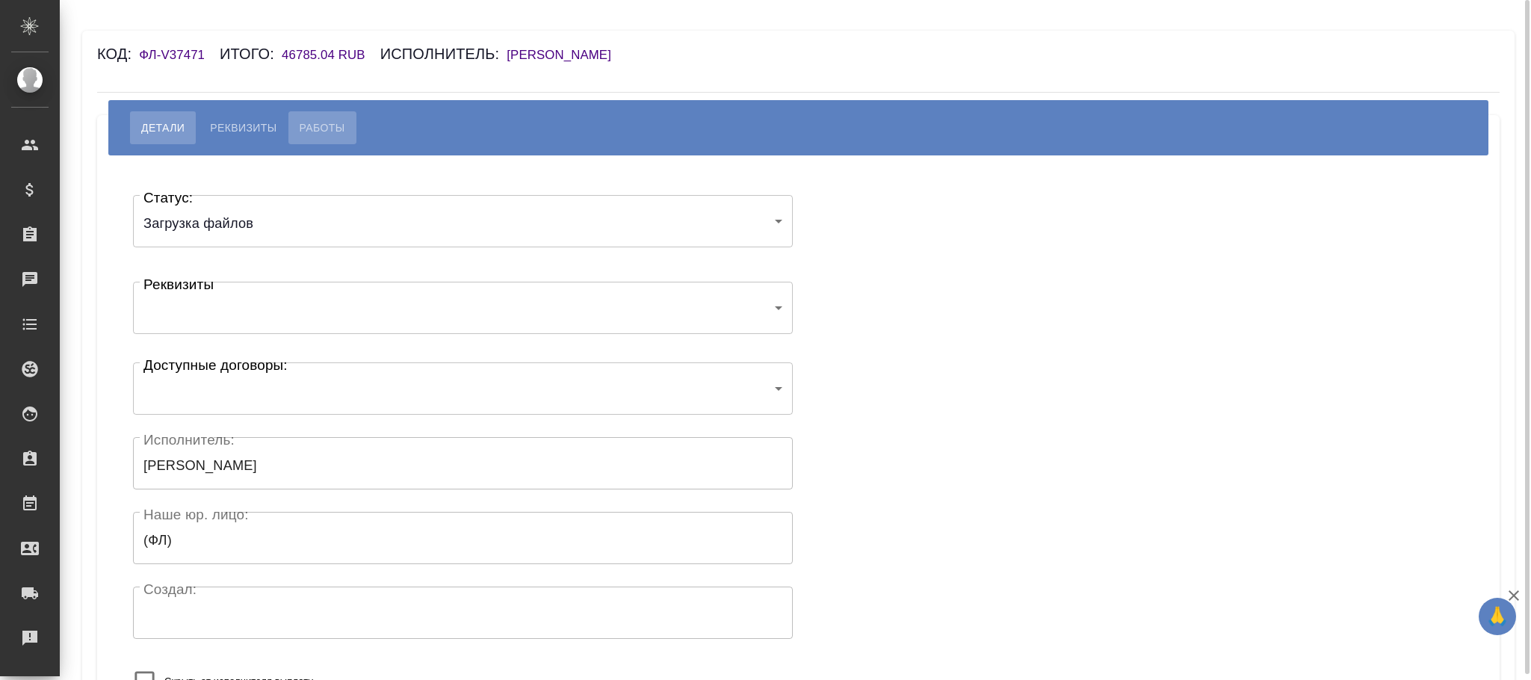
click at [343, 129] on span "Работы" at bounding box center [323, 128] width 46 height 18
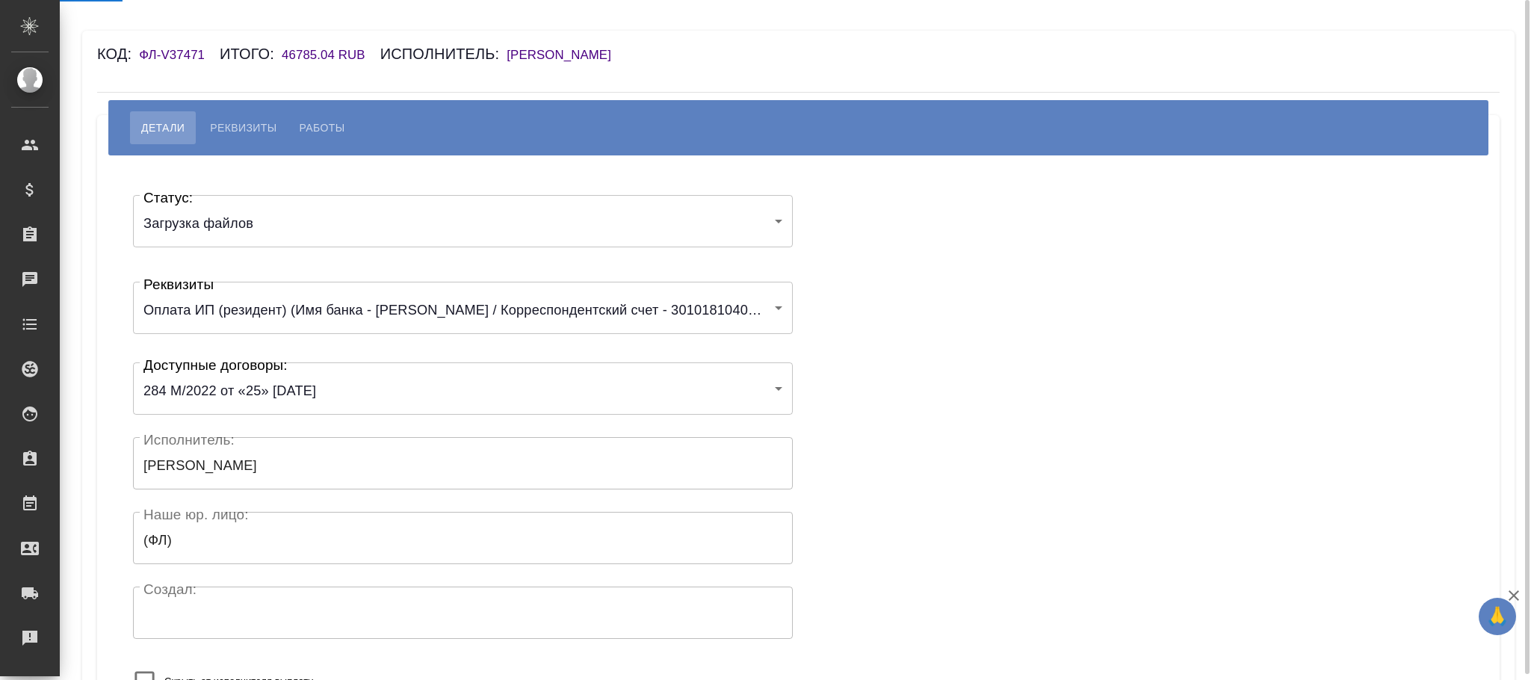
select select "10"
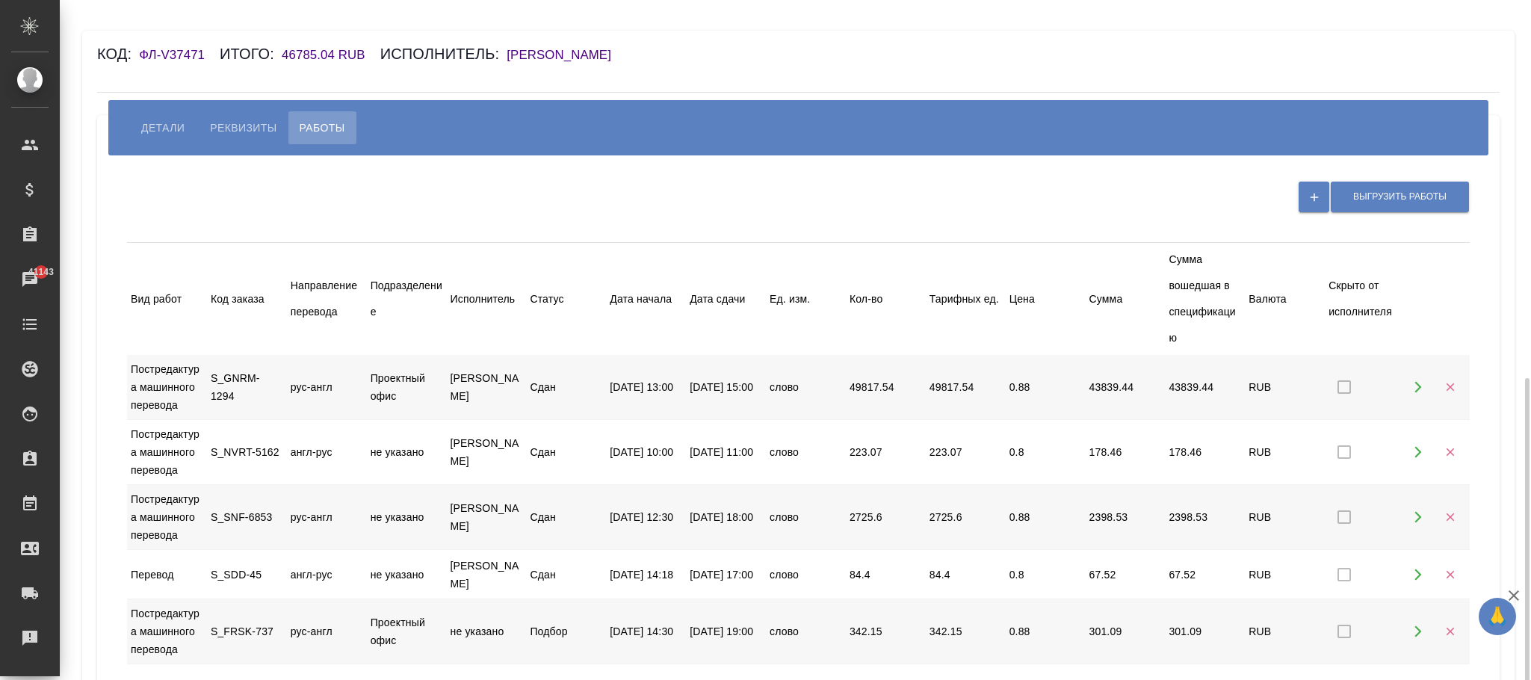
scroll to position [224, 0]
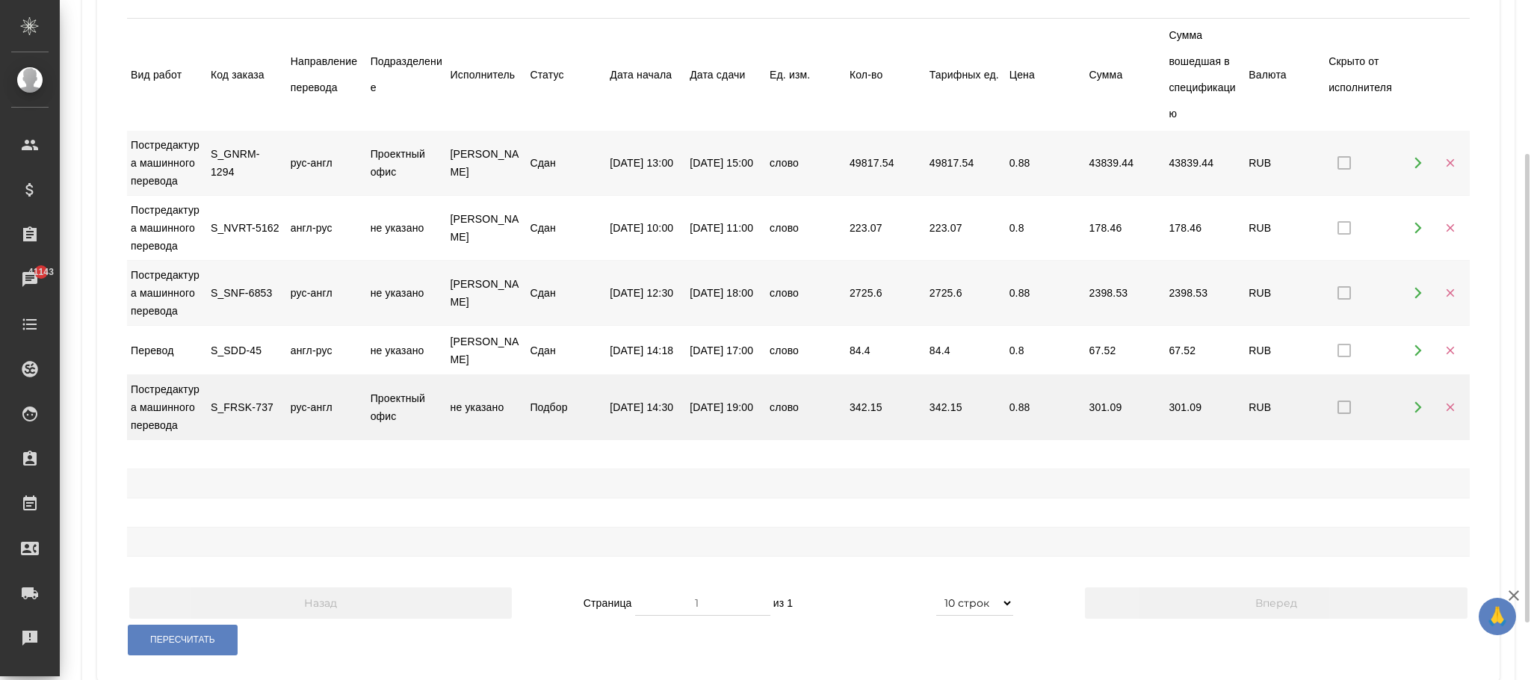
click at [1455, 414] on icon "button" at bounding box center [1450, 407] width 13 height 13
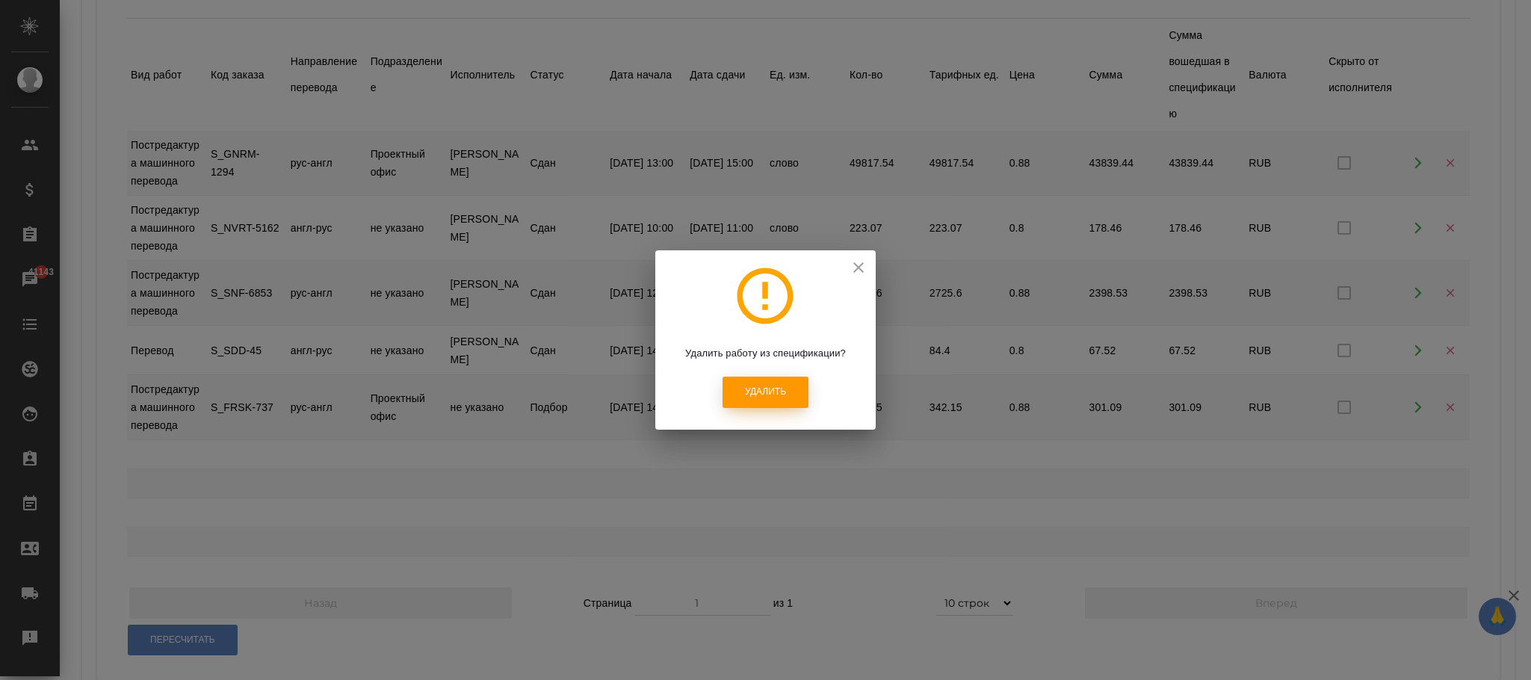
click at [776, 397] on span "Удалить" at bounding box center [765, 392] width 41 height 13
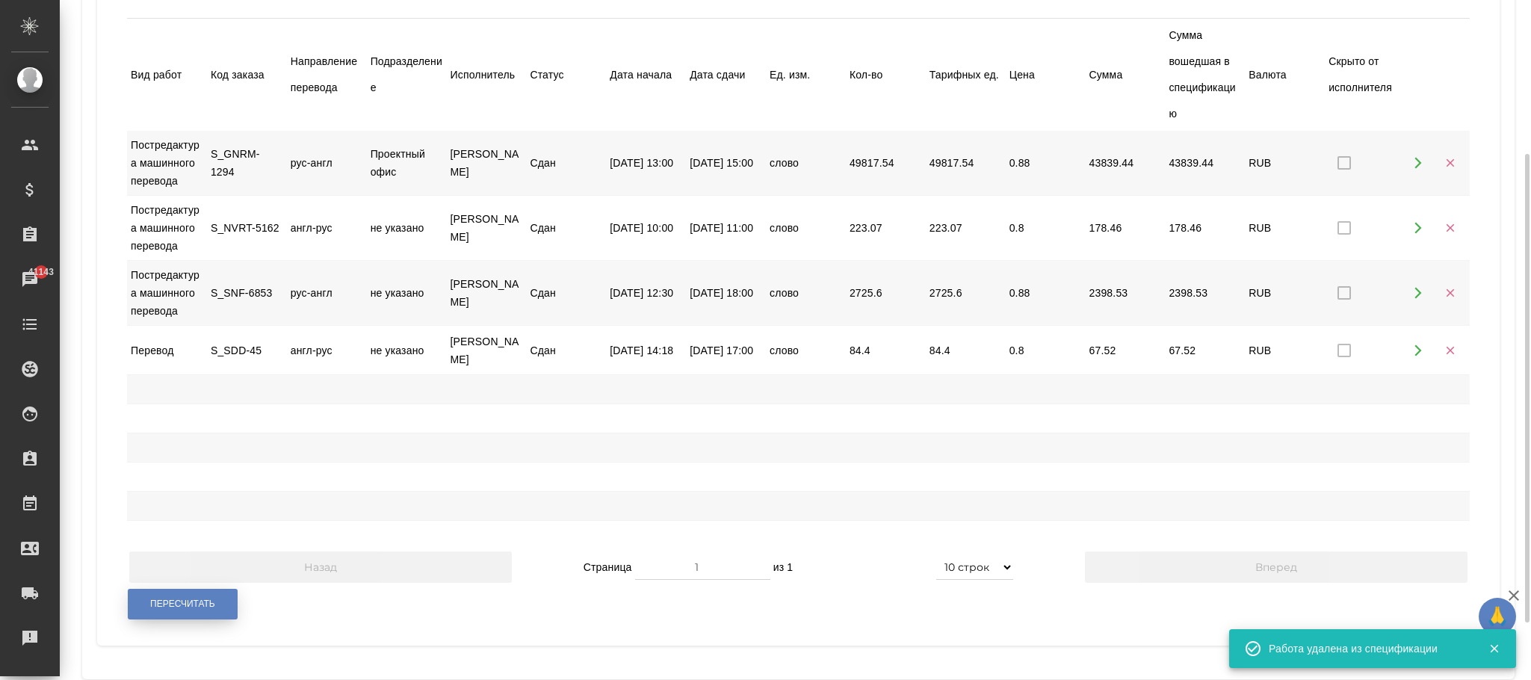
drag, startPoint x: 178, startPoint y: 617, endPoint x: 355, endPoint y: 616, distance: 177.1
click at [184, 610] on span "Пересчитать" at bounding box center [182, 604] width 65 height 13
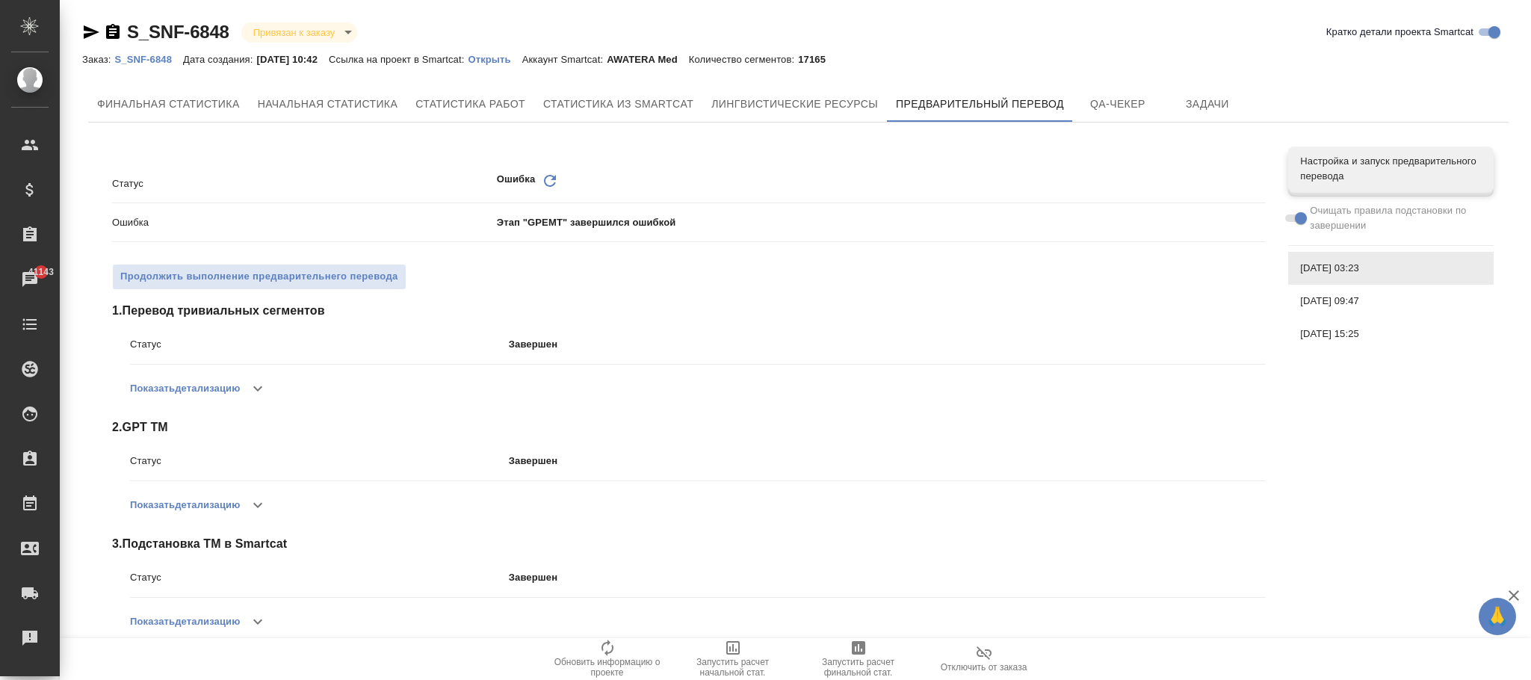
click at [157, 56] on p "S_SNF-6848" at bounding box center [148, 59] width 69 height 11
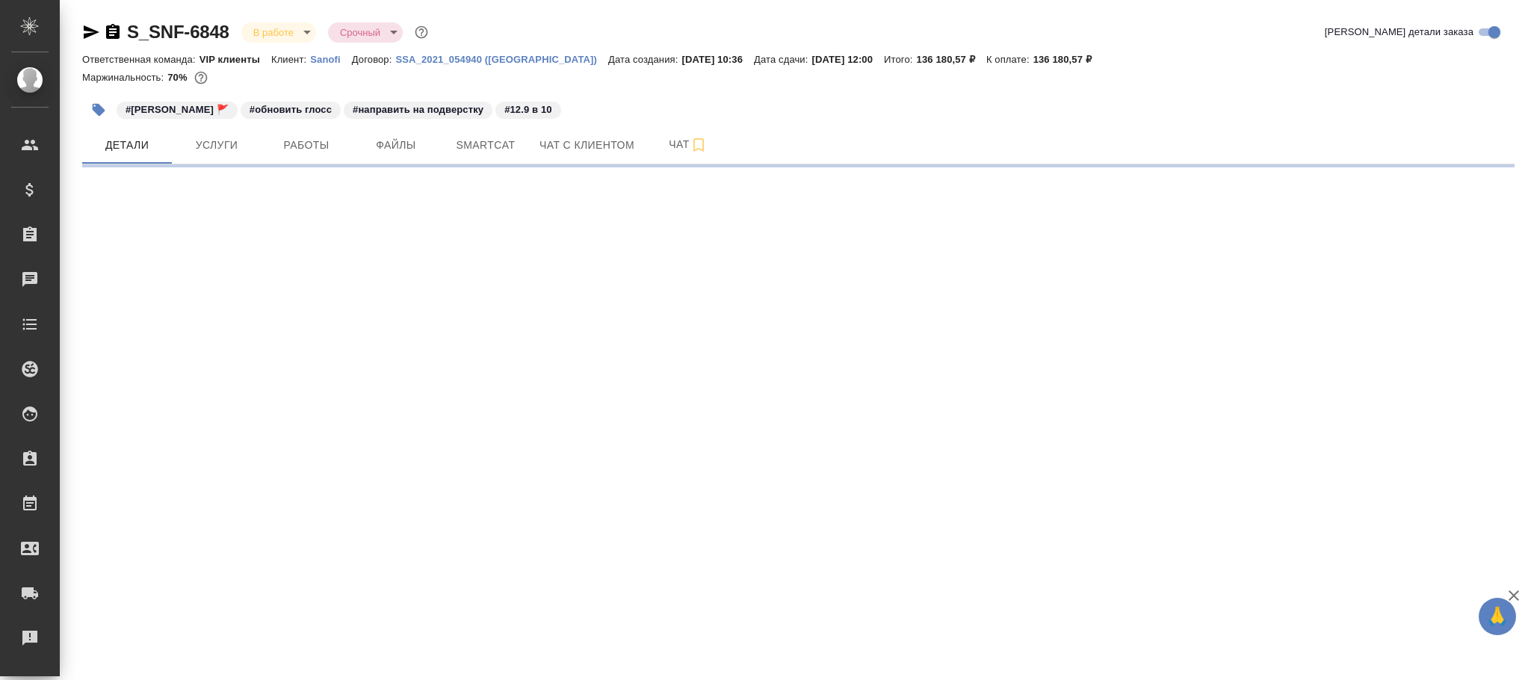
select select "RU"
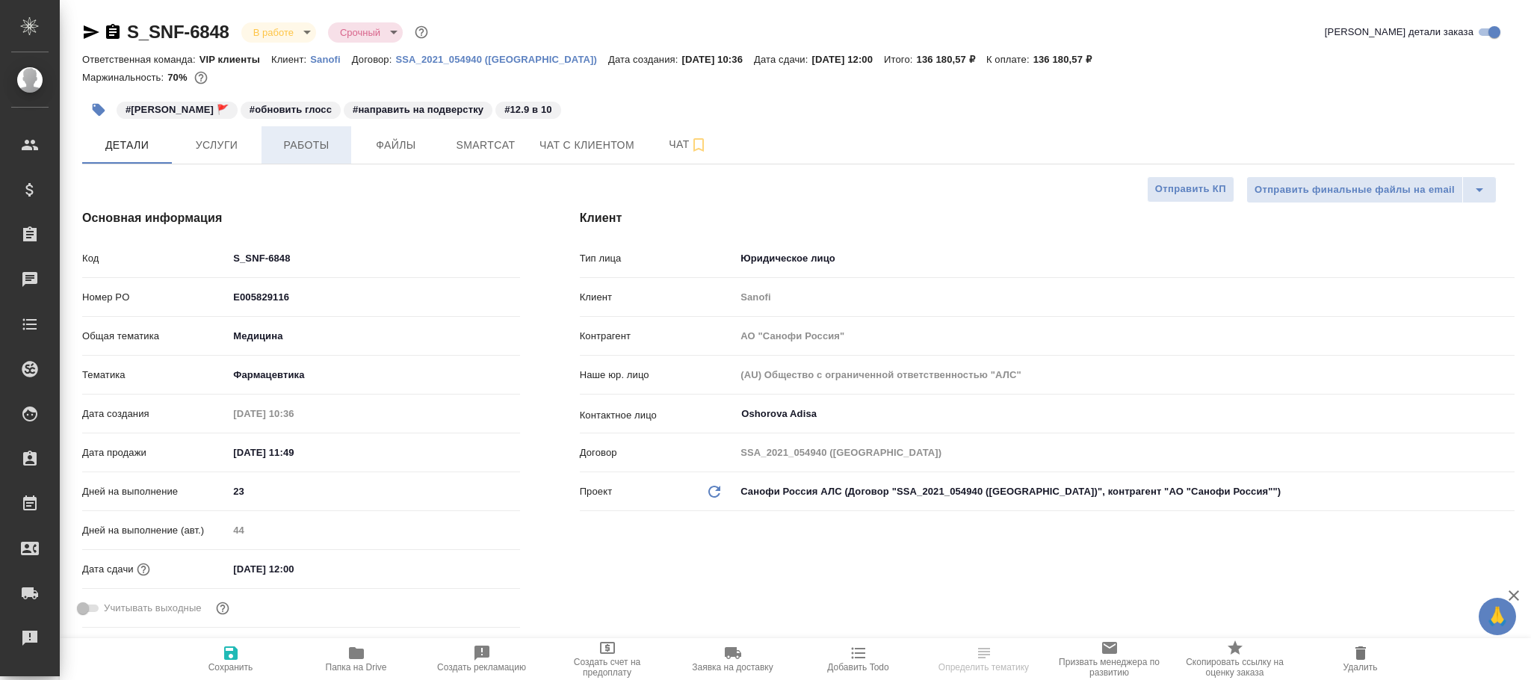
type textarea "x"
click at [399, 135] on button "Файлы" at bounding box center [396, 144] width 90 height 37
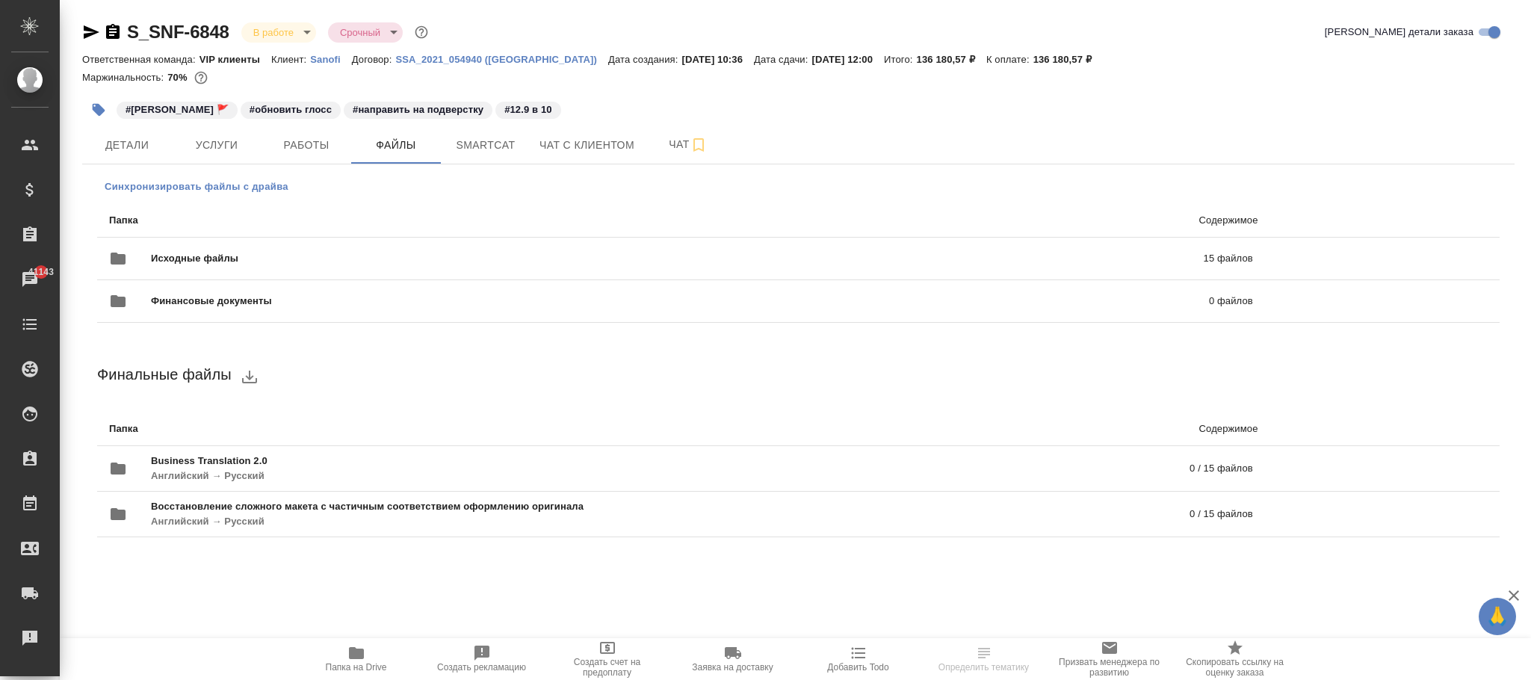
click at [133, 188] on span "Синхронизировать файлы с драйва" at bounding box center [197, 186] width 184 height 15
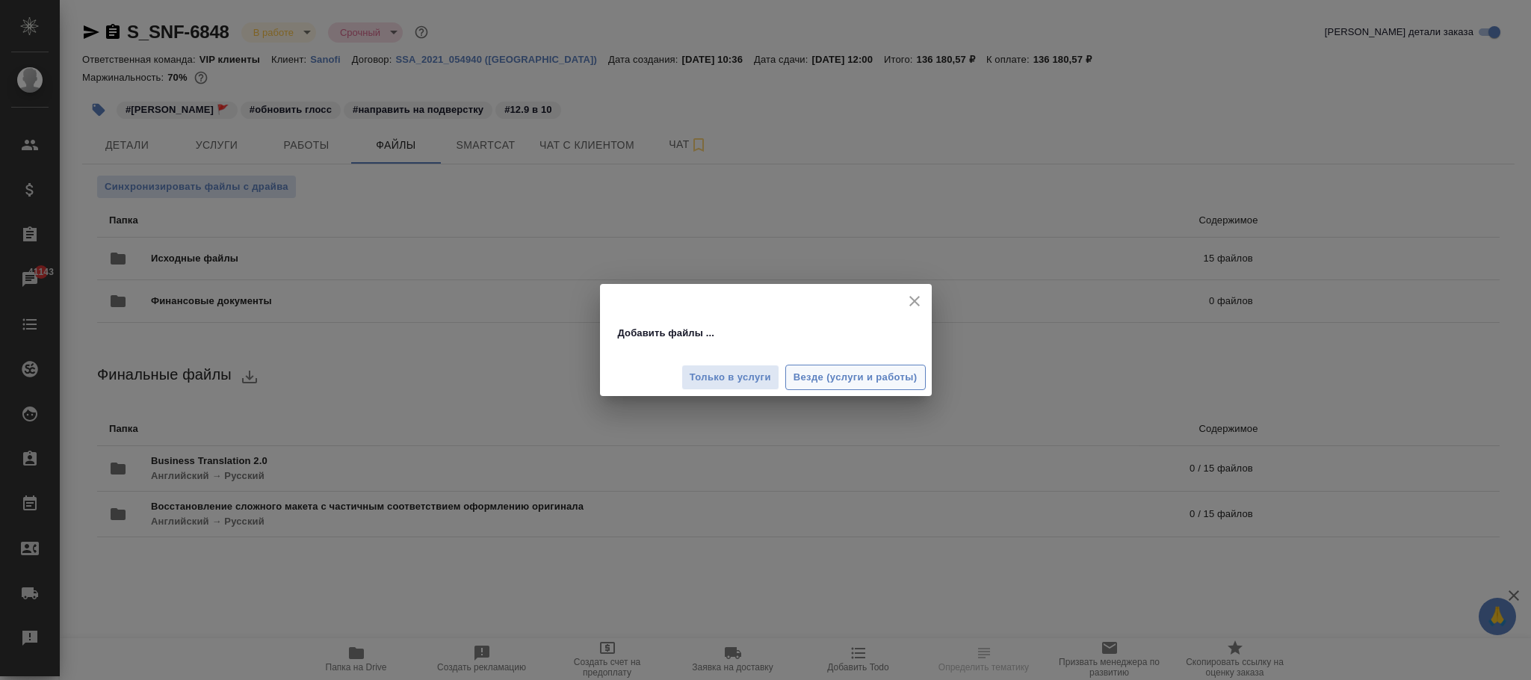
click at [853, 373] on span "Везде (услуги и работы)" at bounding box center [856, 377] width 124 height 17
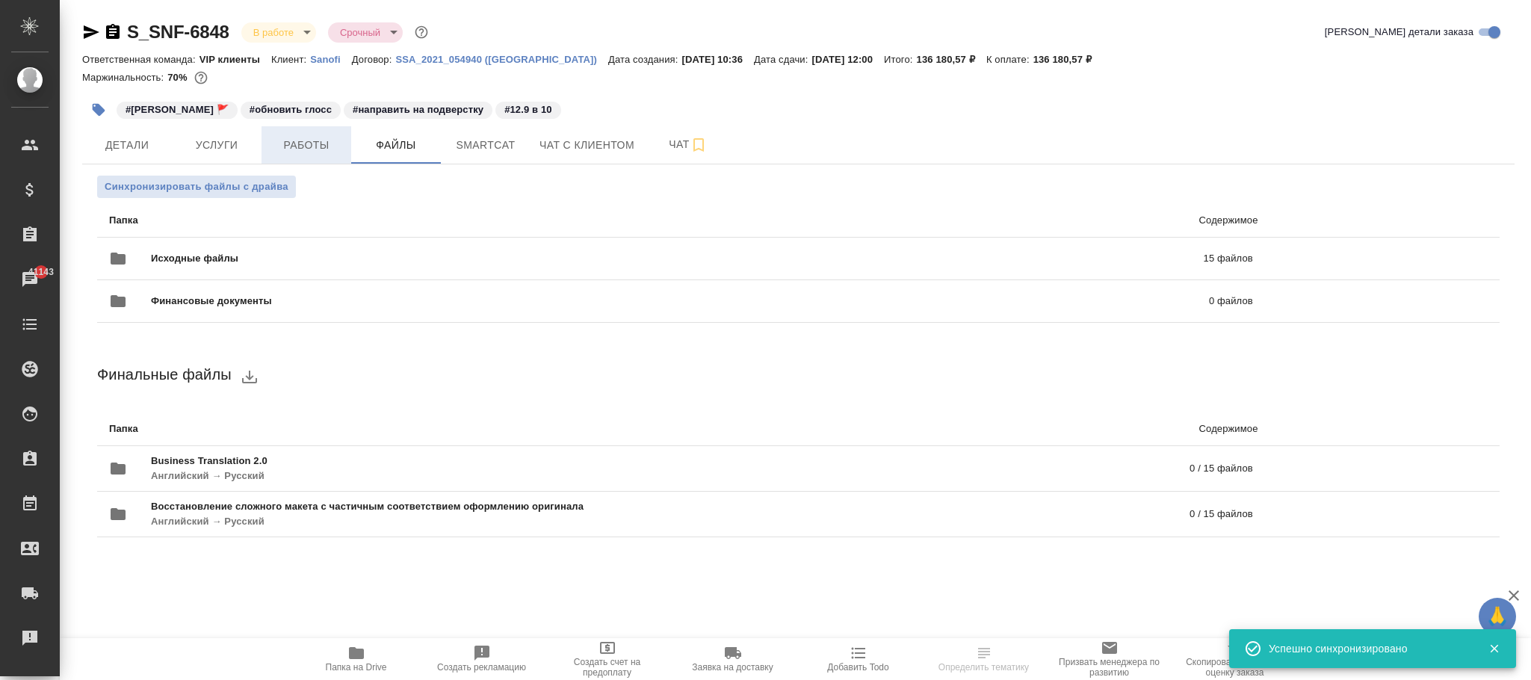
click at [297, 140] on span "Работы" at bounding box center [307, 145] width 72 height 19
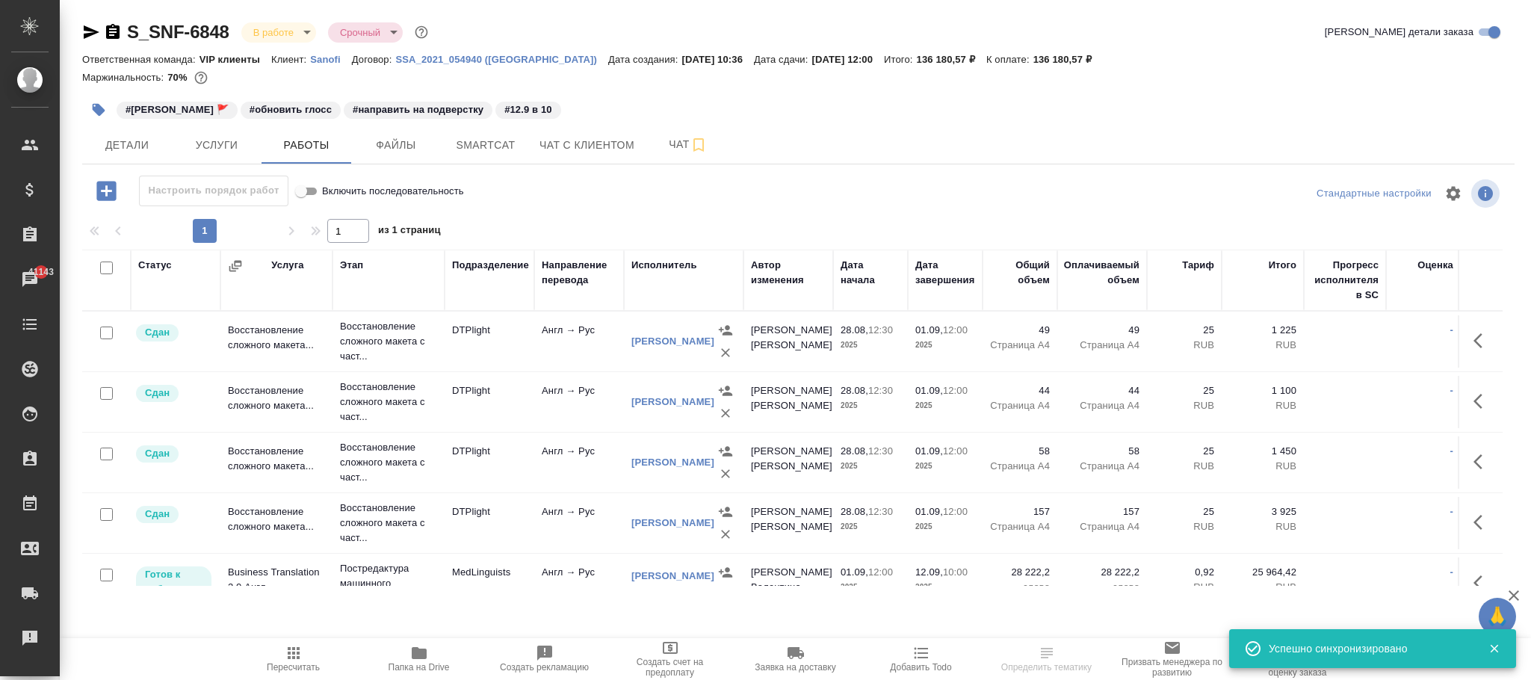
click at [492, 140] on span "Smartcat" at bounding box center [486, 145] width 72 height 19
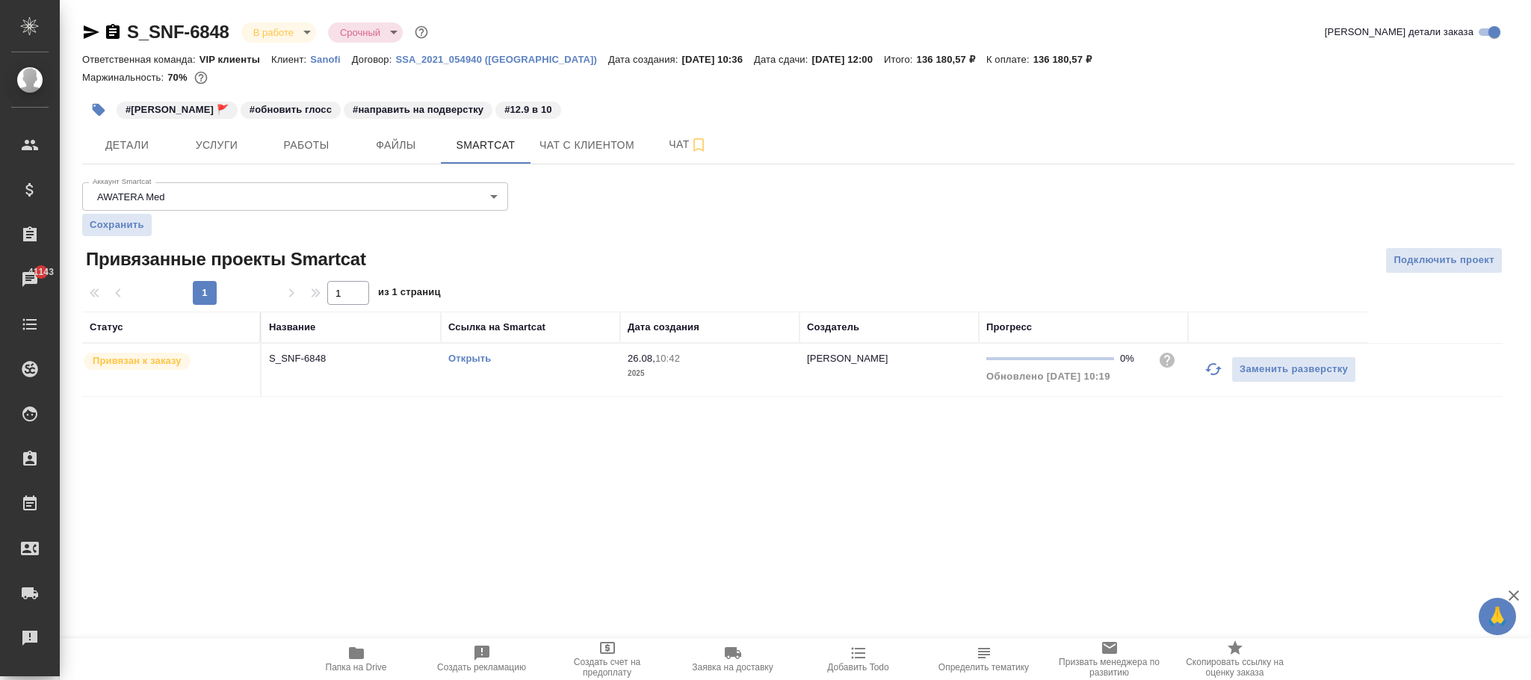
click at [751, 388] on td "26.08, 10:42 2025" at bounding box center [709, 370] width 179 height 52
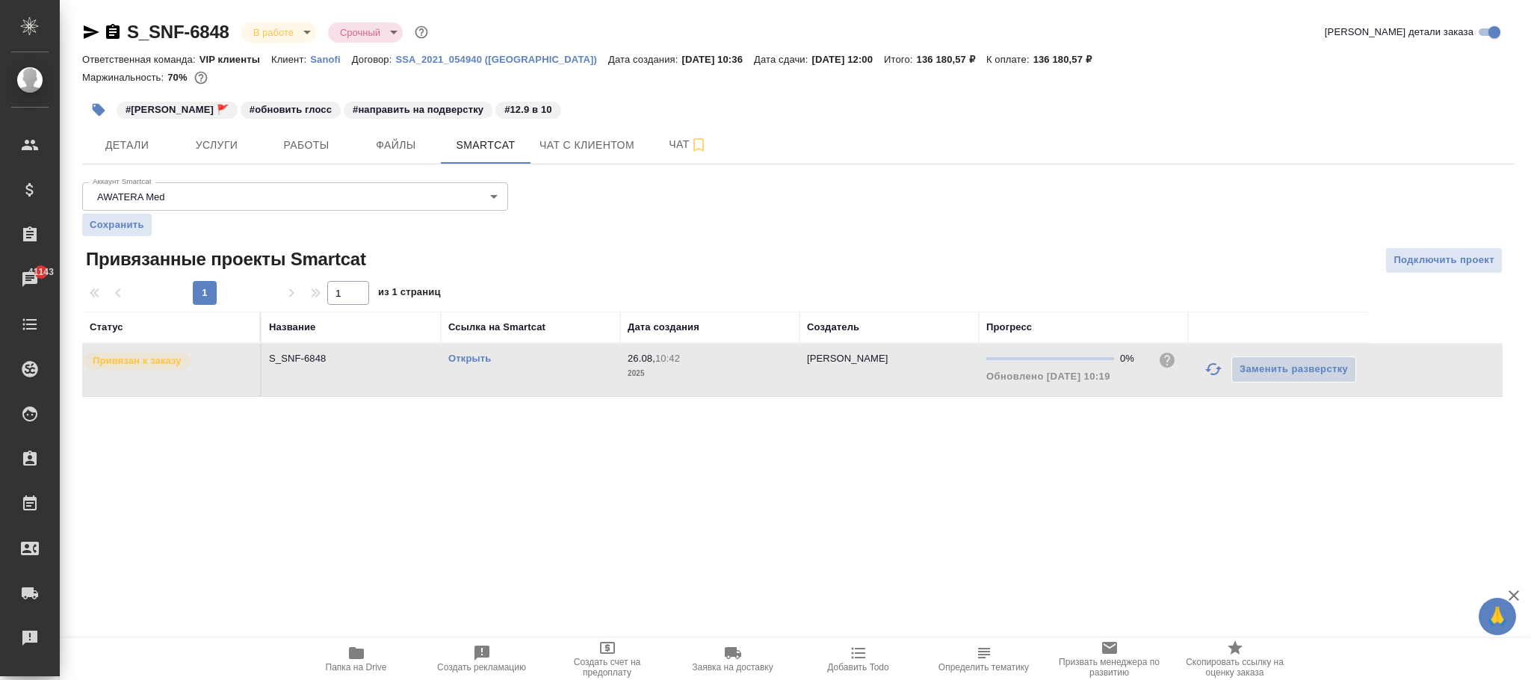
click at [751, 388] on td "26.08, 10:42 2025" at bounding box center [709, 370] width 179 height 52
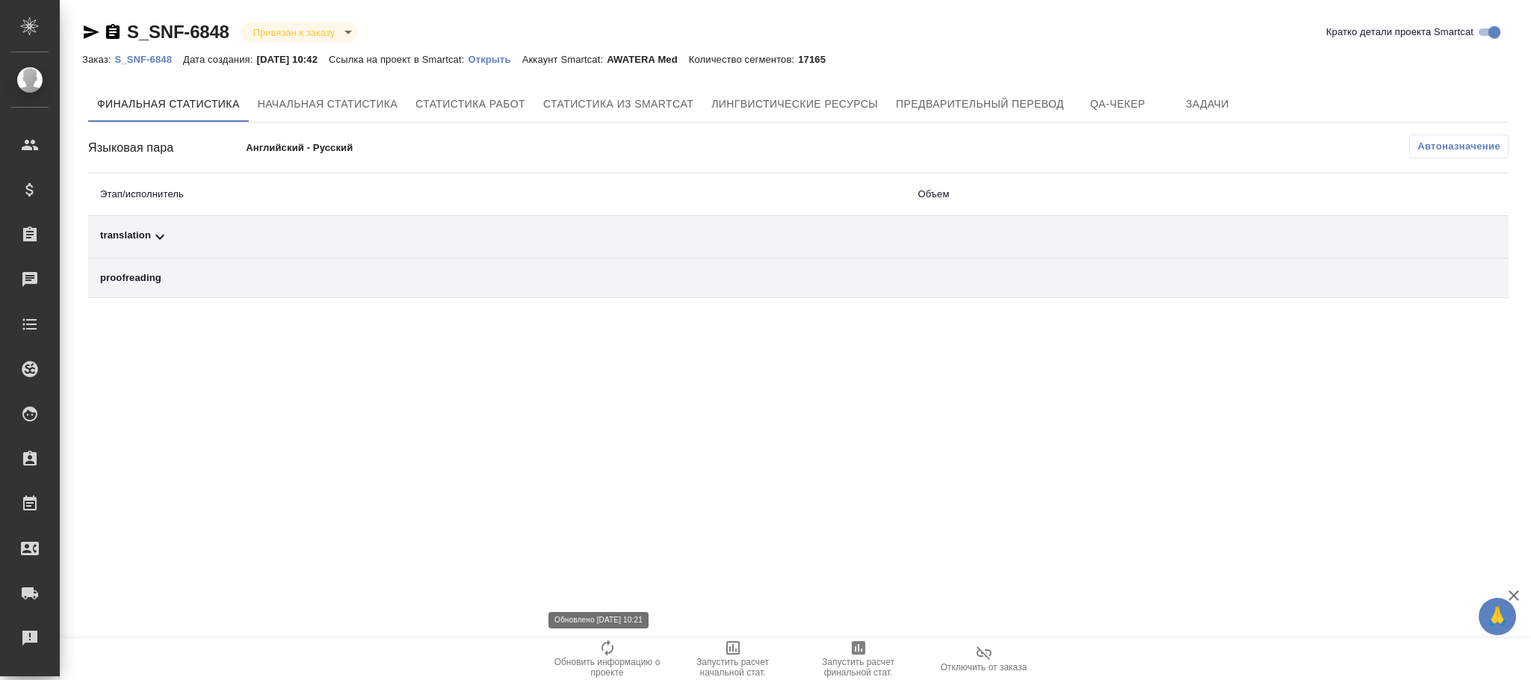
click at [599, 649] on icon "button" at bounding box center [608, 648] width 18 height 18
